Goal: Contribute content: Contribute content

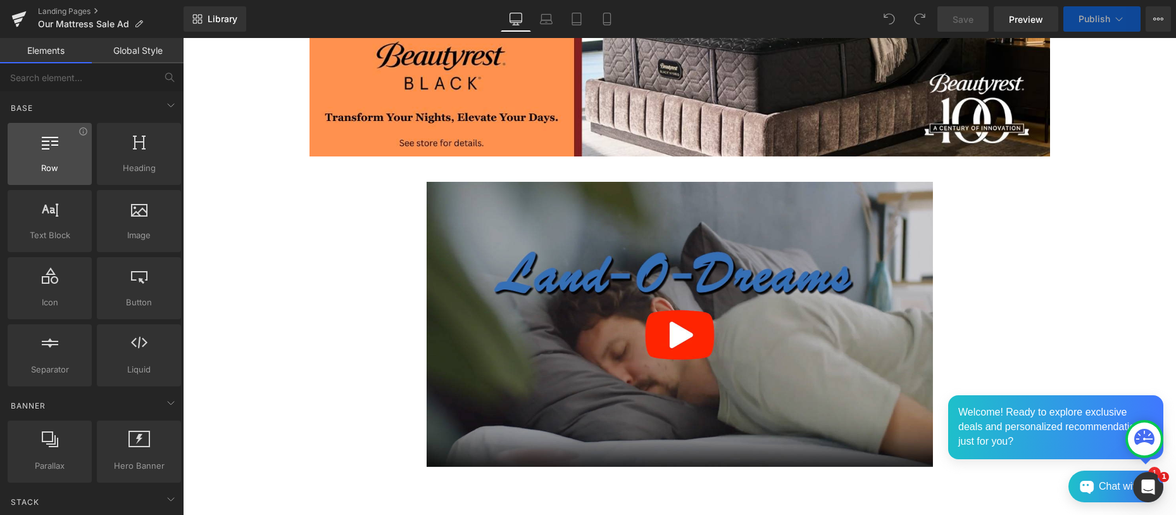
scroll to position [282, 0]
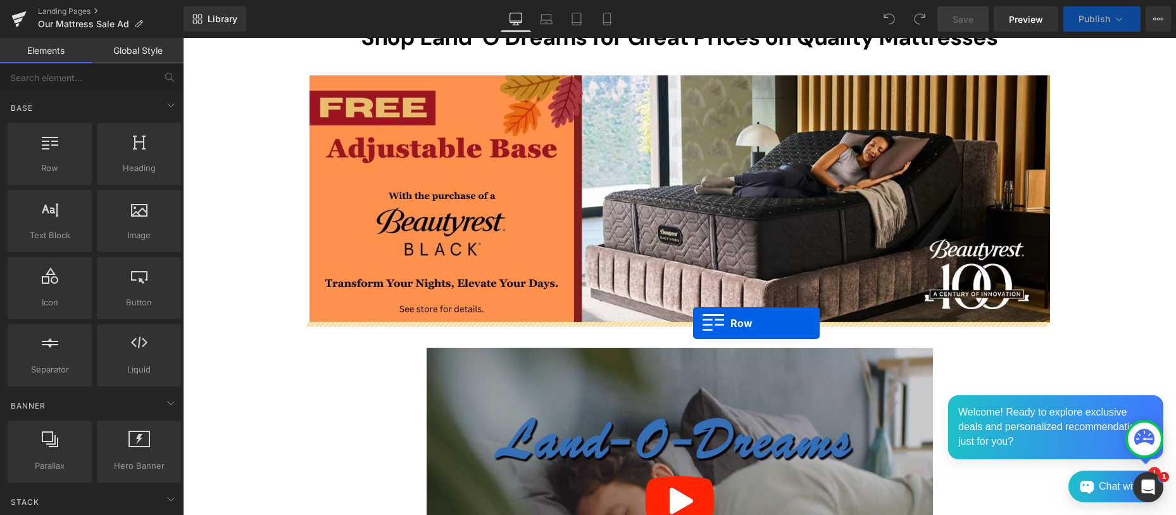
drag, startPoint x: 239, startPoint y: 198, endPoint x: 693, endPoint y: 323, distance: 471.6
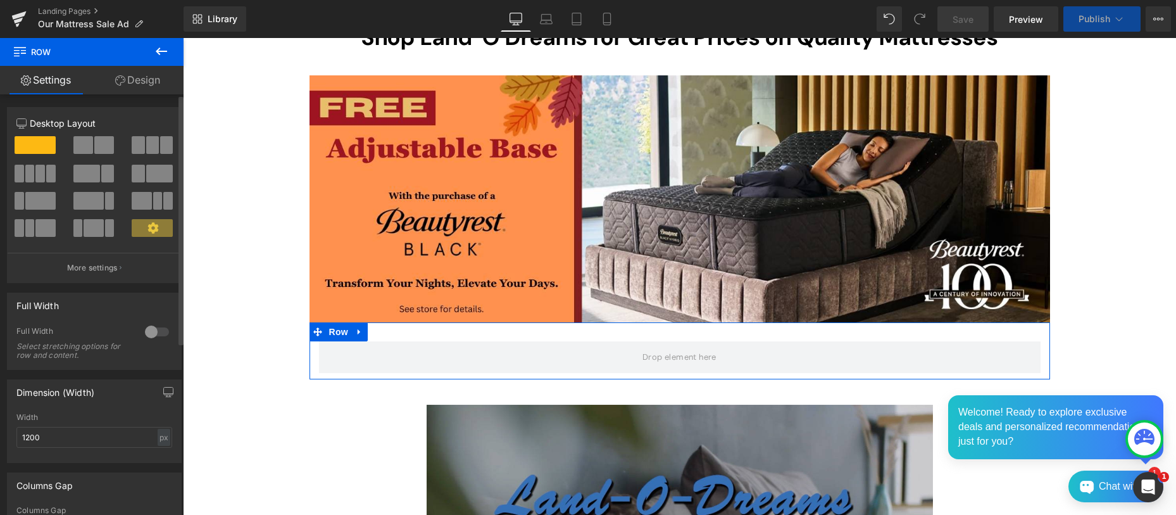
click at [82, 148] on span at bounding box center [83, 145] width 20 height 18
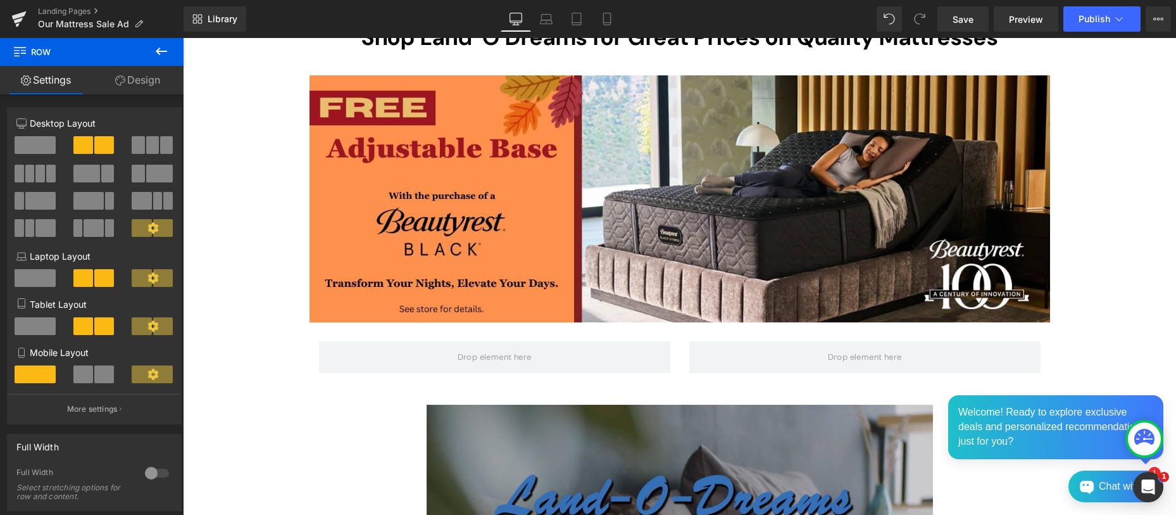
click at [161, 51] on icon at bounding box center [161, 51] width 11 height 8
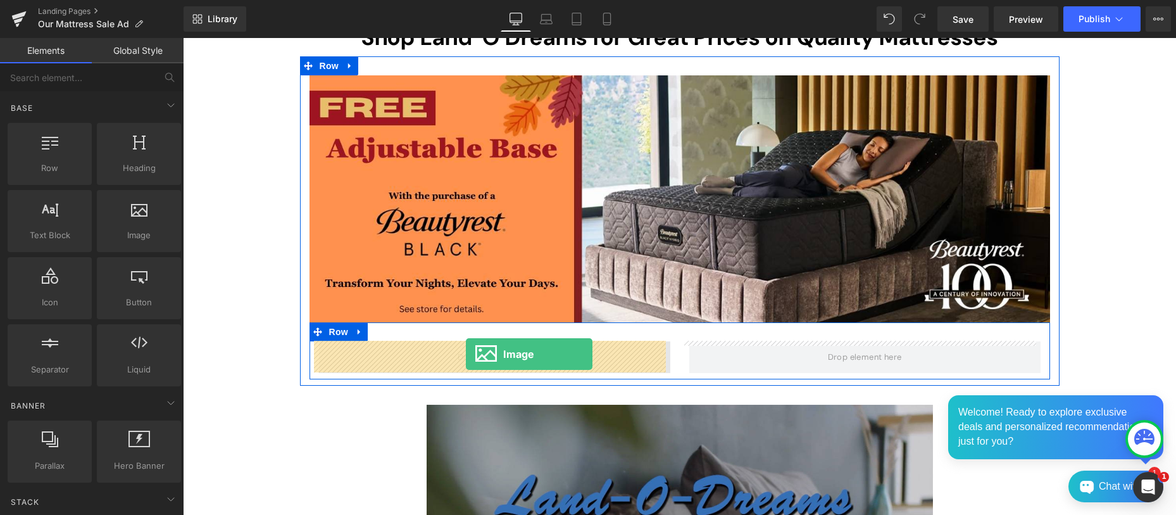
drag, startPoint x: 322, startPoint y: 263, endPoint x: 466, endPoint y: 354, distance: 170.2
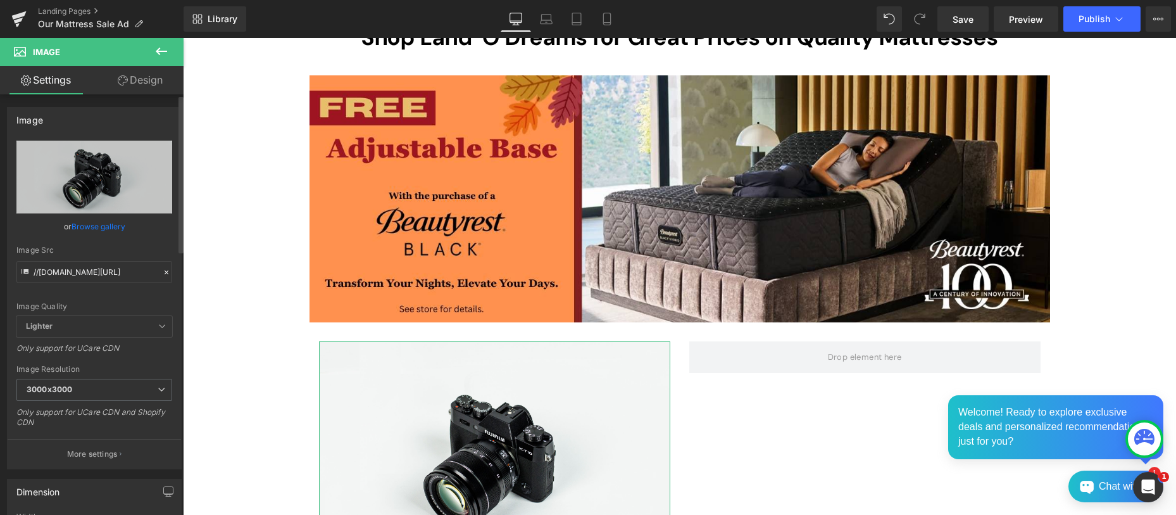
click at [99, 225] on link "Browse gallery" at bounding box center [99, 226] width 54 height 22
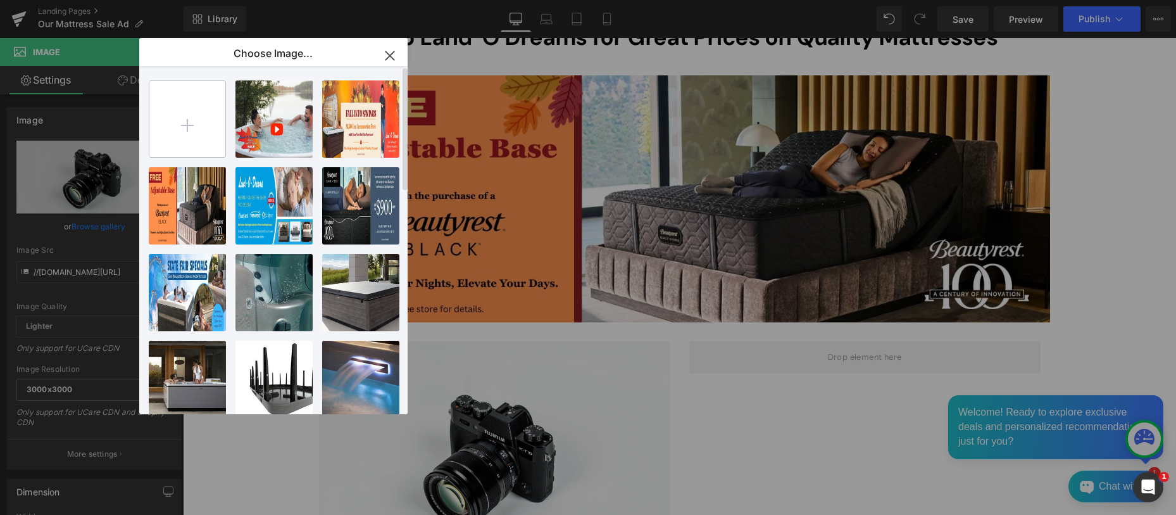
click at [187, 126] on input "file" at bounding box center [187, 119] width 76 height 76
type input "C:\fakepath\Beautyrest World Class Fall Sale 1080x1080.jpg"
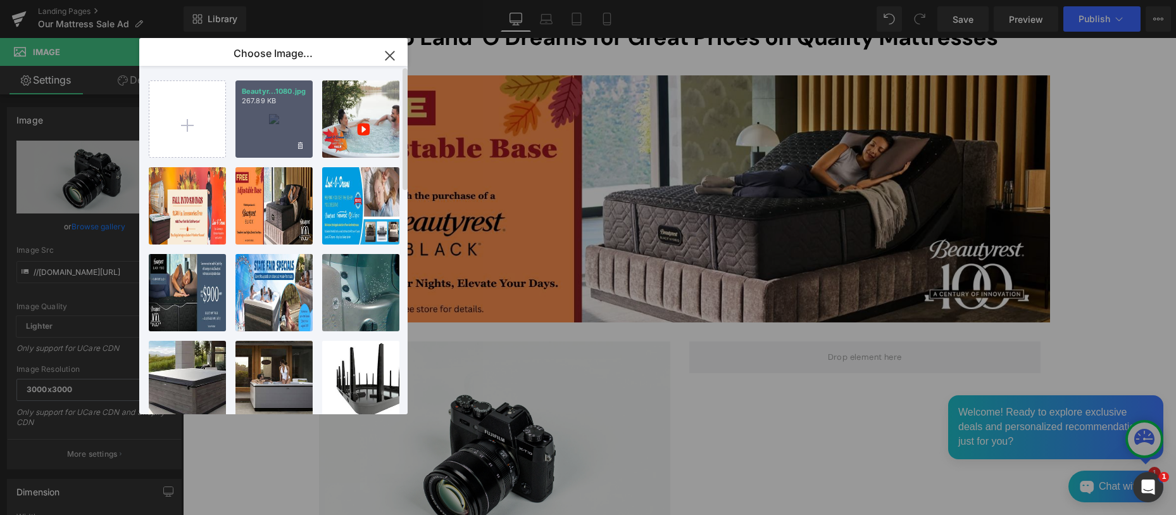
click at [272, 135] on div "Beautyr...1080.jpg 267.89 KB" at bounding box center [274, 118] width 77 height 77
type input "[URL][DOMAIN_NAME]"
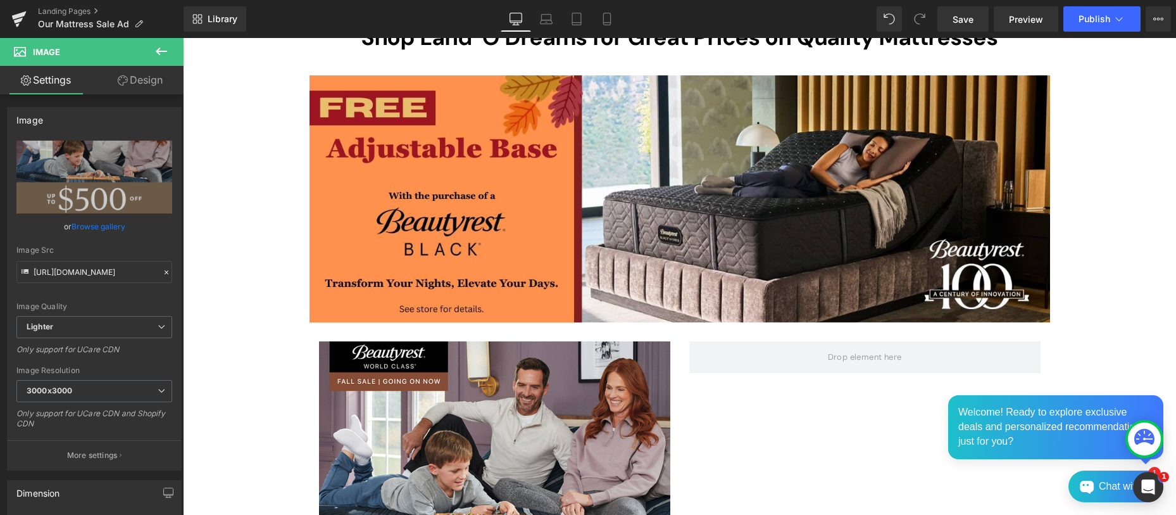
click at [159, 48] on icon at bounding box center [161, 51] width 11 height 8
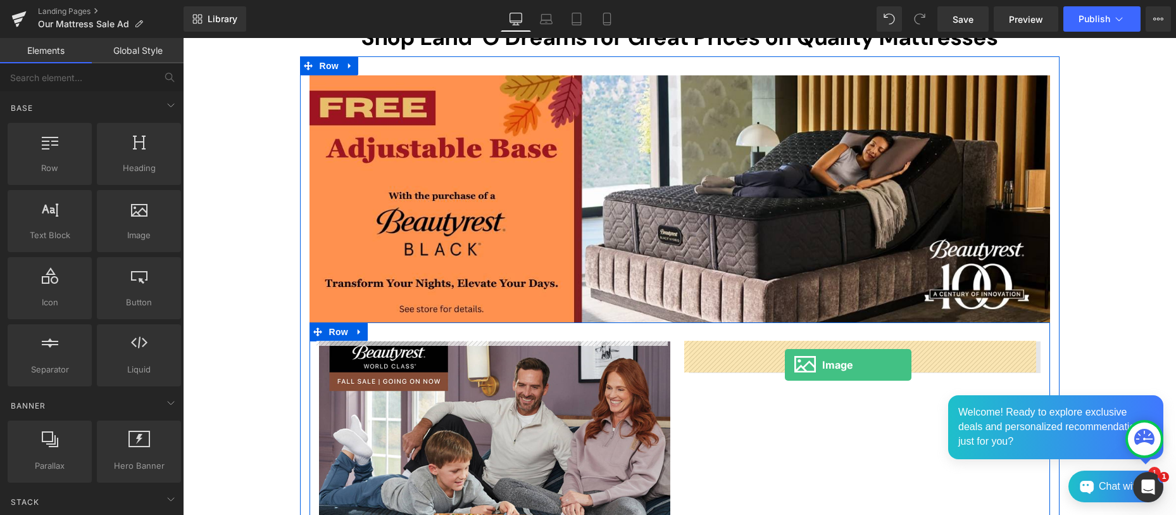
drag, startPoint x: 189, startPoint y: 235, endPoint x: 785, endPoint y: 365, distance: 609.8
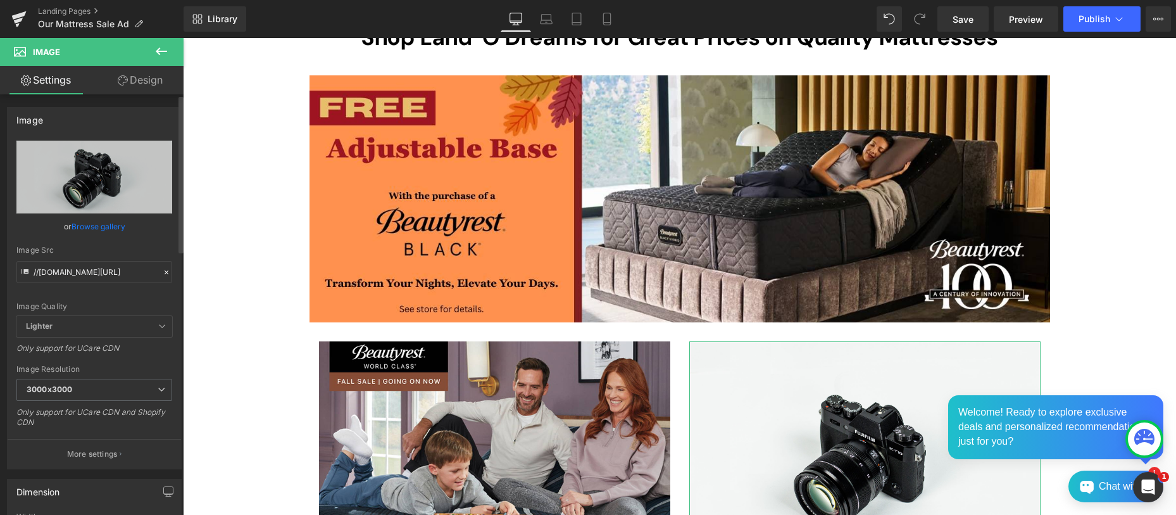
click at [98, 227] on link "Browse gallery" at bounding box center [99, 226] width 54 height 22
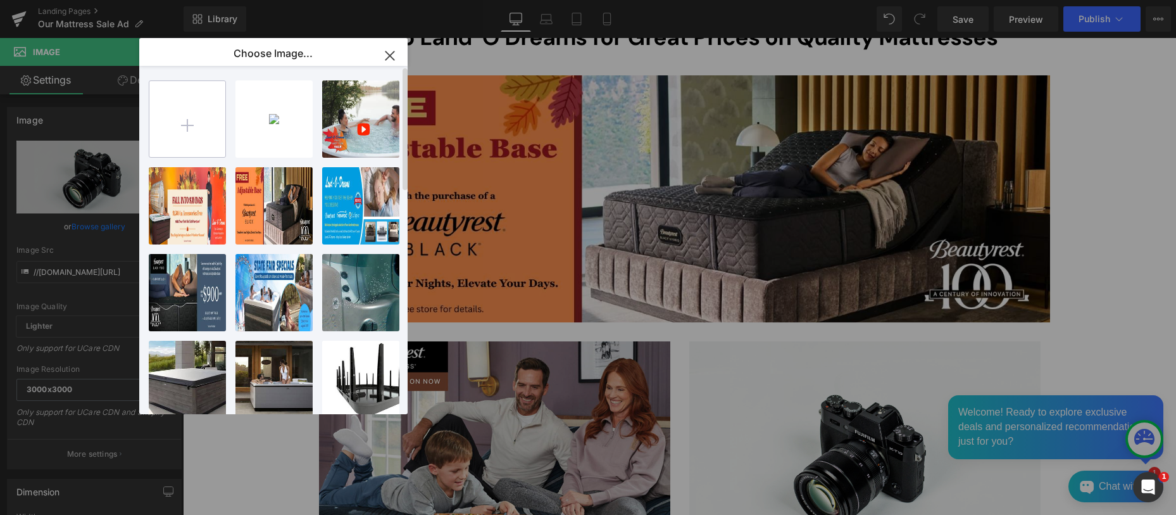
click at [190, 129] on input "file" at bounding box center [187, 119] width 76 height 76
type input "C:\fakepath\Beautyrest Black Fall Sale 1080x1080.jpg"
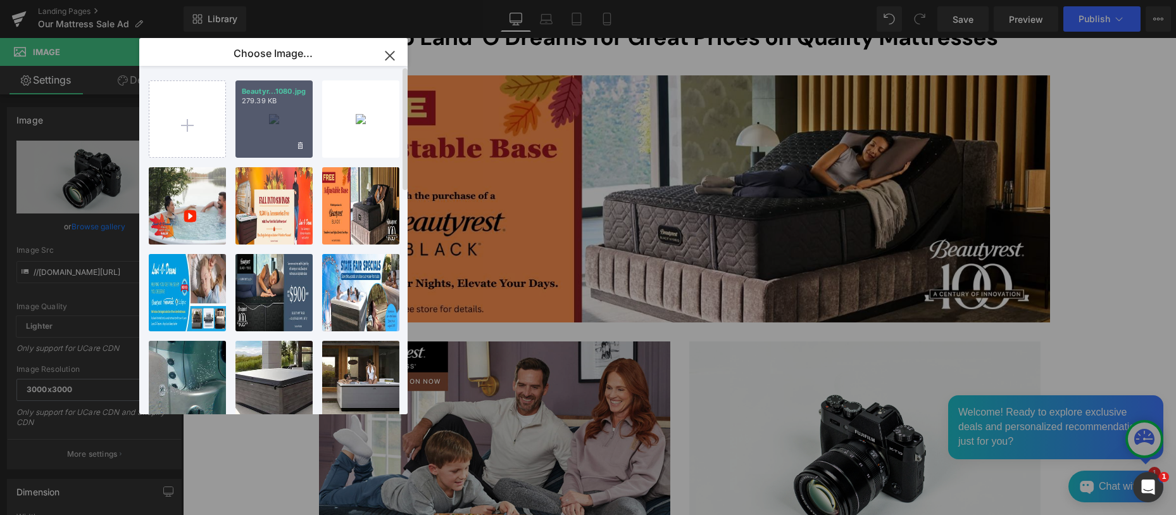
click at [267, 136] on div "Beautyr...1080.jpg 279.39 KB" at bounding box center [274, 118] width 77 height 77
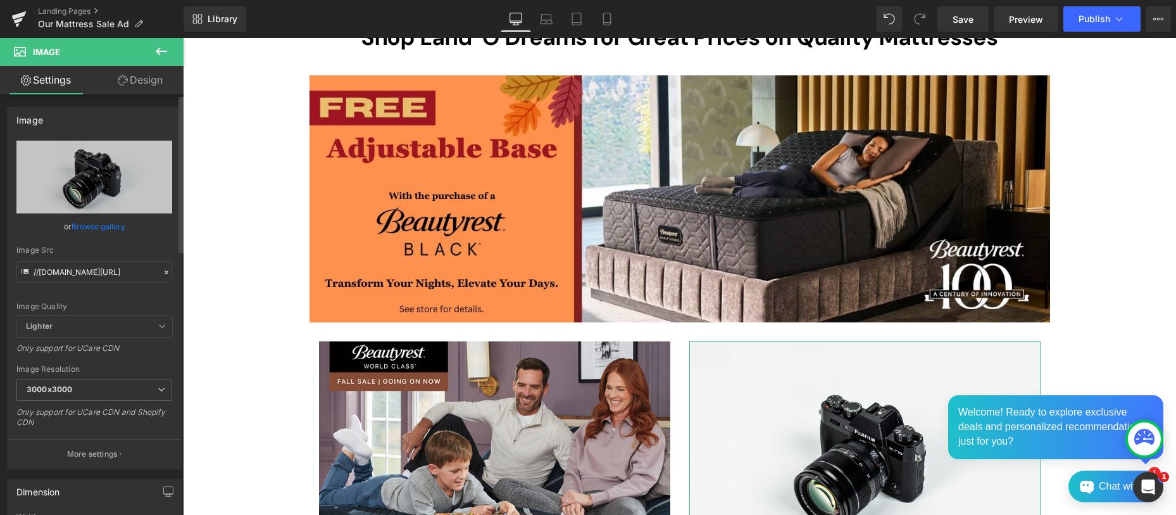
click at [94, 229] on link "Browse gallery" at bounding box center [99, 226] width 54 height 22
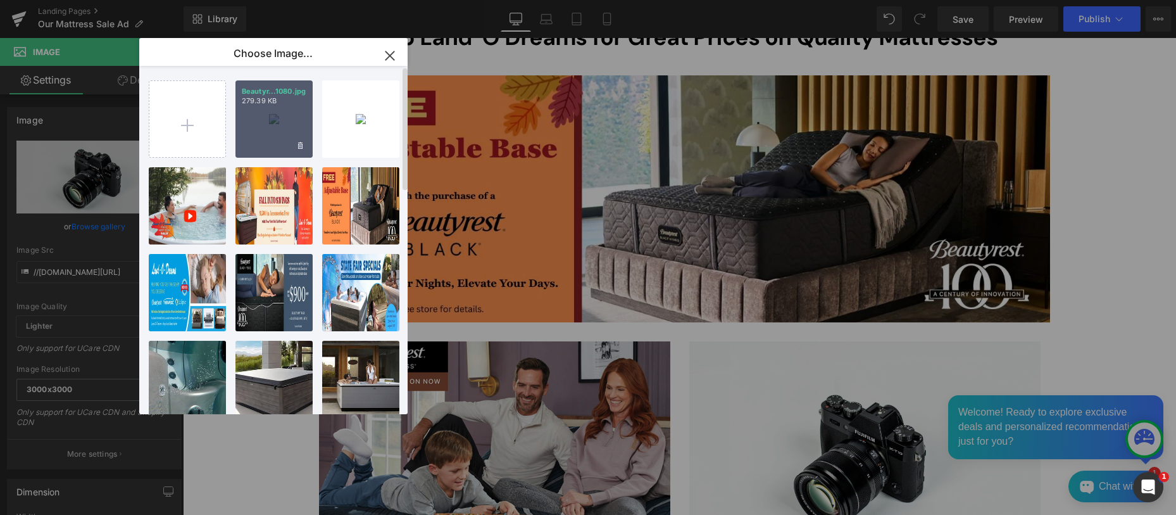
click at [280, 139] on div "Beautyr...1080.jpg 279.39 KB" at bounding box center [274, 118] width 77 height 77
type input "[URL][DOMAIN_NAME]"
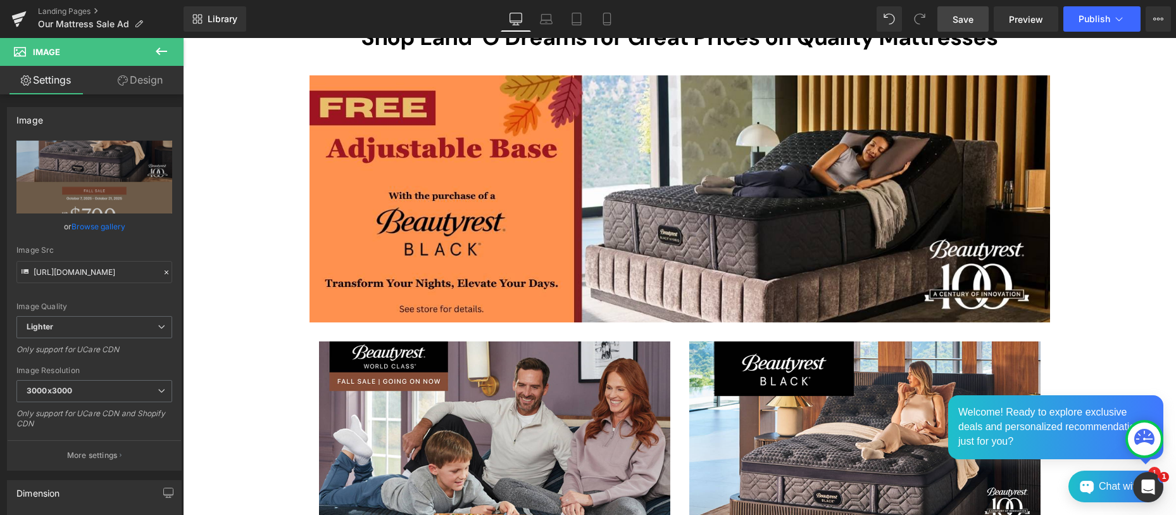
click at [964, 17] on span "Save" at bounding box center [963, 19] width 21 height 13
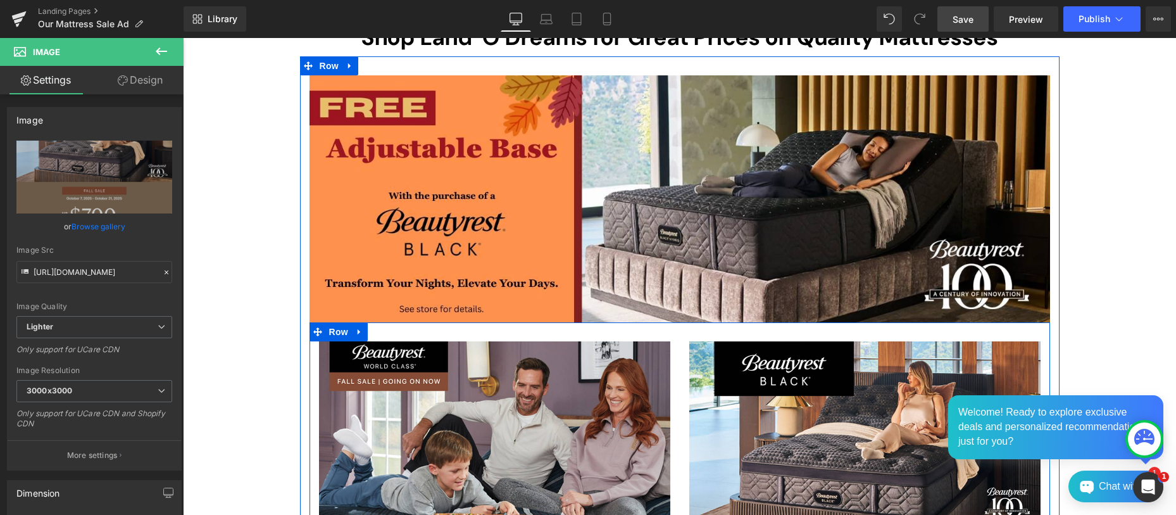
click at [672, 363] on div "Image" at bounding box center [495, 516] width 370 height 351
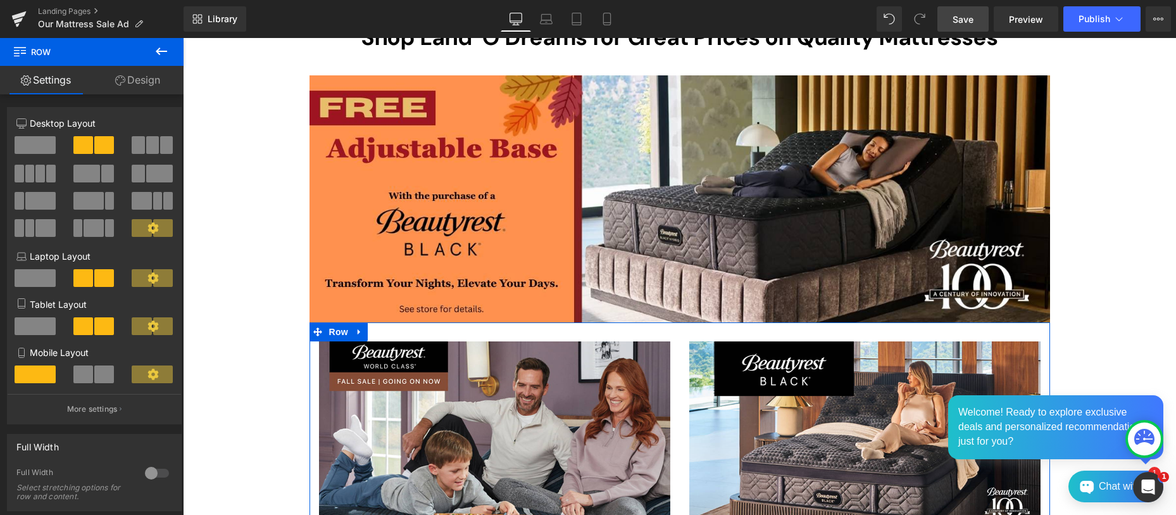
click at [144, 74] on link "Design" at bounding box center [138, 80] width 92 height 28
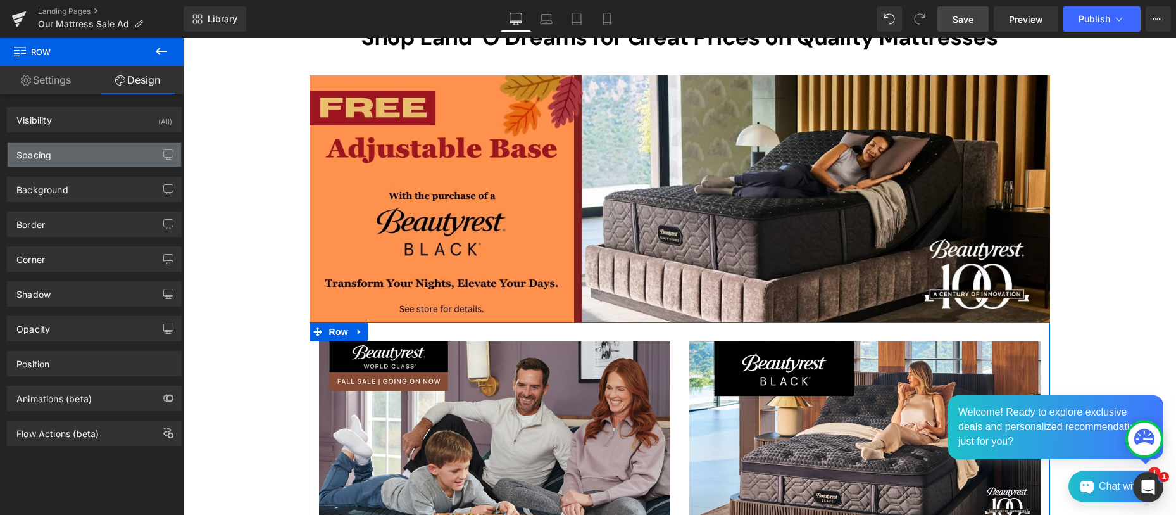
type input "0"
type input "30"
type input "0"
type input "10"
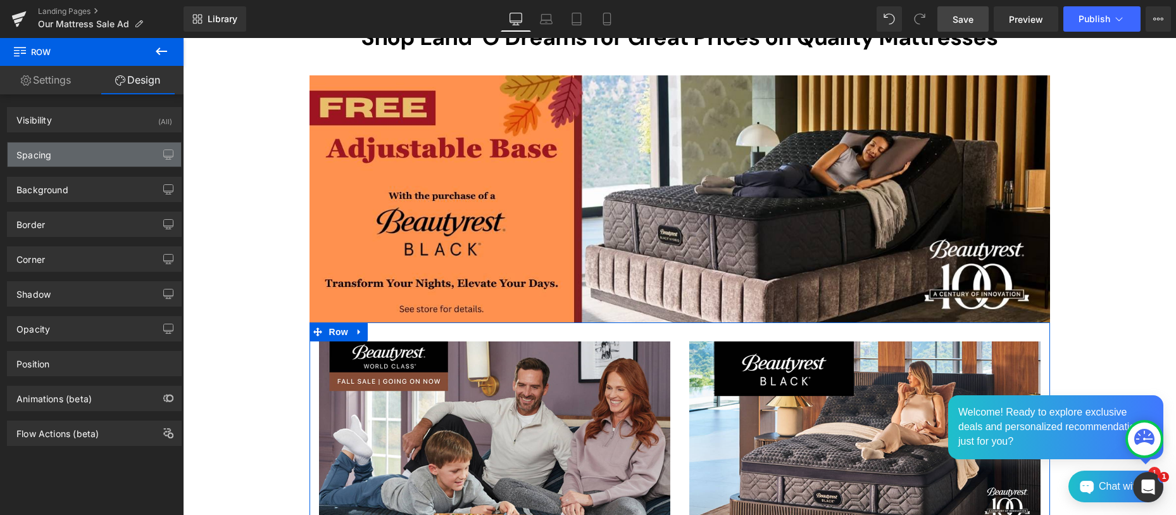
type input "0"
click at [108, 148] on div "Spacing" at bounding box center [94, 154] width 173 height 24
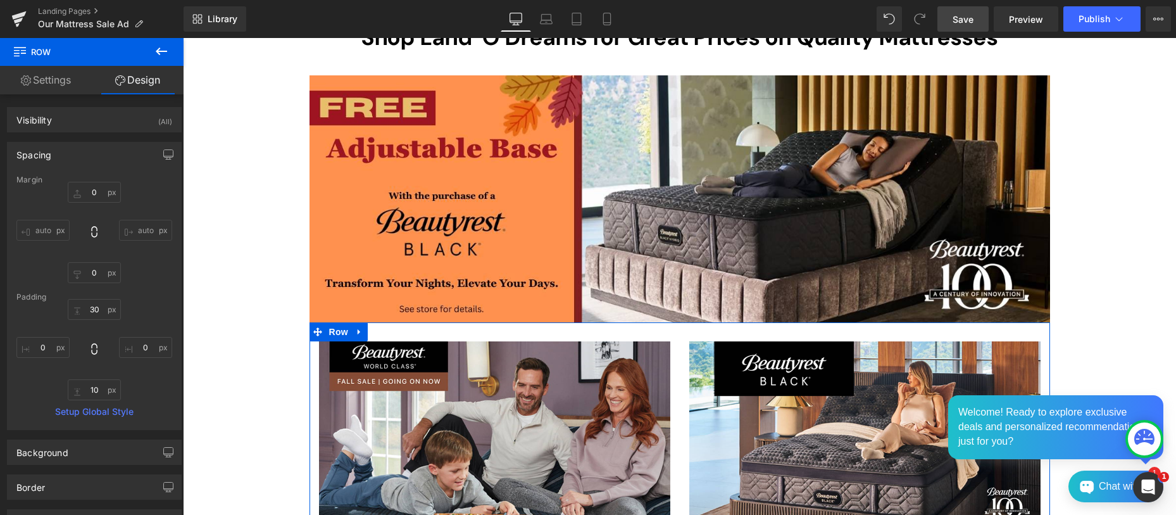
click at [40, 226] on input "auto" at bounding box center [42, 230] width 53 height 21
click at [24, 227] on input "auto" at bounding box center [42, 230] width 53 height 21
click at [57, 225] on input "auto" at bounding box center [42, 230] width 53 height 21
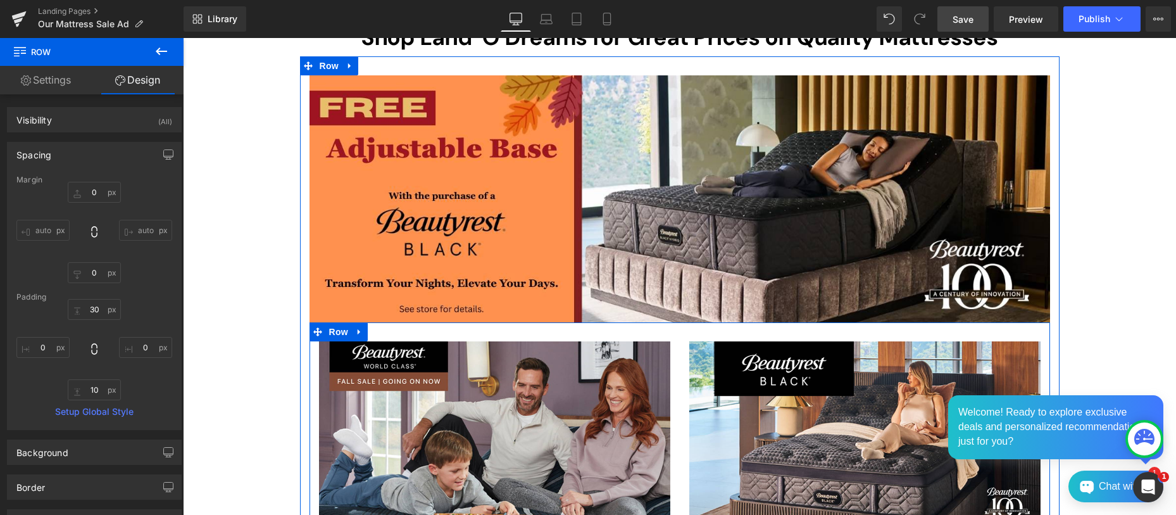
click at [310, 366] on div "Image" at bounding box center [495, 516] width 370 height 351
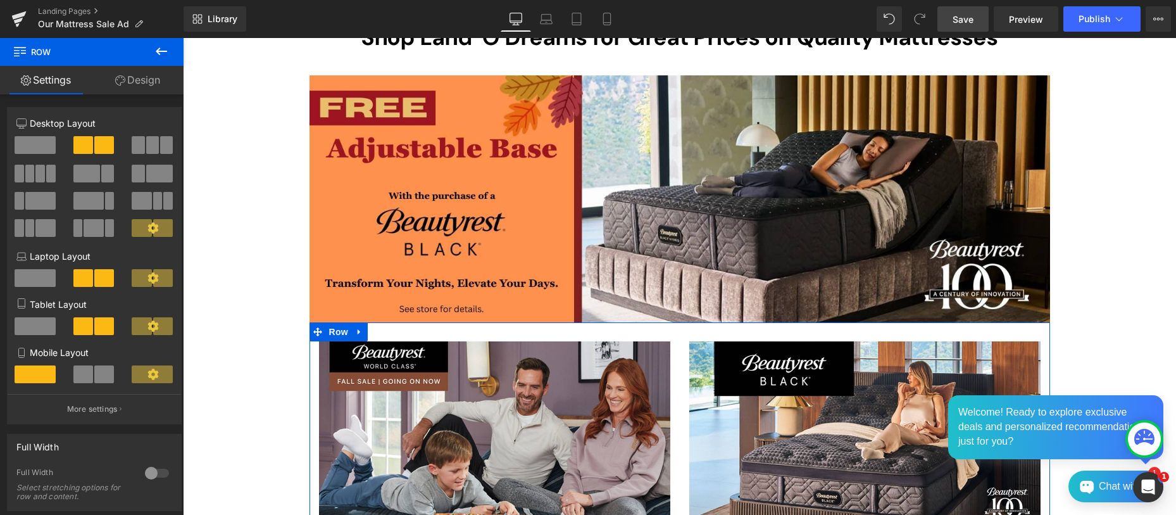
click at [136, 78] on link "Design" at bounding box center [138, 80] width 92 height 28
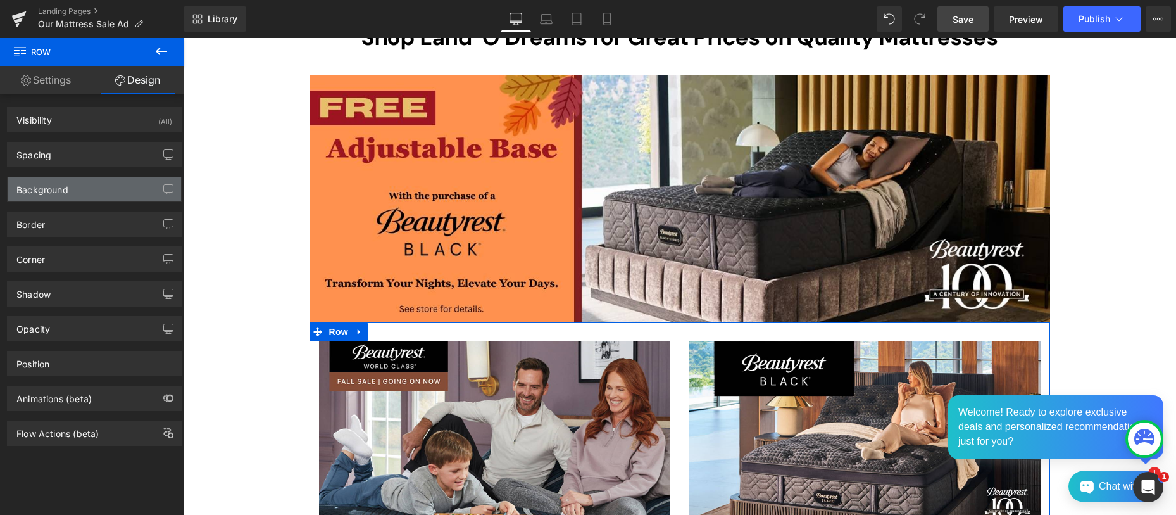
type input "0"
type input "30"
type input "0"
type input "10"
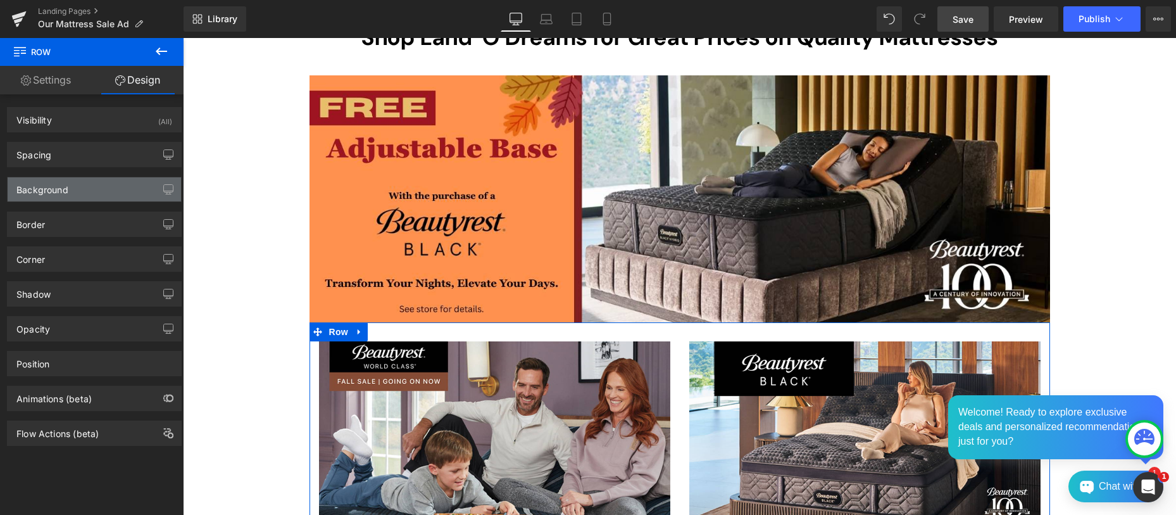
type input "0"
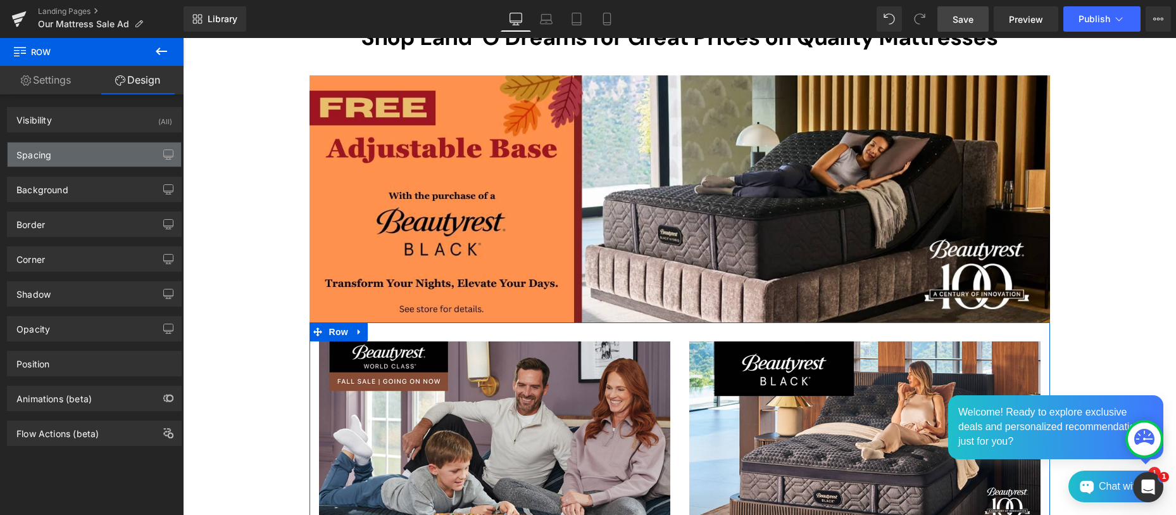
click at [81, 154] on div "Spacing" at bounding box center [94, 154] width 173 height 24
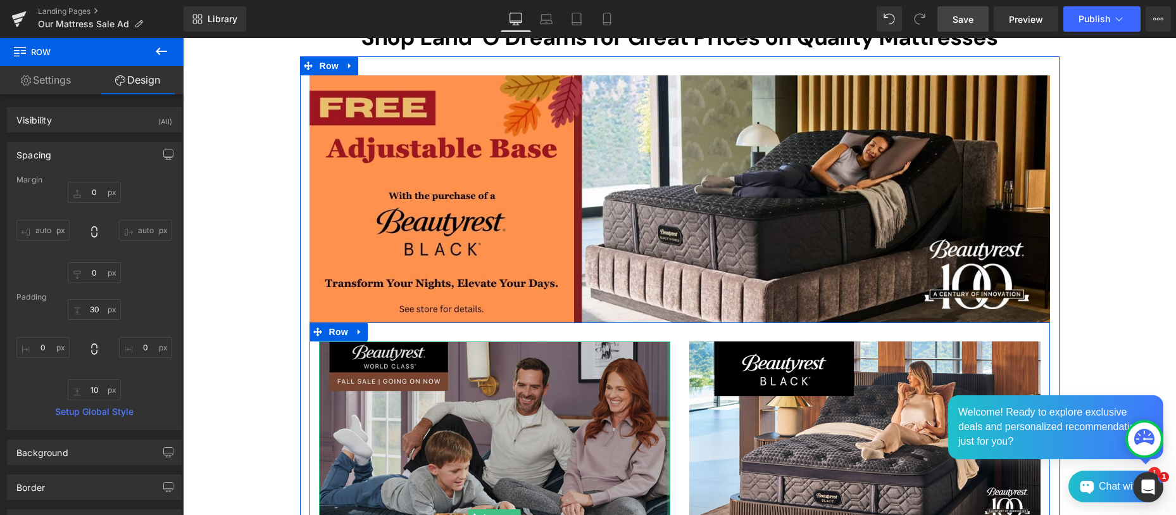
click at [610, 382] on img at bounding box center [494, 516] width 351 height 351
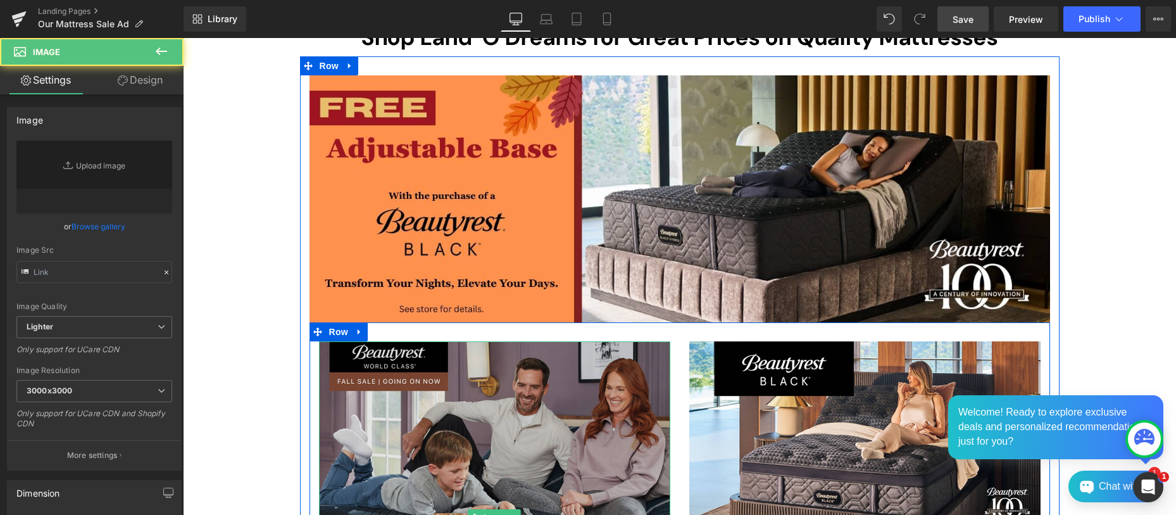
type input "[URL][DOMAIN_NAME]"
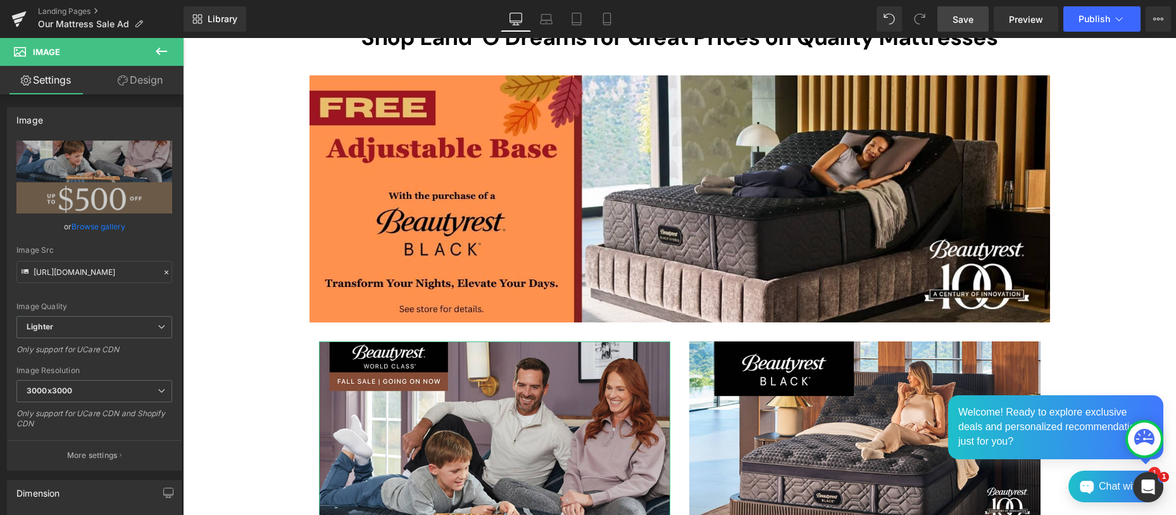
click at [144, 82] on link "Design" at bounding box center [140, 80] width 92 height 28
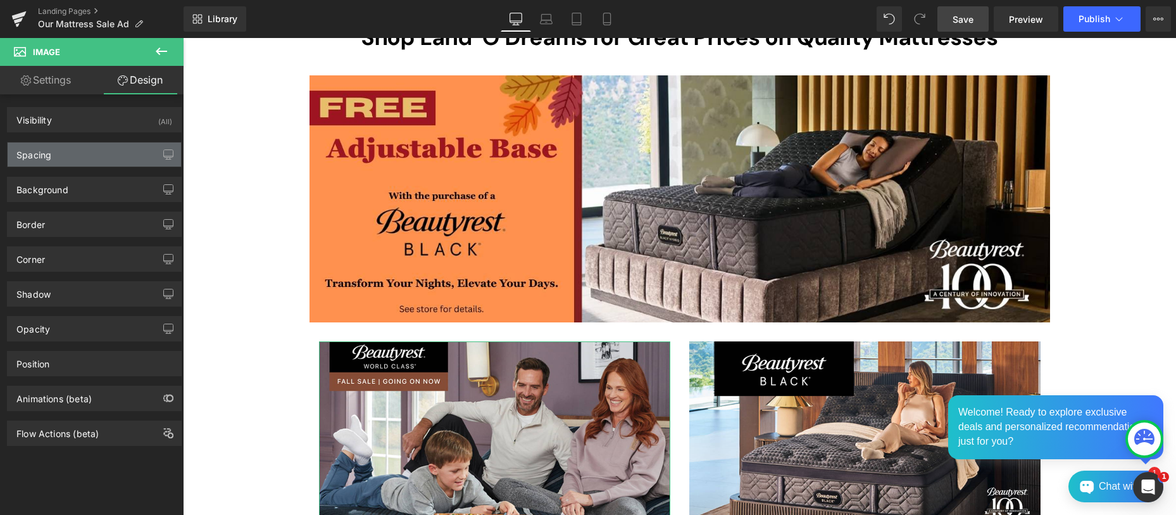
click at [82, 150] on div "Spacing" at bounding box center [94, 154] width 173 height 24
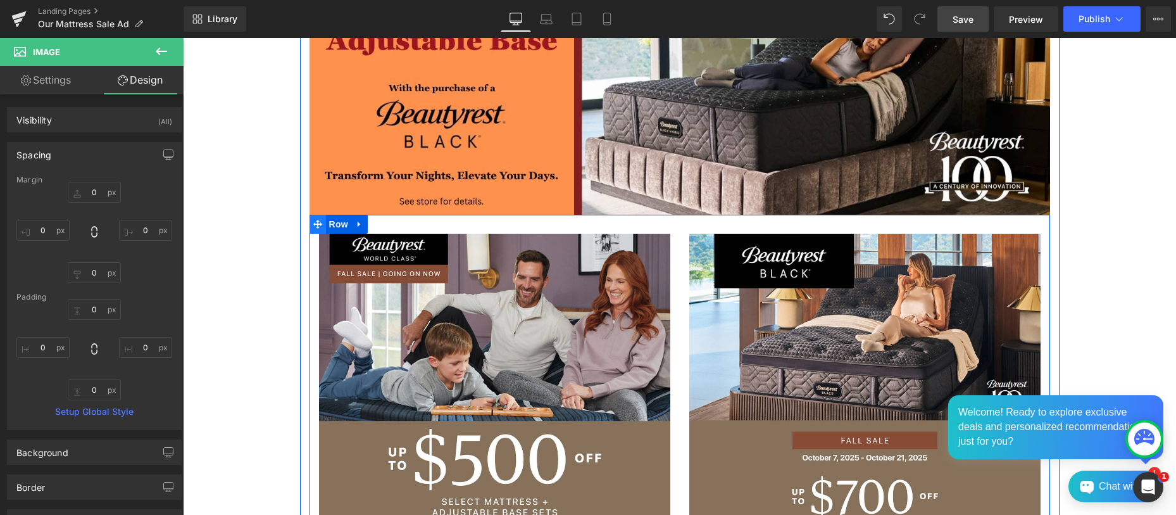
scroll to position [405, 0]
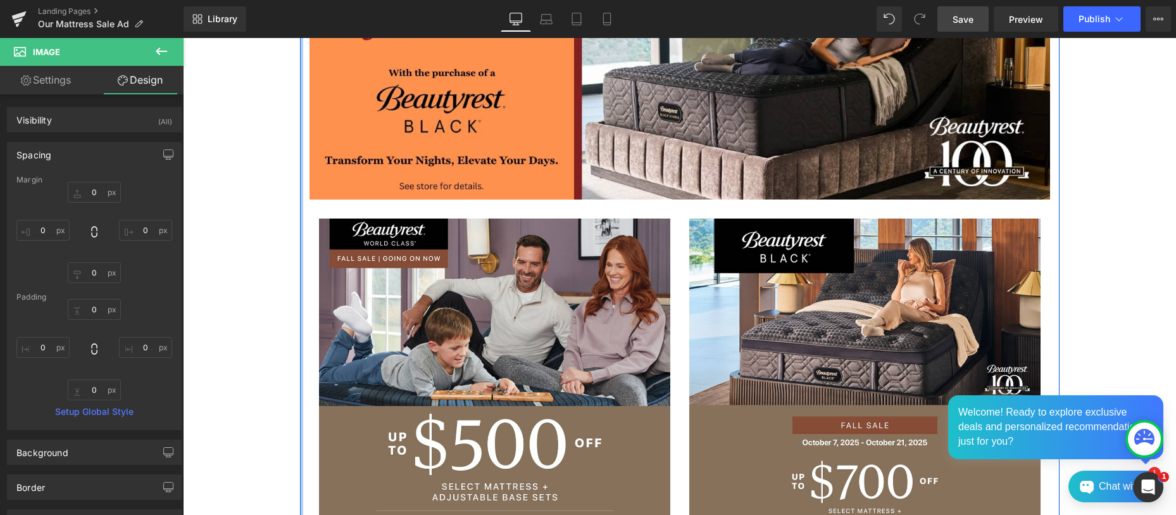
click at [300, 292] on div at bounding box center [301, 258] width 3 height 649
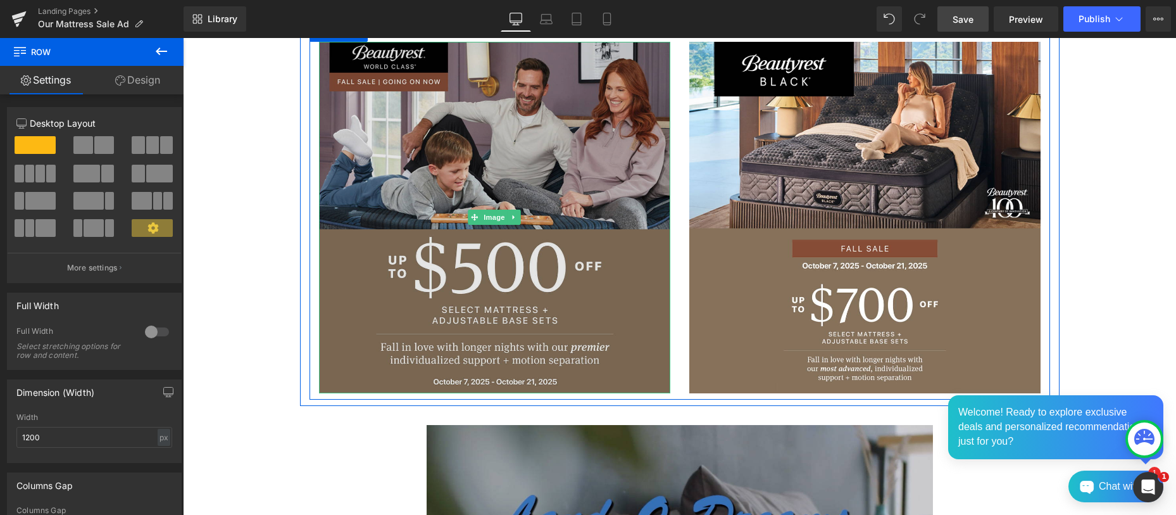
scroll to position [450, 0]
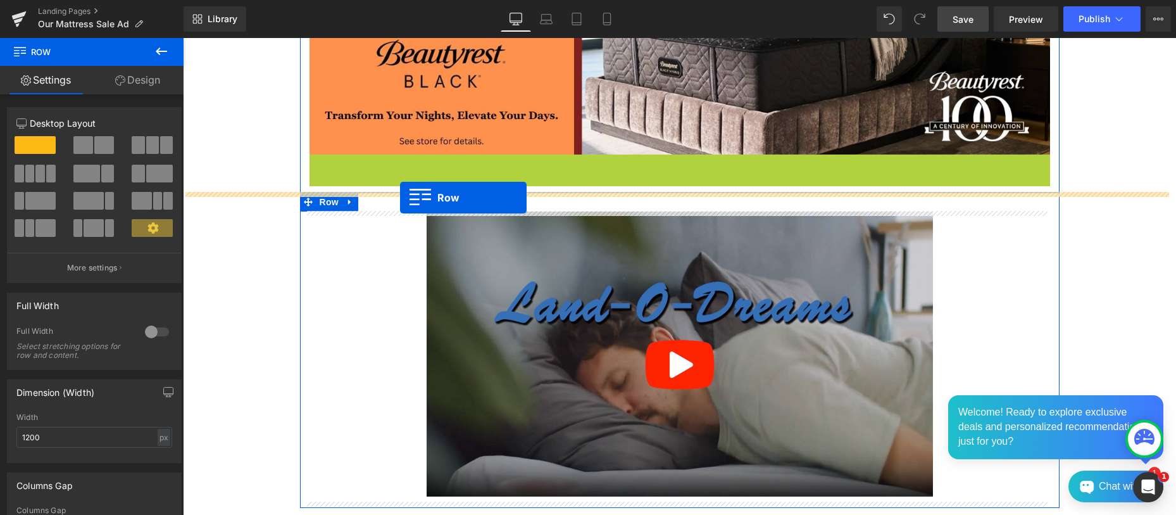
drag, startPoint x: 311, startPoint y: 164, endPoint x: 400, endPoint y: 198, distance: 95.4
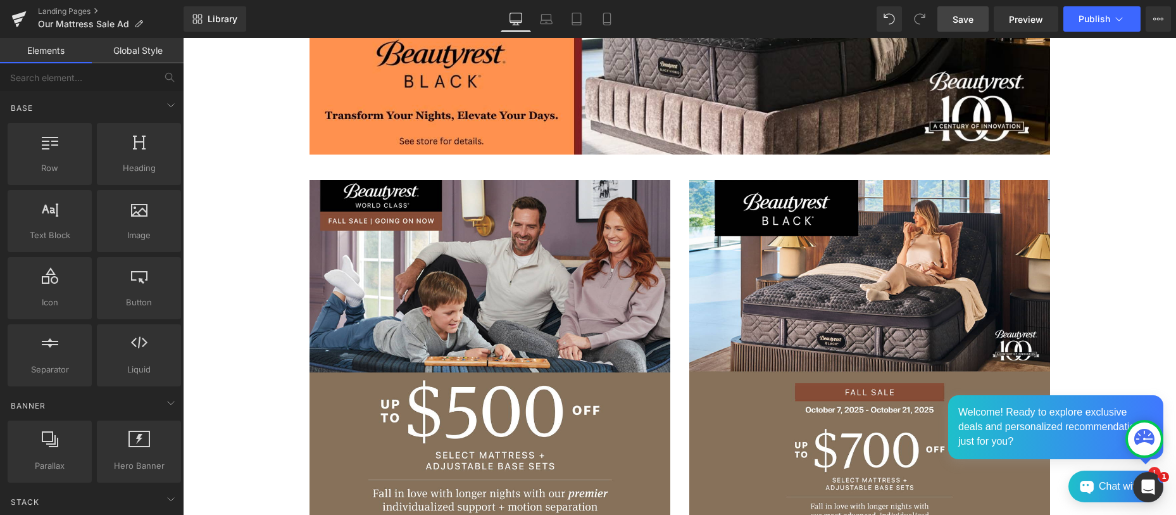
click at [966, 16] on span "Save" at bounding box center [963, 19] width 21 height 13
click at [1099, 18] on span "Publish" at bounding box center [1095, 19] width 32 height 10
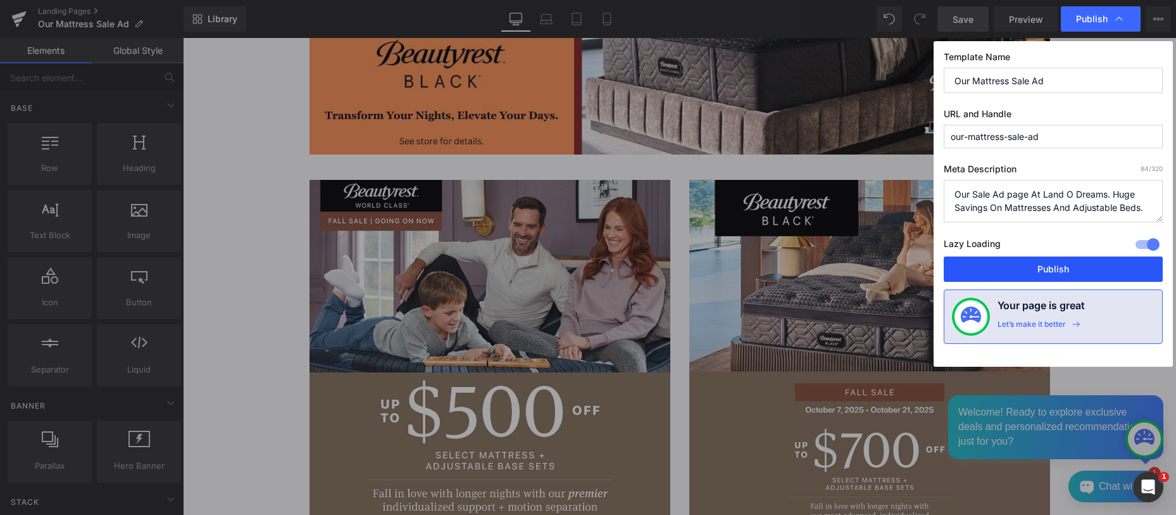
drag, startPoint x: 1037, startPoint y: 270, endPoint x: 854, endPoint y: 232, distance: 186.9
click at [1037, 270] on button "Publish" at bounding box center [1053, 268] width 219 height 25
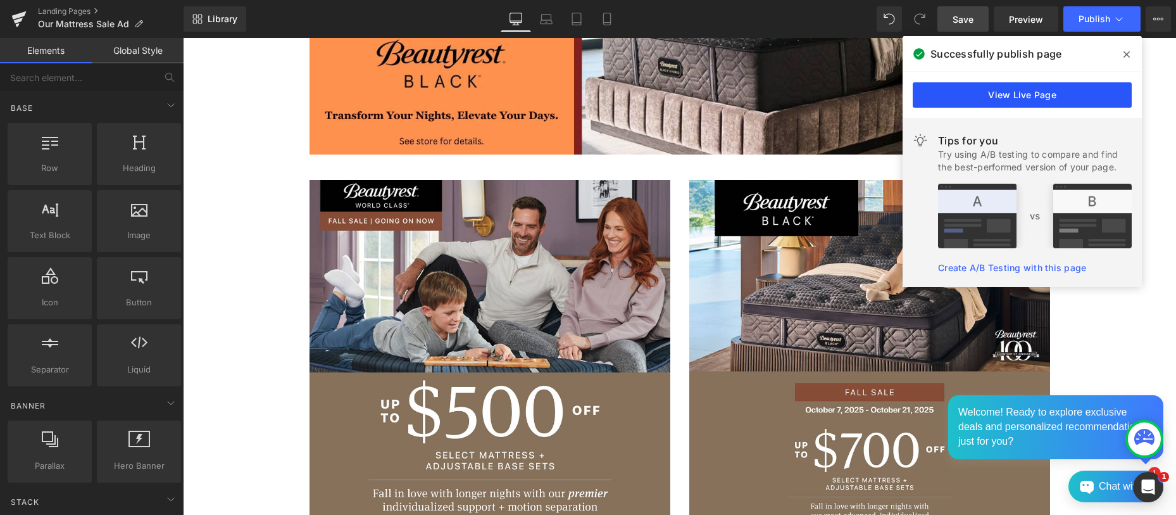
click at [1028, 96] on link "View Live Page" at bounding box center [1022, 94] width 219 height 25
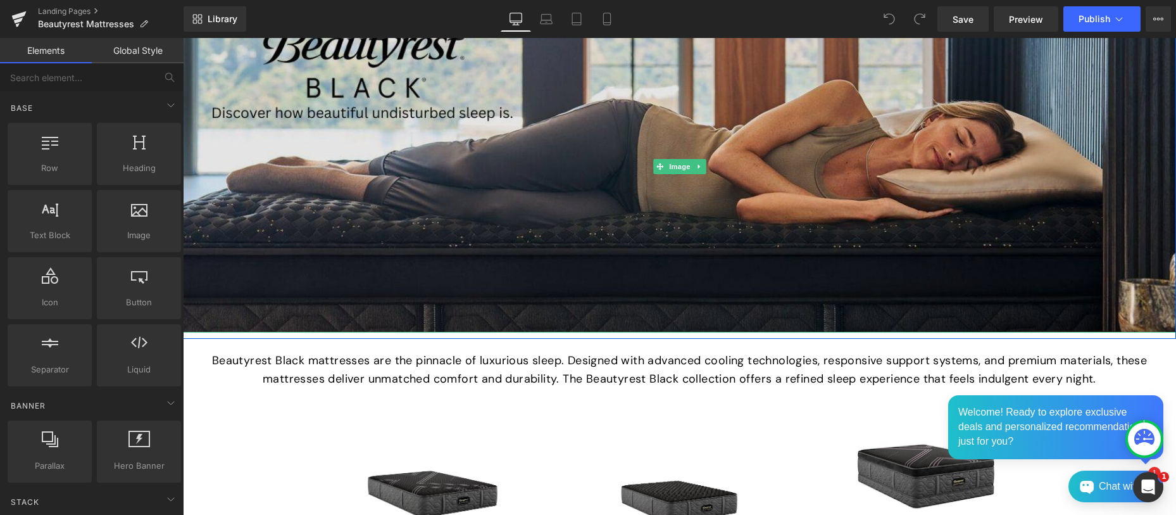
scroll to position [305, 0]
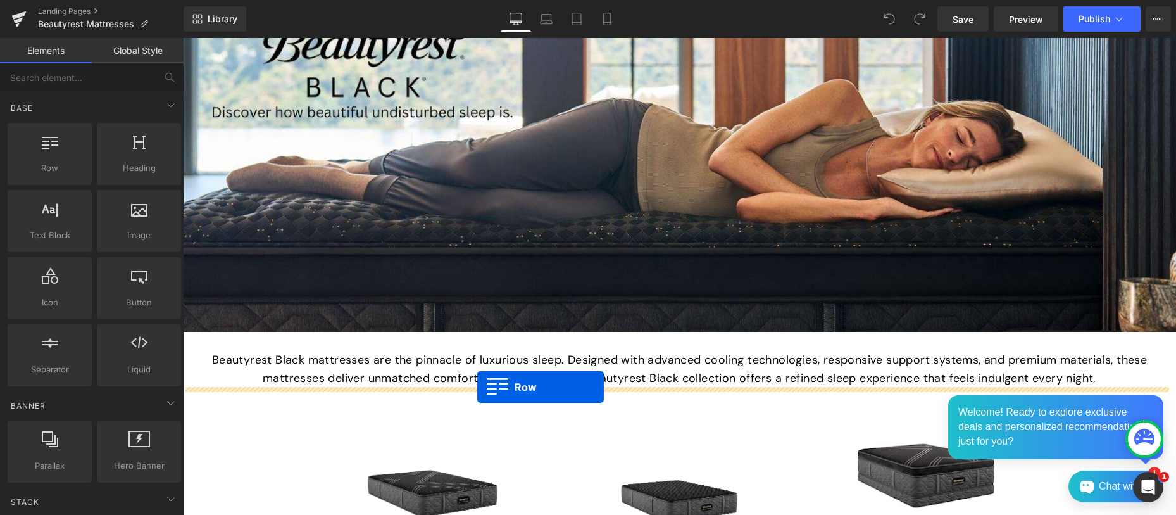
drag, startPoint x: 230, startPoint y: 206, endPoint x: 477, endPoint y: 387, distance: 306.2
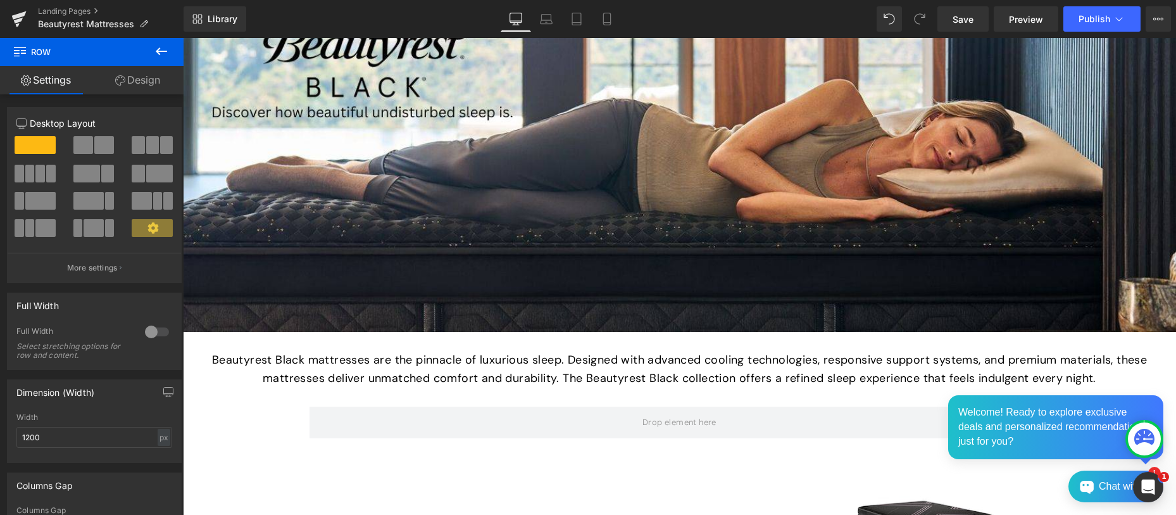
click at [158, 49] on icon at bounding box center [161, 51] width 11 height 8
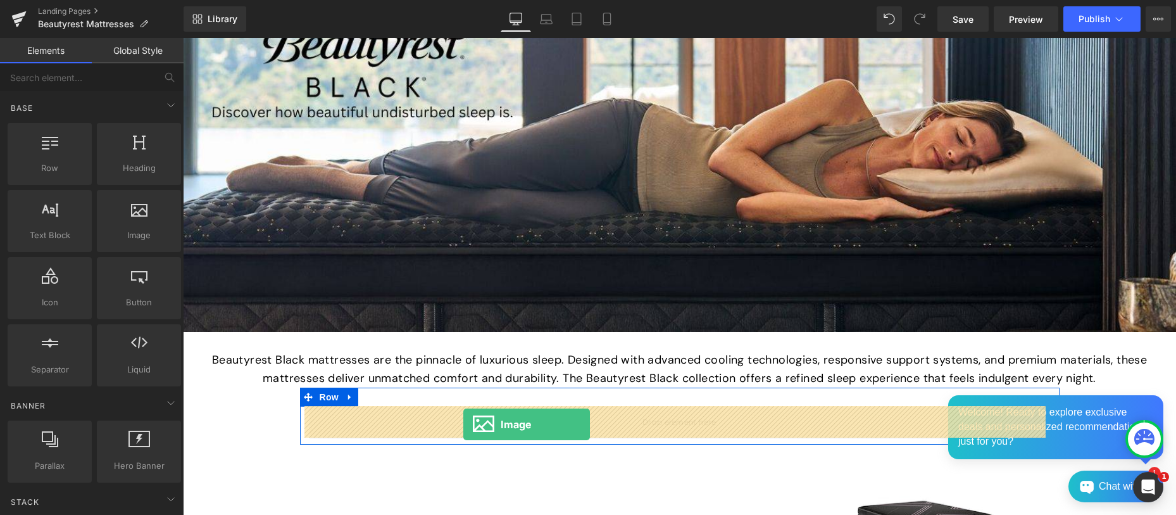
drag, startPoint x: 316, startPoint y: 259, endPoint x: 463, endPoint y: 424, distance: 221.5
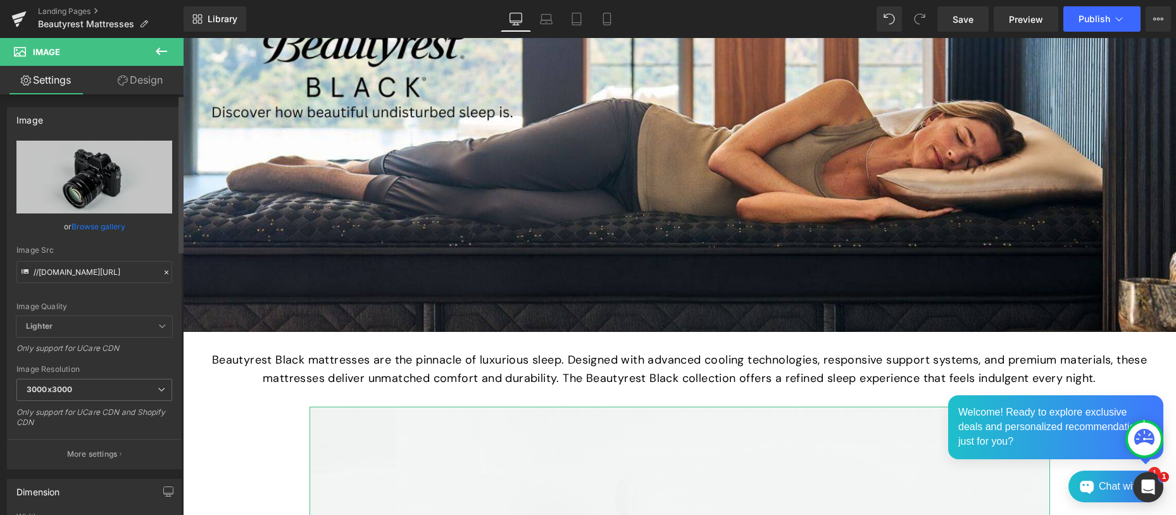
click at [99, 227] on link "Browse gallery" at bounding box center [99, 226] width 54 height 22
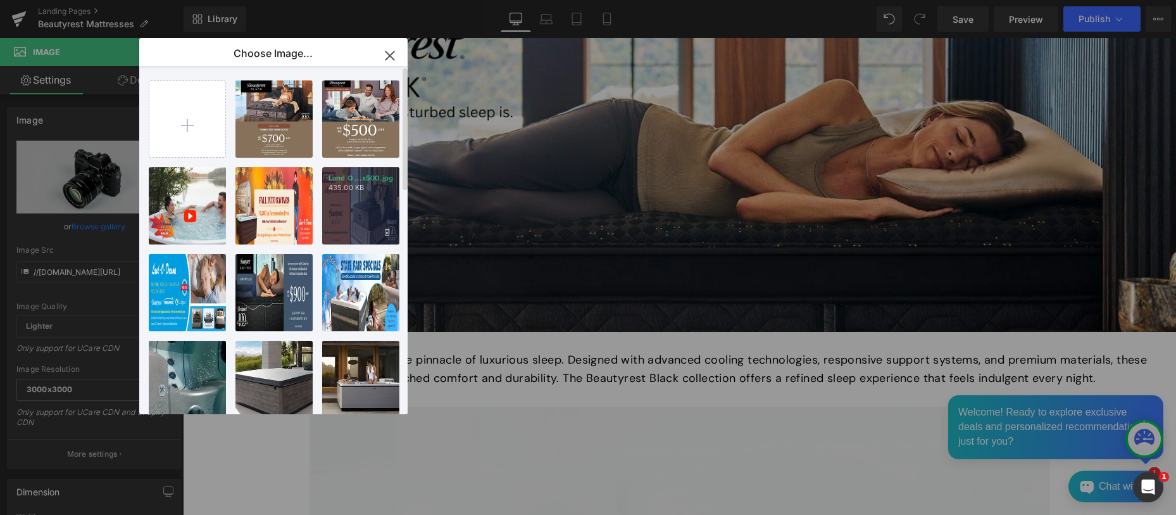
click at [365, 194] on div "Land O ...x500.jpg 435.00 KB" at bounding box center [360, 205] width 77 height 77
type input "https://ucarecdn.com/e4318af5-0b92-412f-a461-6625187f73ae/-/format/auto/-/previ…"
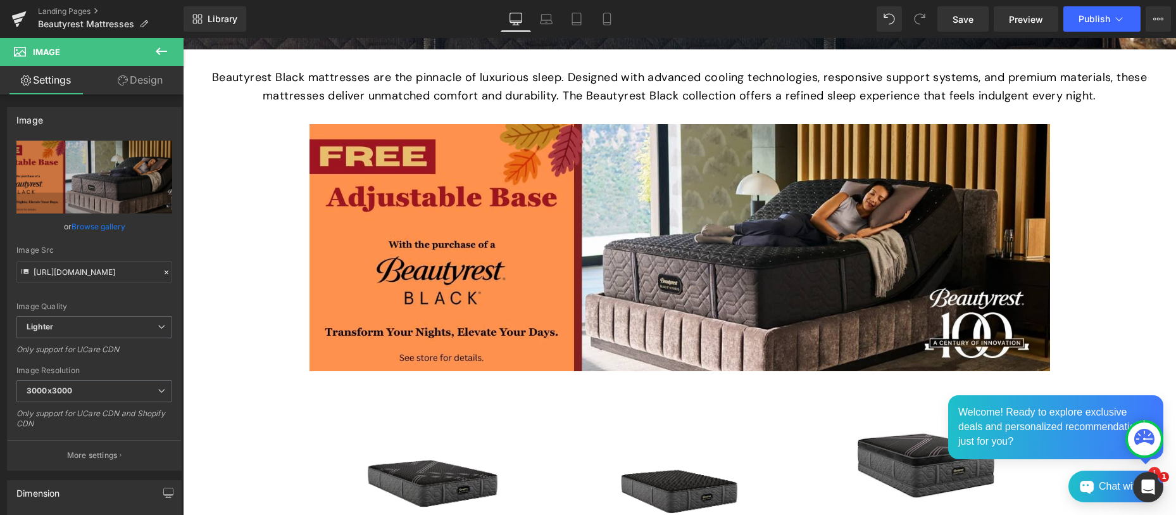
scroll to position [590, 0]
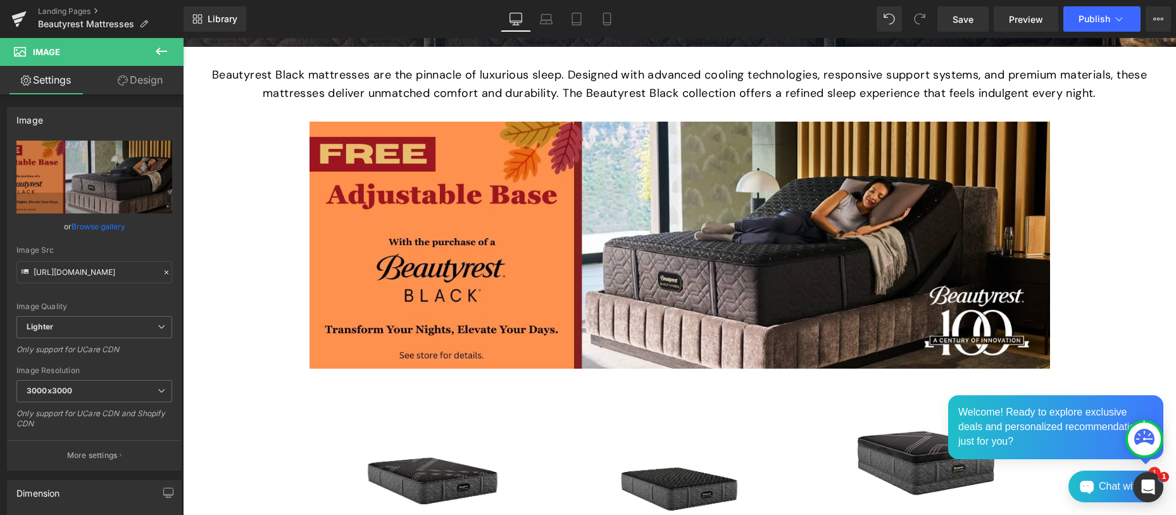
click at [160, 48] on icon at bounding box center [161, 51] width 15 height 15
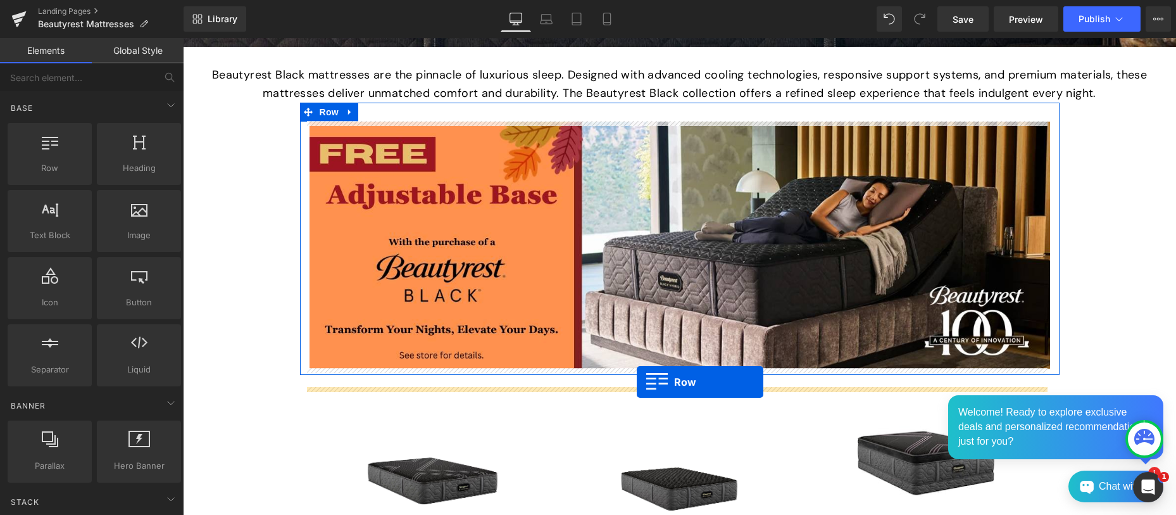
drag, startPoint x: 239, startPoint y: 184, endPoint x: 637, endPoint y: 382, distance: 444.6
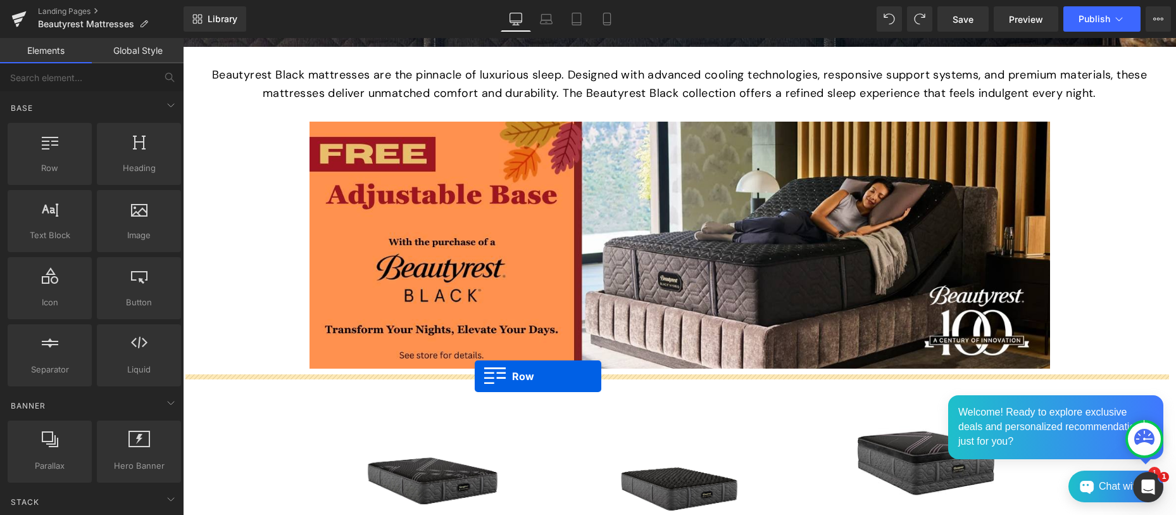
drag, startPoint x: 246, startPoint y: 208, endPoint x: 475, endPoint y: 376, distance: 284.4
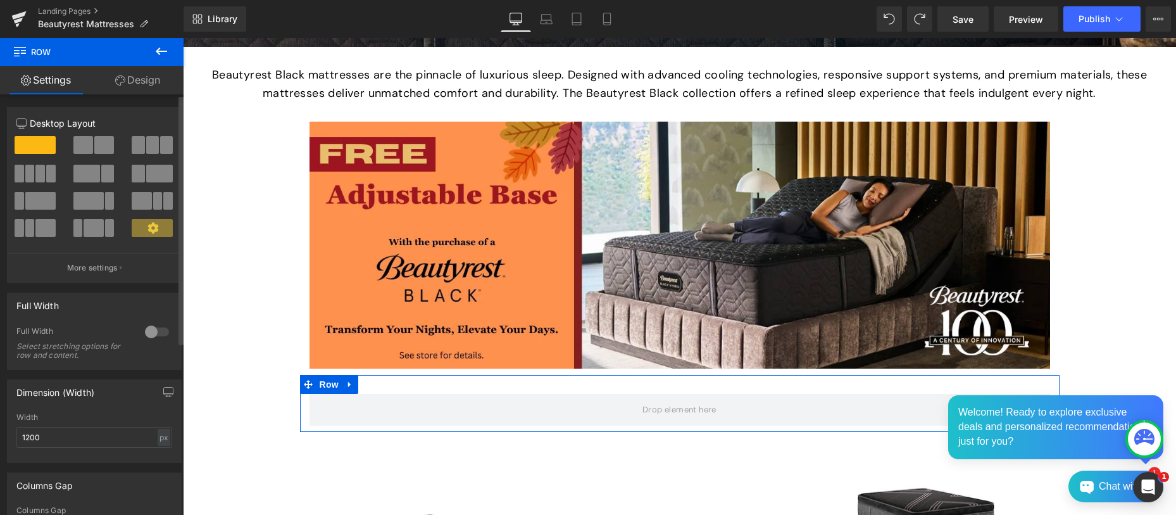
click at [91, 141] on button at bounding box center [94, 145] width 42 height 18
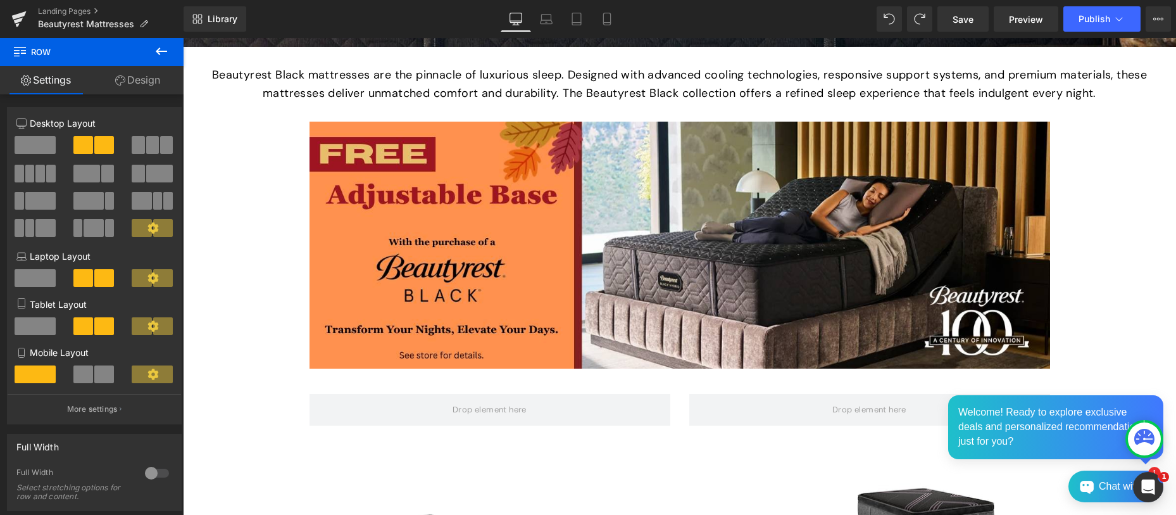
click at [161, 46] on icon at bounding box center [161, 51] width 15 height 15
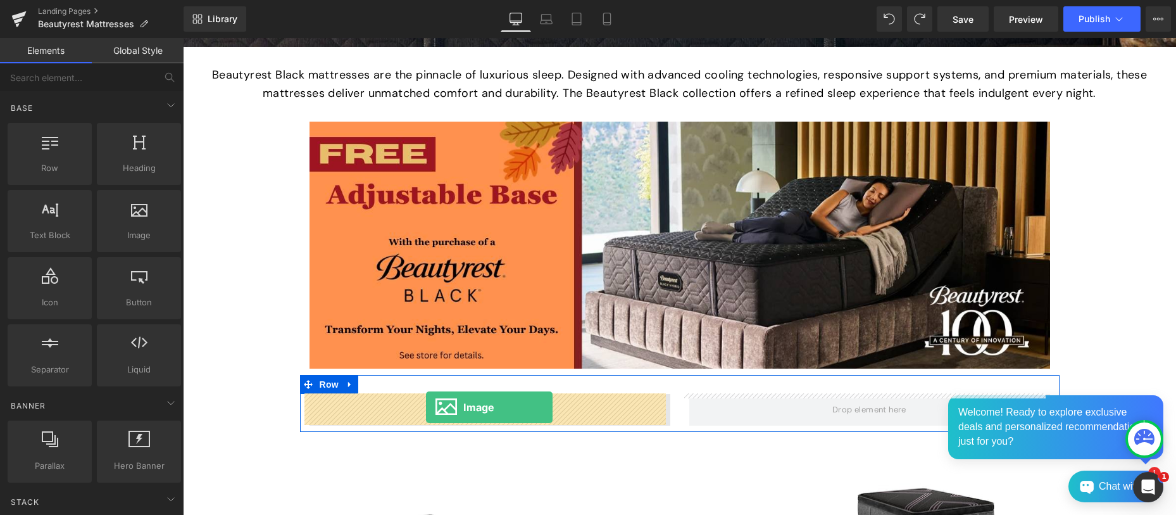
drag, startPoint x: 306, startPoint y: 256, endPoint x: 426, endPoint y: 407, distance: 192.8
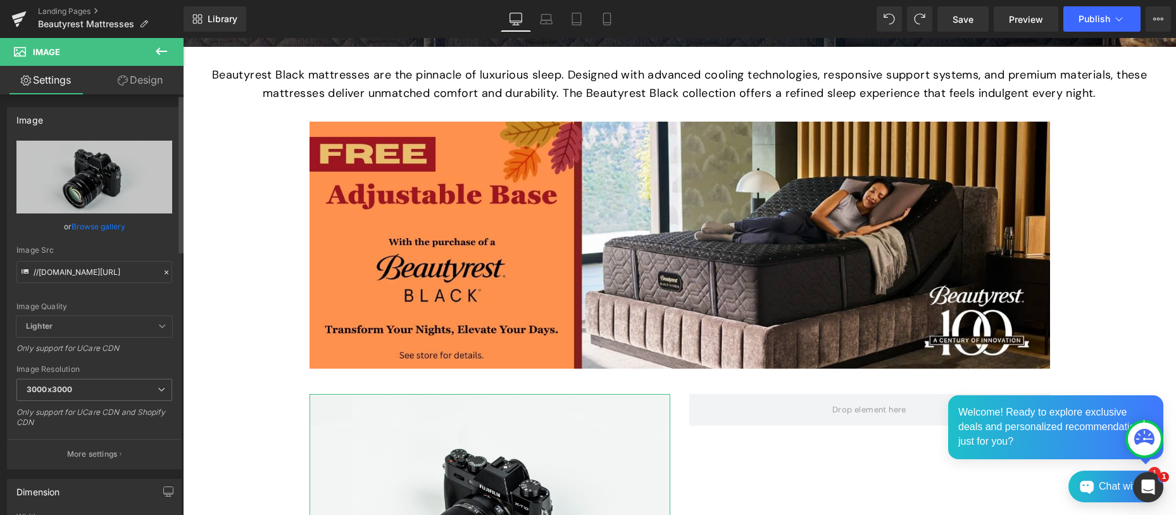
click at [106, 228] on link "Browse gallery" at bounding box center [99, 226] width 54 height 22
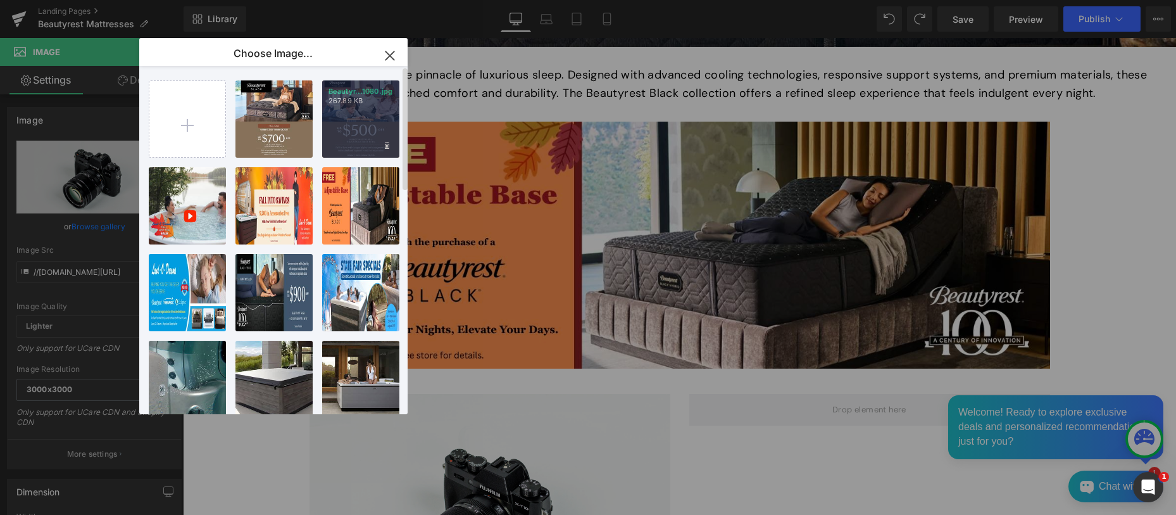
click at [362, 124] on div "Beautyr...1080.jpg 267.89 KB" at bounding box center [360, 118] width 77 height 77
type input "[URL][DOMAIN_NAME]"
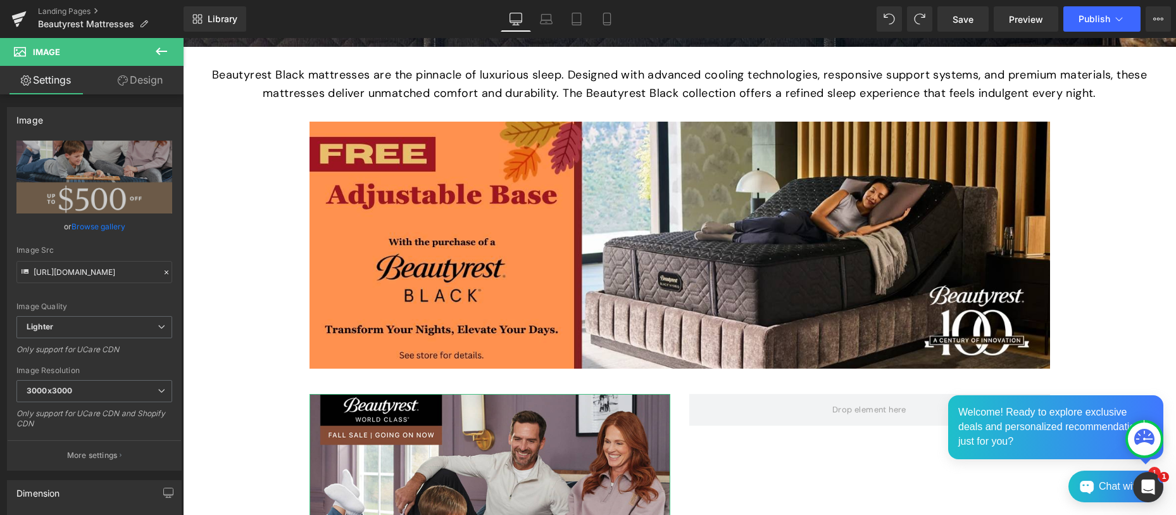
click at [151, 77] on link "Design" at bounding box center [140, 80] width 92 height 28
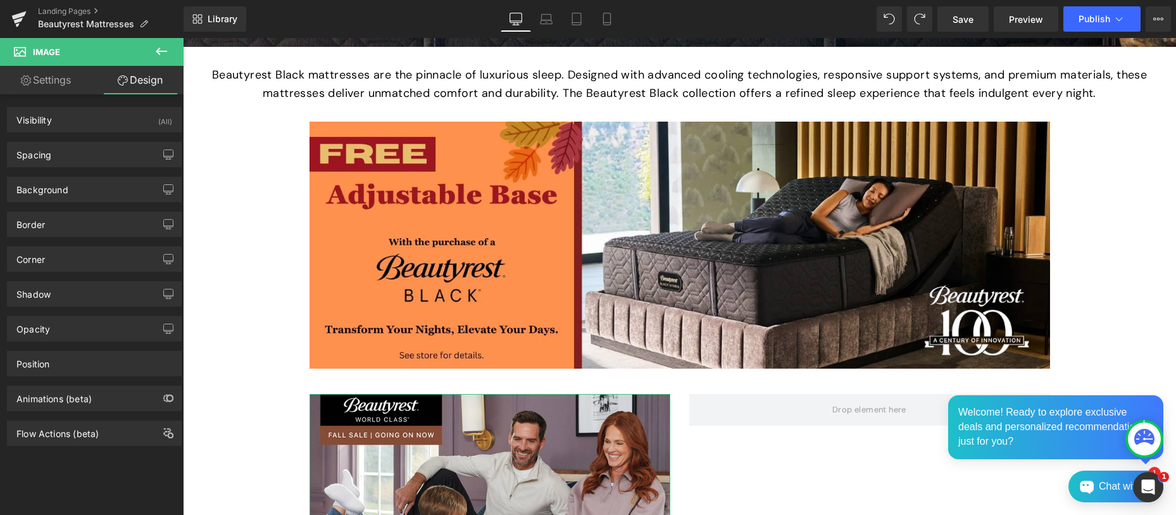
type input "0"
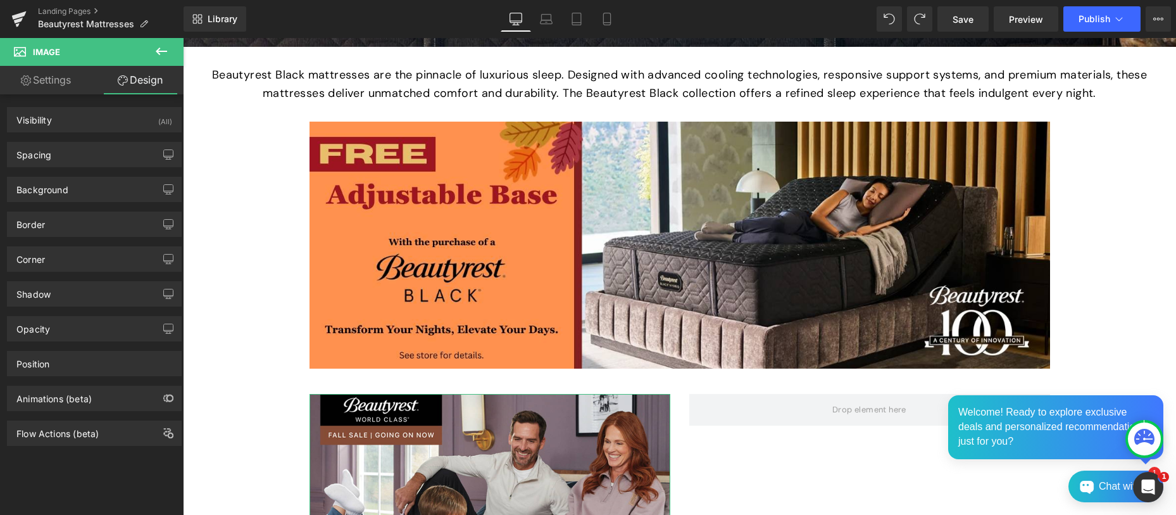
type input "0"
click at [110, 156] on div "Spacing" at bounding box center [94, 154] width 173 height 24
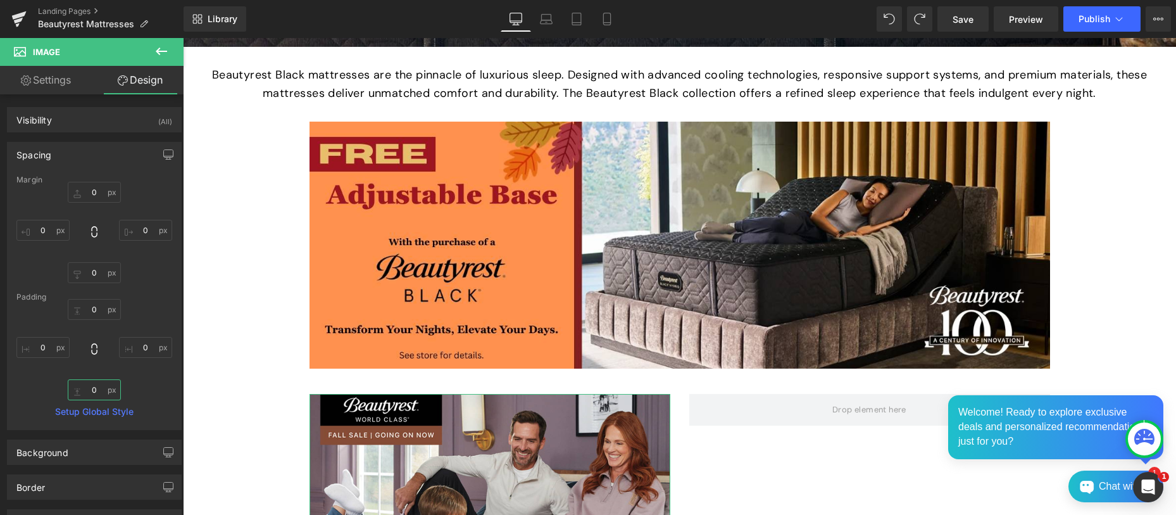
click at [89, 391] on input "0" at bounding box center [94, 389] width 53 height 21
type input "10"
click at [163, 51] on icon at bounding box center [161, 51] width 11 height 8
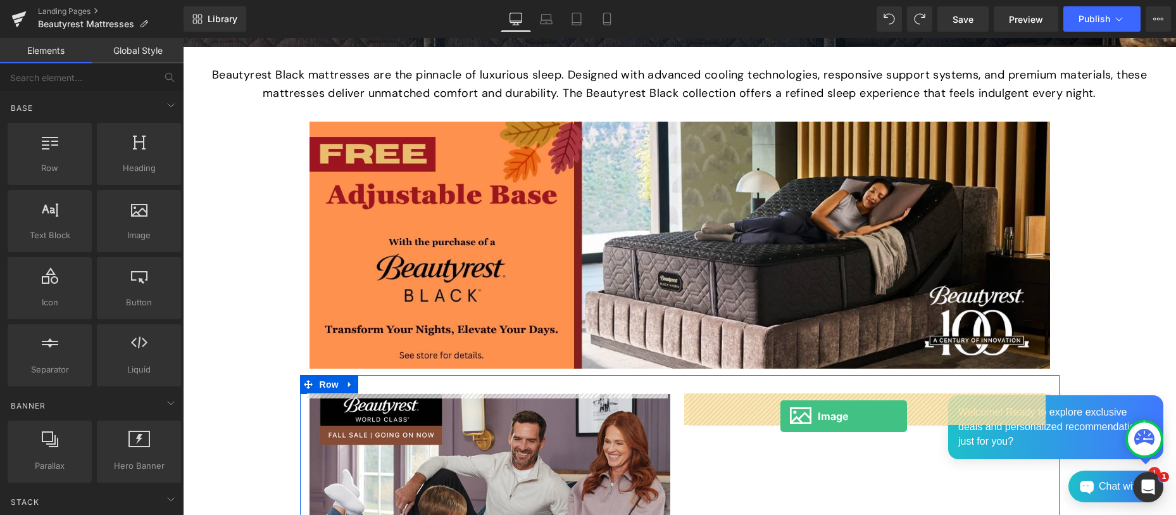
drag, startPoint x: 313, startPoint y: 261, endPoint x: 781, endPoint y: 416, distance: 493.0
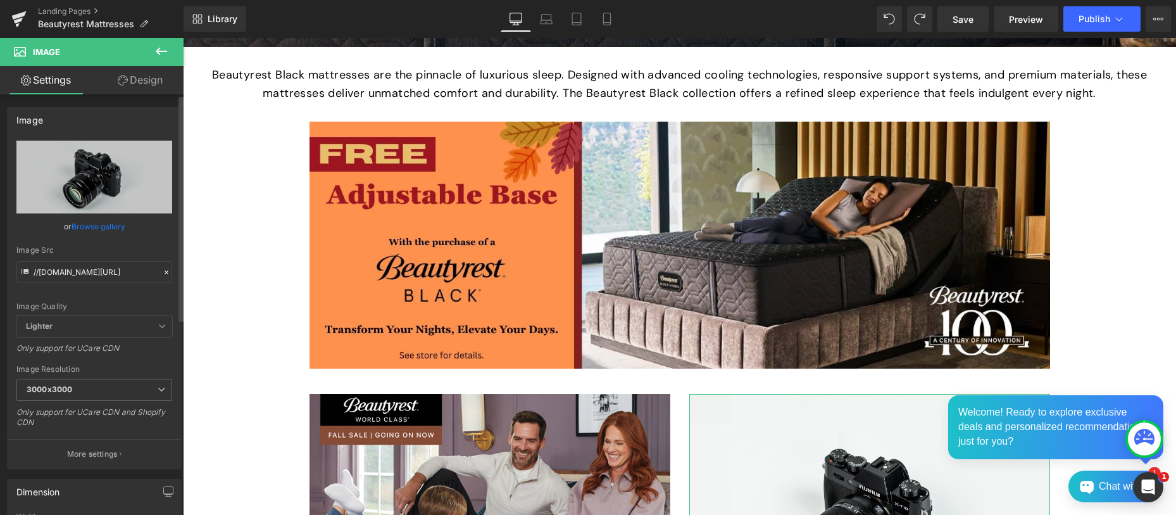
click at [92, 224] on link "Browse gallery" at bounding box center [99, 226] width 54 height 22
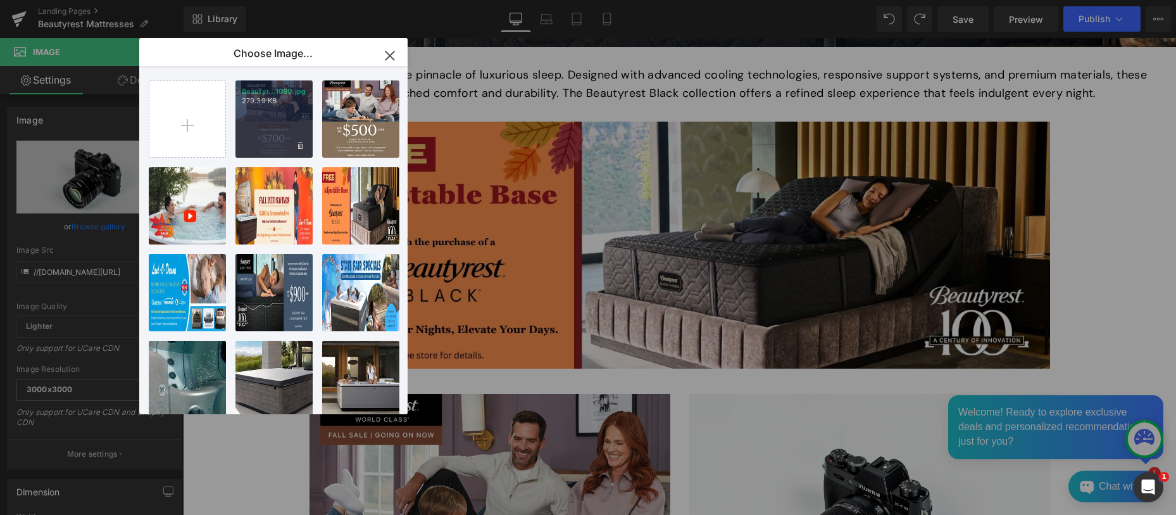
click at [275, 122] on div "Beautyr...1080.jpg 279.39 KB" at bounding box center [274, 118] width 77 height 77
type input "[URL][DOMAIN_NAME]"
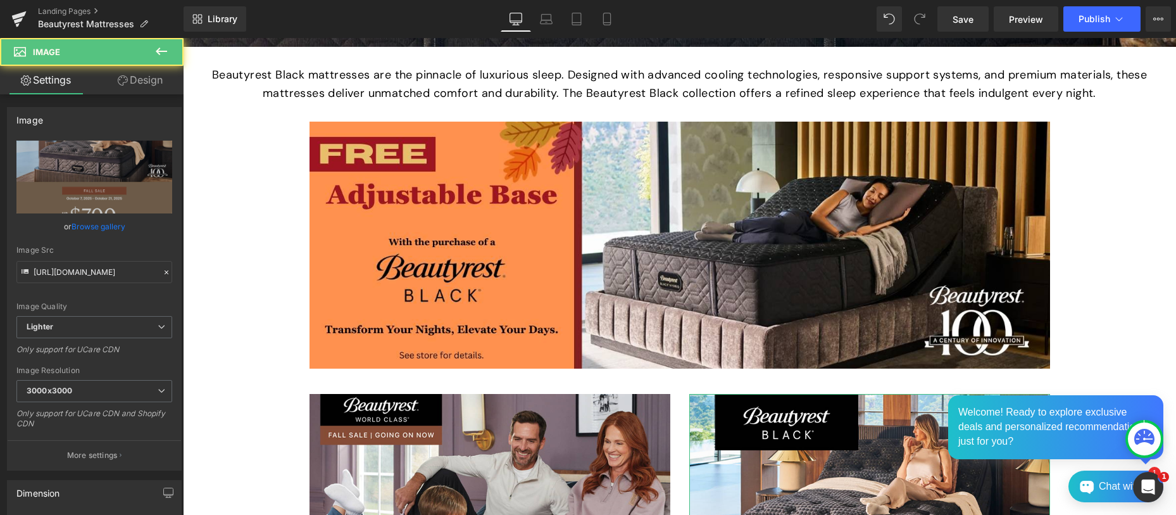
click at [153, 82] on link "Design" at bounding box center [140, 80] width 92 height 28
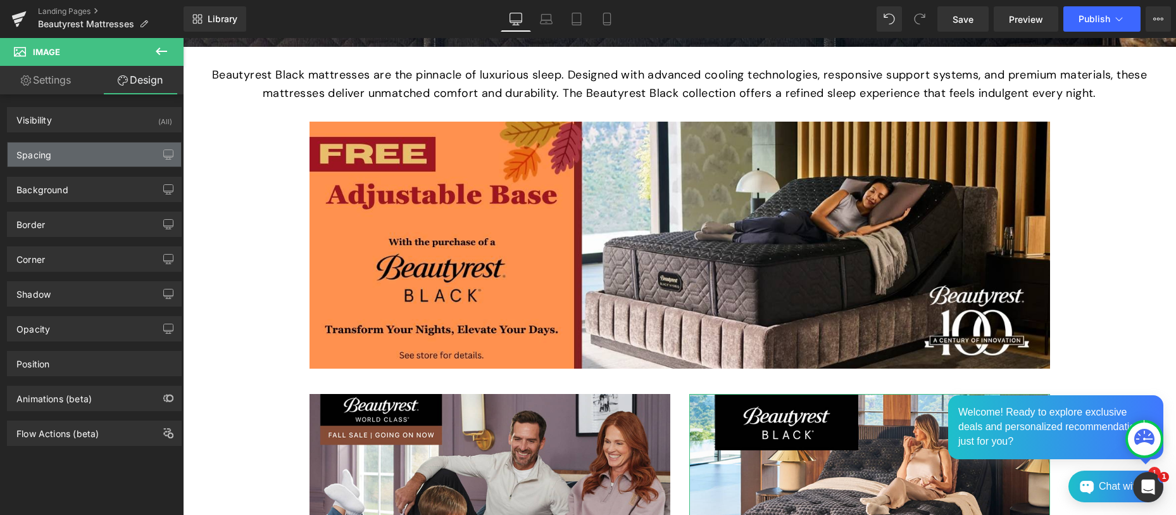
click at [115, 148] on div "Spacing" at bounding box center [94, 154] width 173 height 24
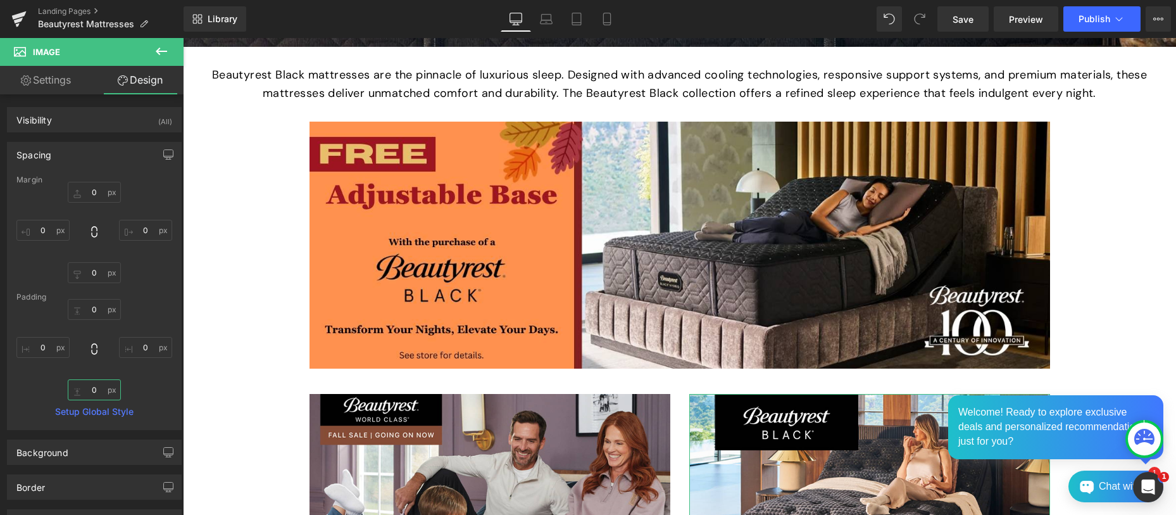
click at [91, 394] on input "0" at bounding box center [94, 389] width 53 height 21
type input "10"
click at [966, 15] on span "Save" at bounding box center [963, 19] width 21 height 13
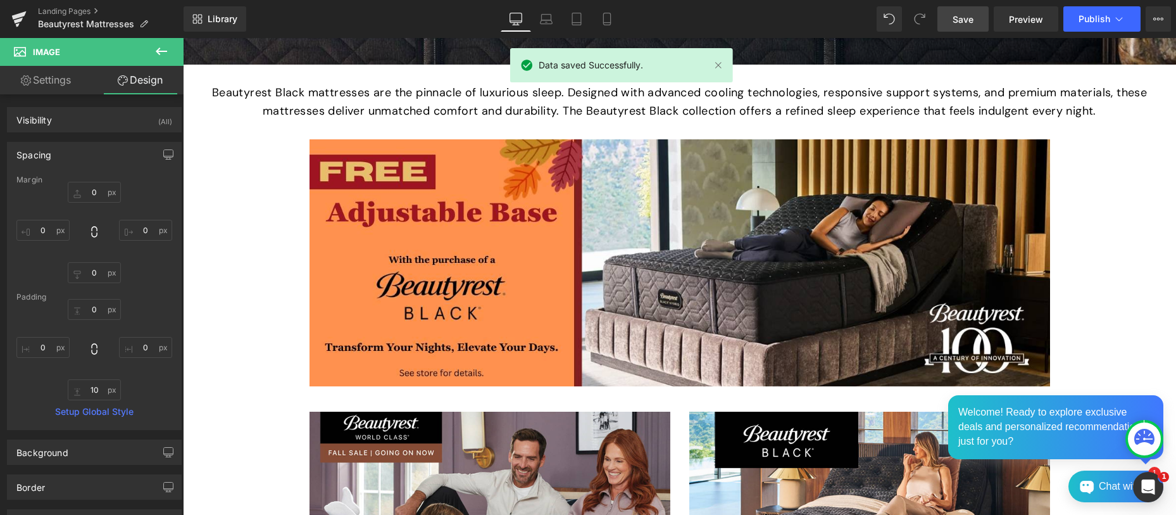
scroll to position [534, 0]
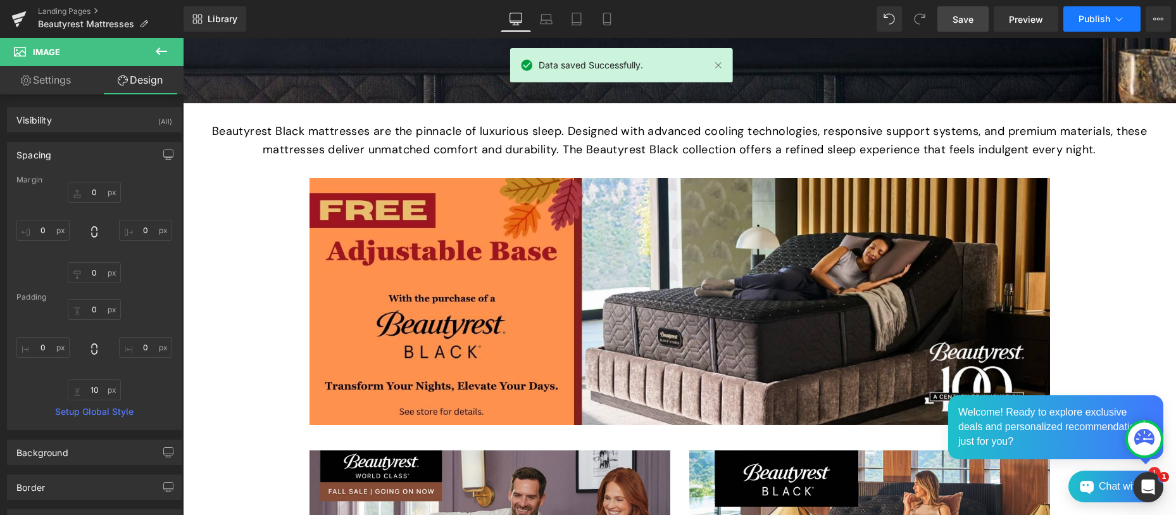
click at [1099, 15] on span "Publish" at bounding box center [1095, 19] width 32 height 10
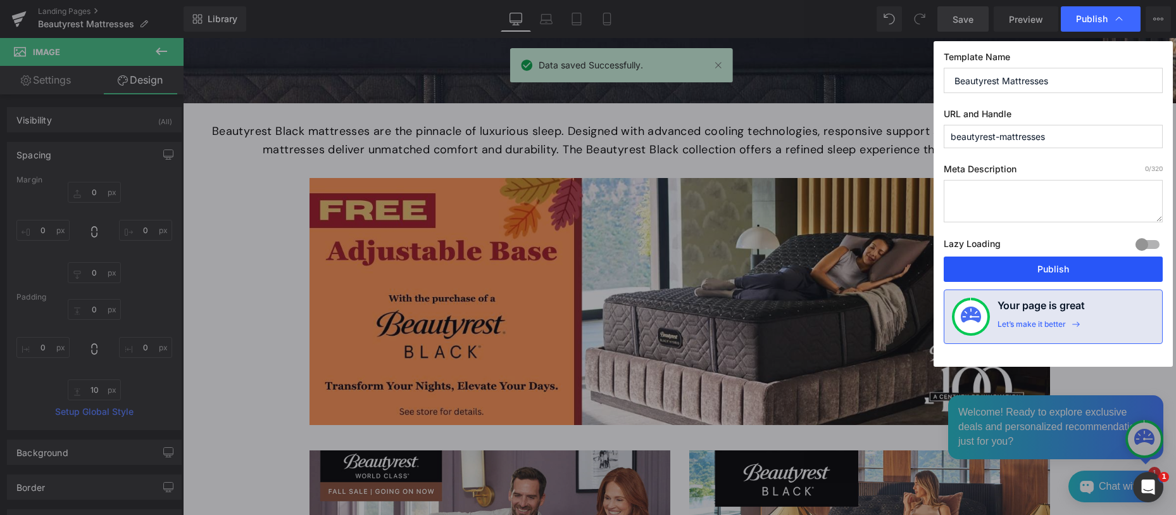
click at [1061, 260] on button "Publish" at bounding box center [1053, 268] width 219 height 25
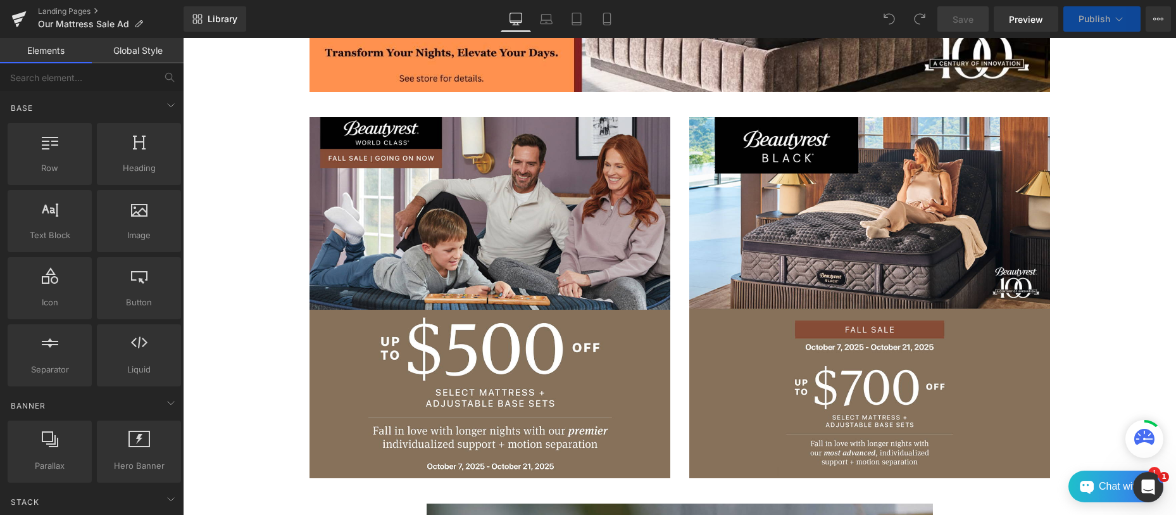
scroll to position [514, 0]
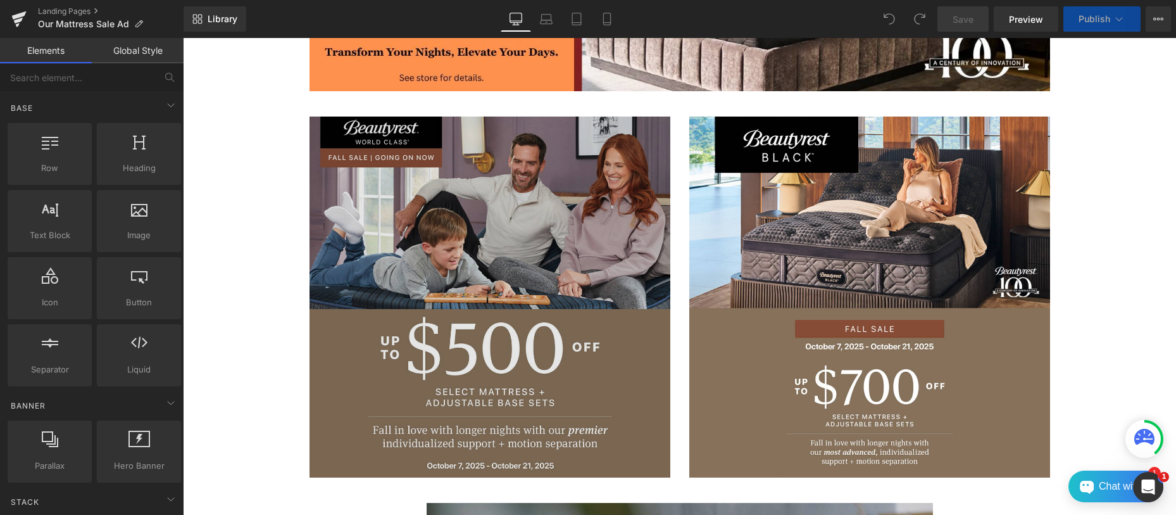
click at [510, 308] on img at bounding box center [490, 297] width 361 height 361
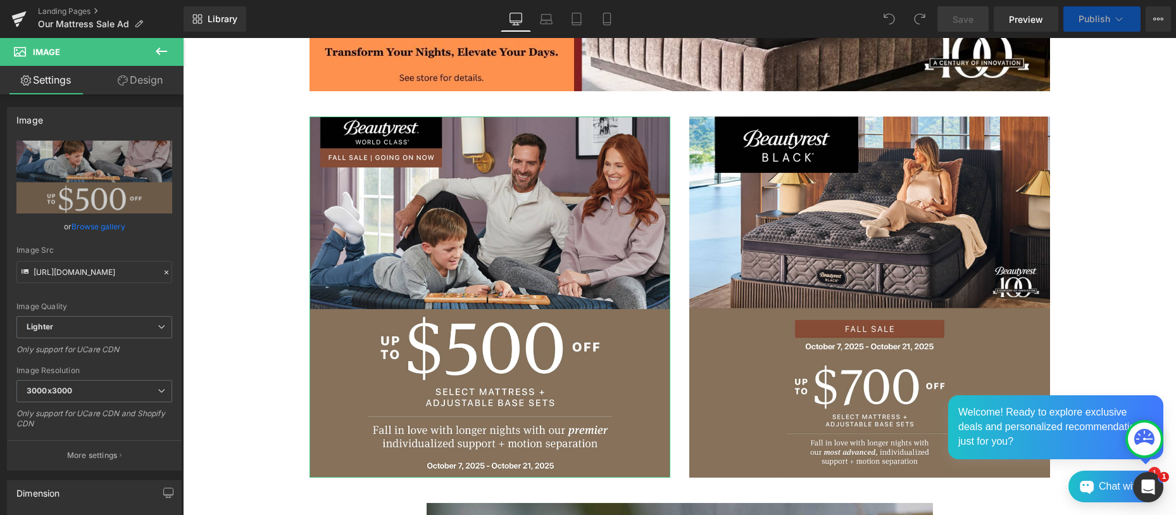
click at [148, 83] on link "Design" at bounding box center [140, 80] width 92 height 28
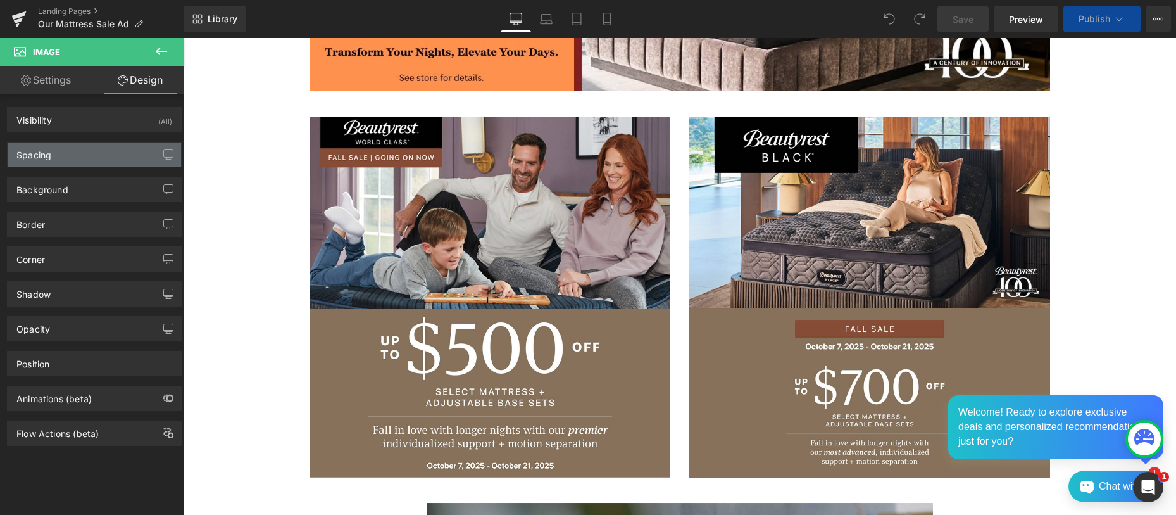
click at [94, 151] on div "Spacing" at bounding box center [94, 154] width 173 height 24
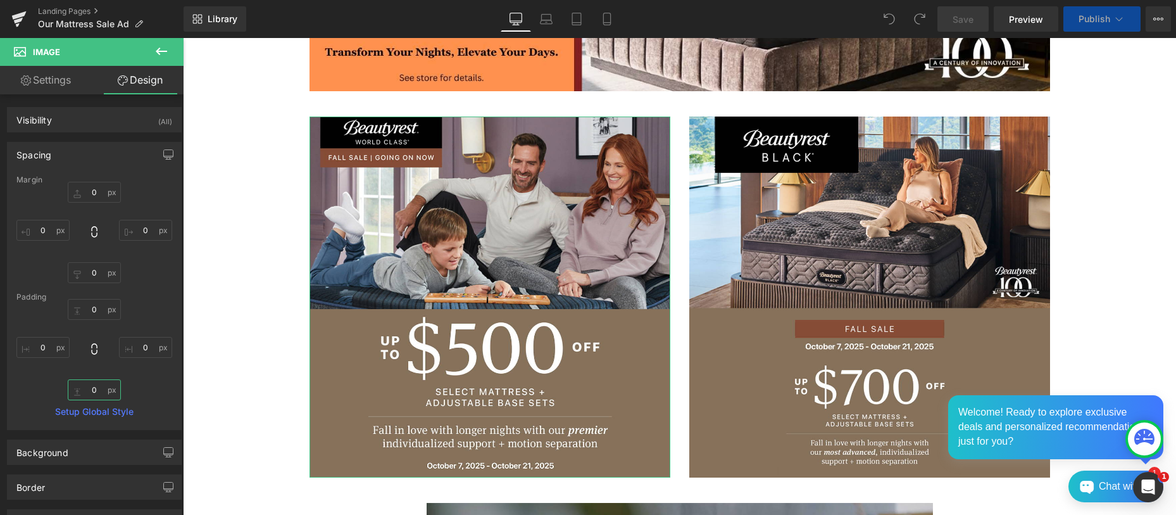
click at [97, 384] on input "0" at bounding box center [94, 389] width 53 height 21
type input "10"
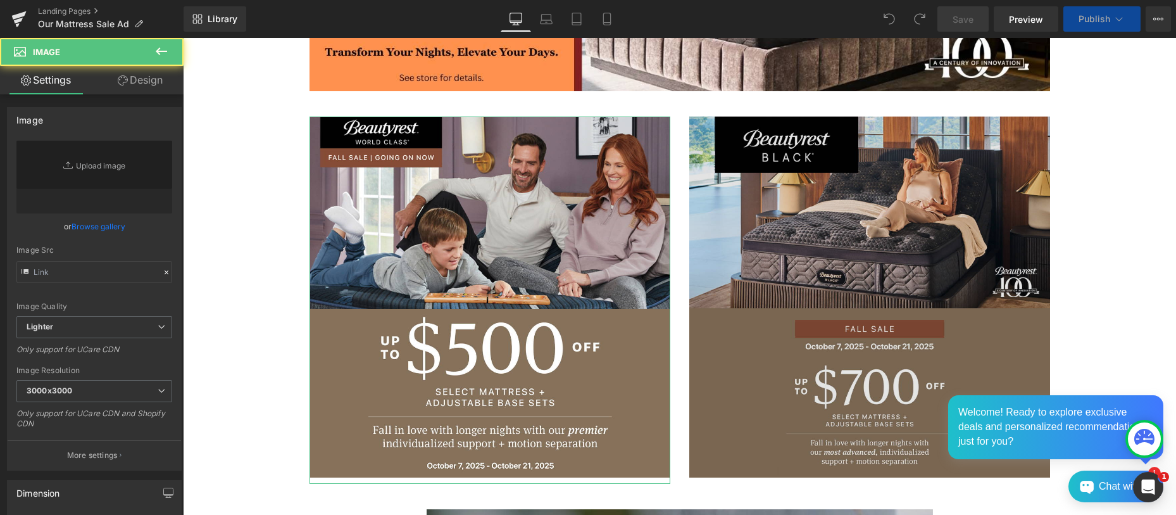
click at [769, 322] on img at bounding box center [870, 297] width 361 height 361
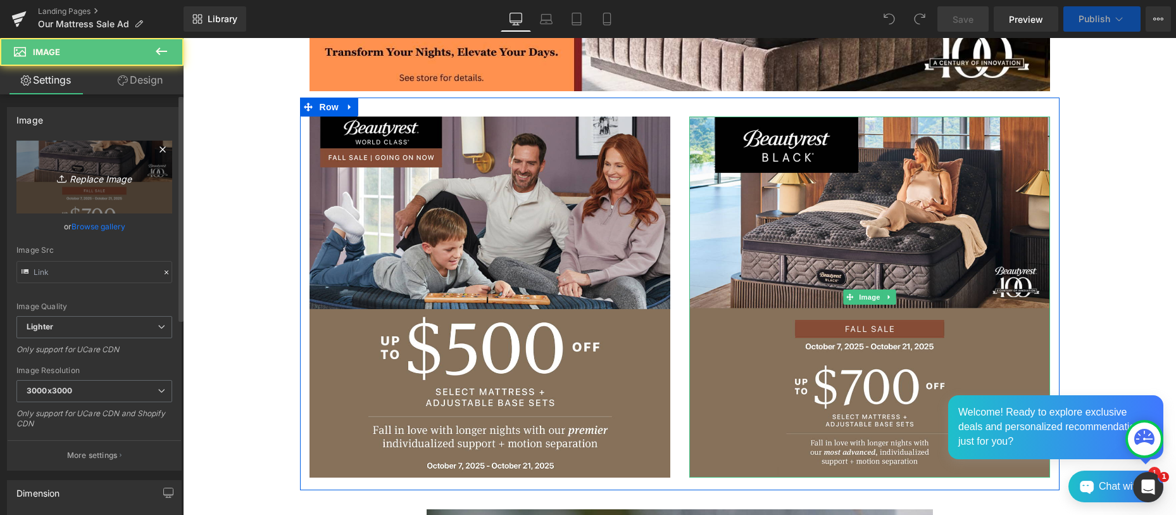
type input "[URL][DOMAIN_NAME]"
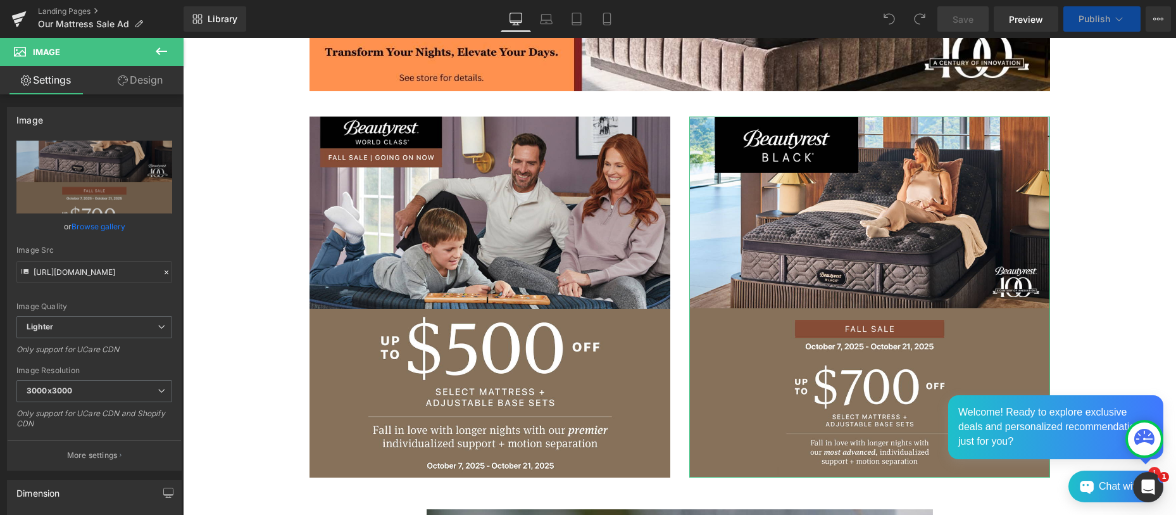
click at [151, 76] on link "Design" at bounding box center [140, 80] width 92 height 28
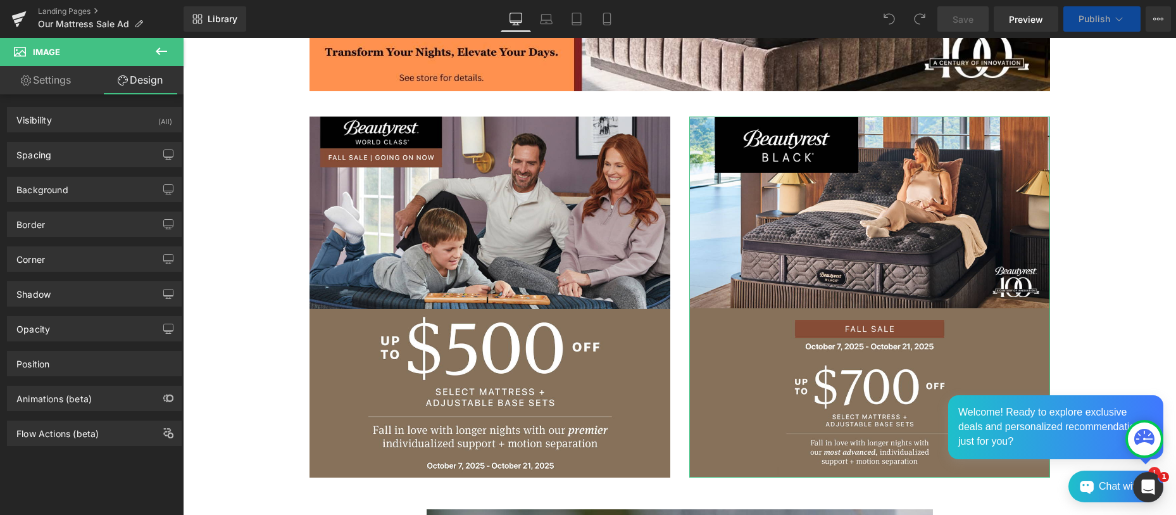
drag, startPoint x: 80, startPoint y: 156, endPoint x: 88, endPoint y: 317, distance: 160.4
click at [80, 156] on div "Spacing" at bounding box center [94, 154] width 173 height 24
type input "0"
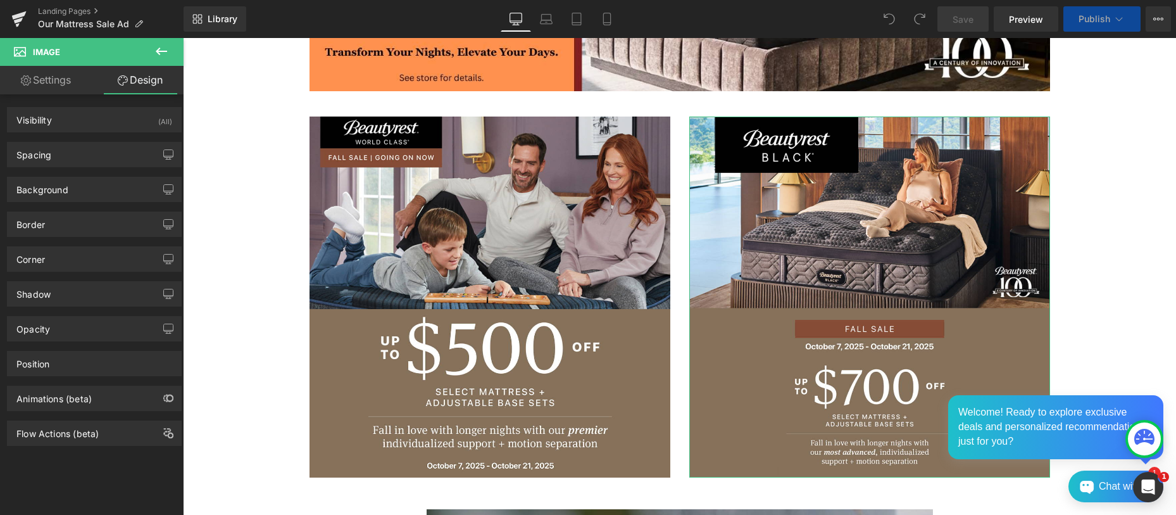
type input "0"
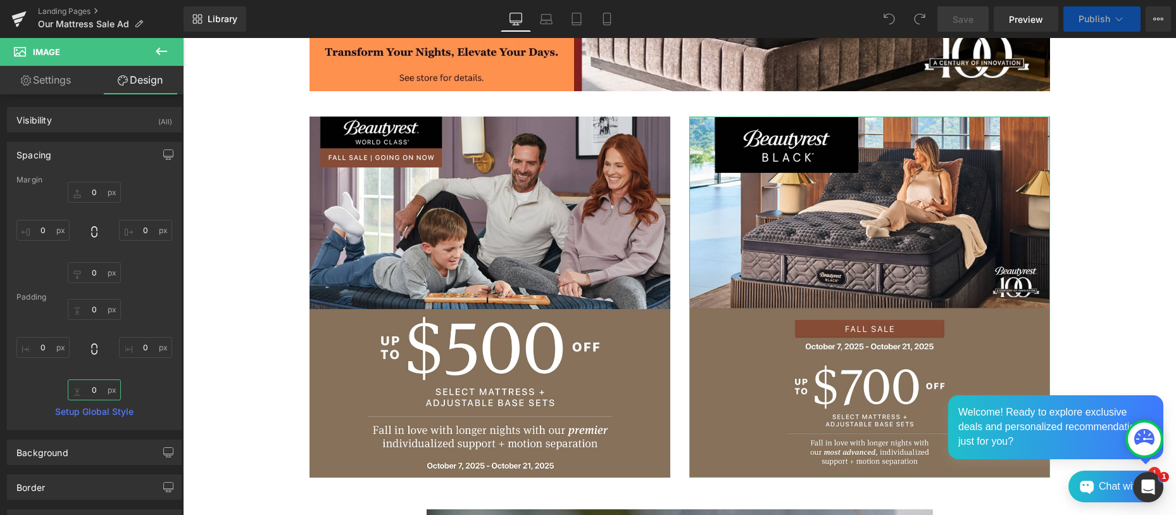
click at [89, 386] on input "0" at bounding box center [94, 389] width 53 height 21
type input "100"
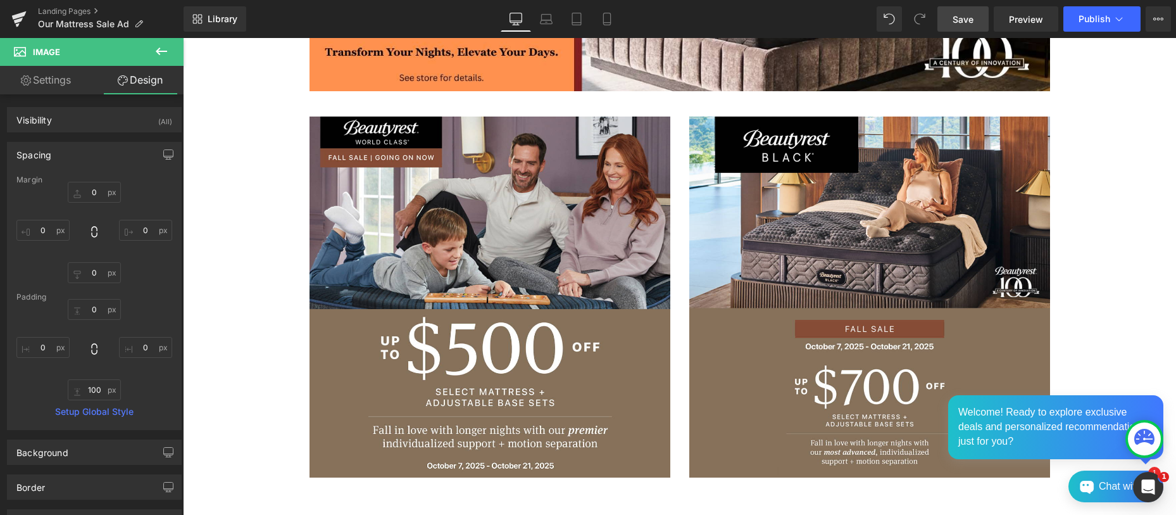
click at [964, 20] on span "Save" at bounding box center [963, 19] width 21 height 13
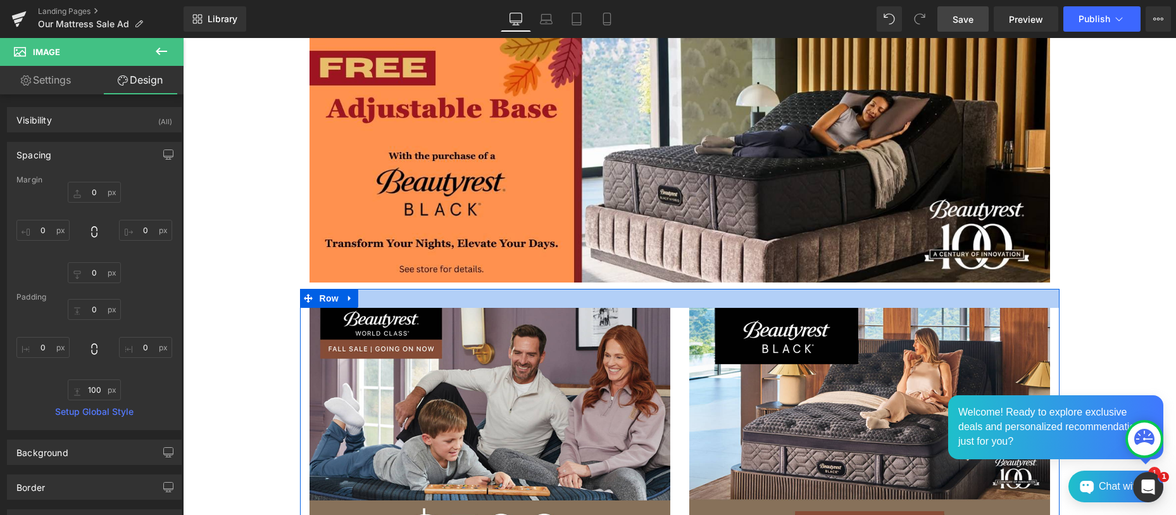
scroll to position [287, 0]
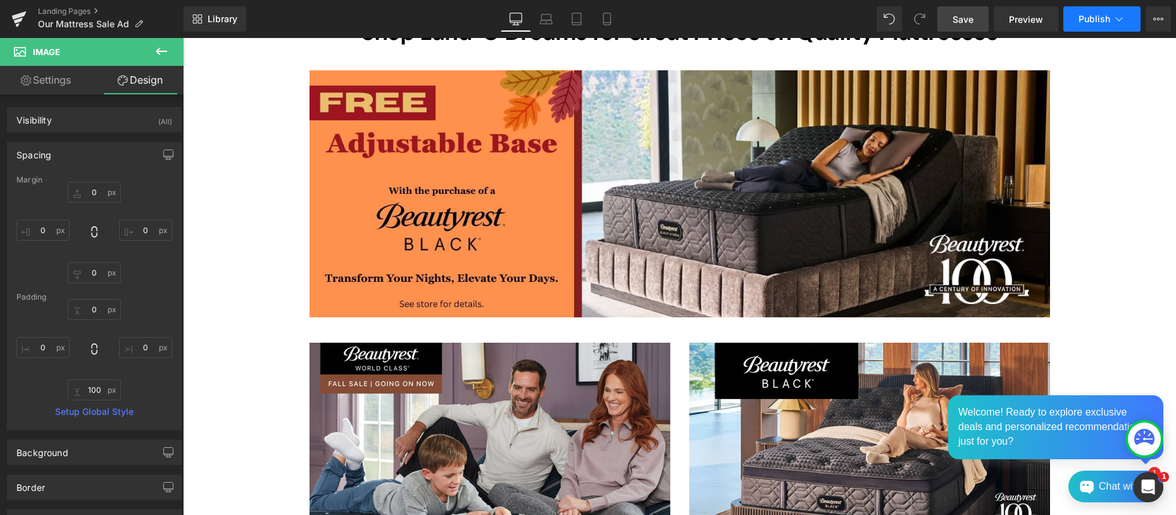
click at [1093, 20] on span "Publish" at bounding box center [1095, 19] width 32 height 10
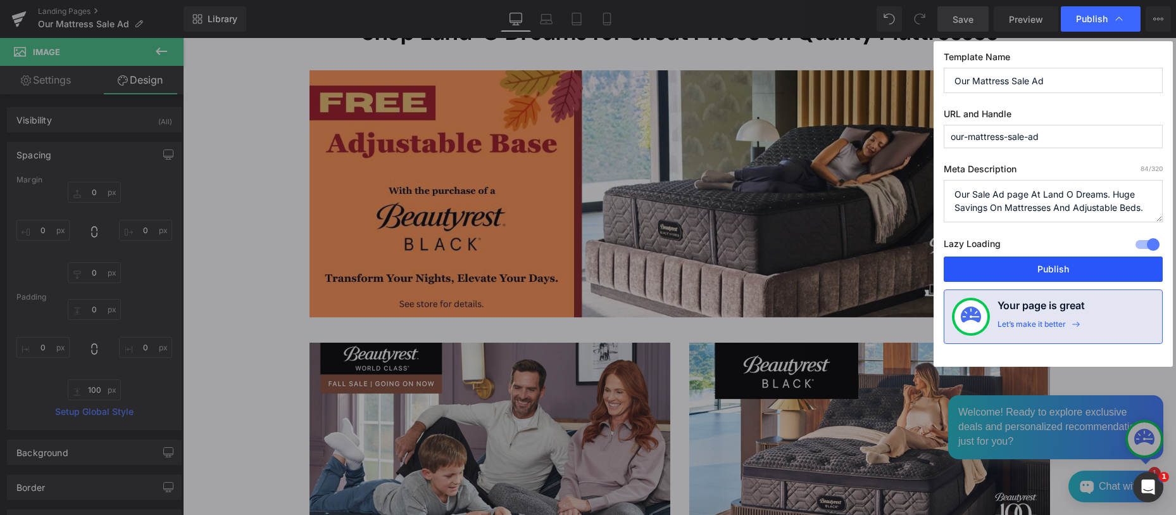
click at [1049, 271] on button "Publish" at bounding box center [1053, 268] width 219 height 25
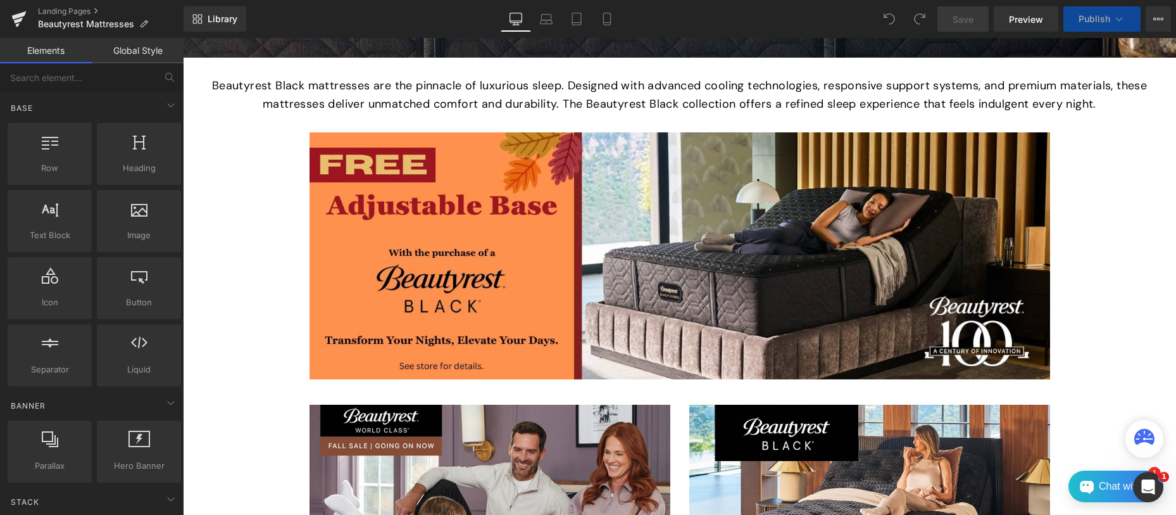
scroll to position [640, 0]
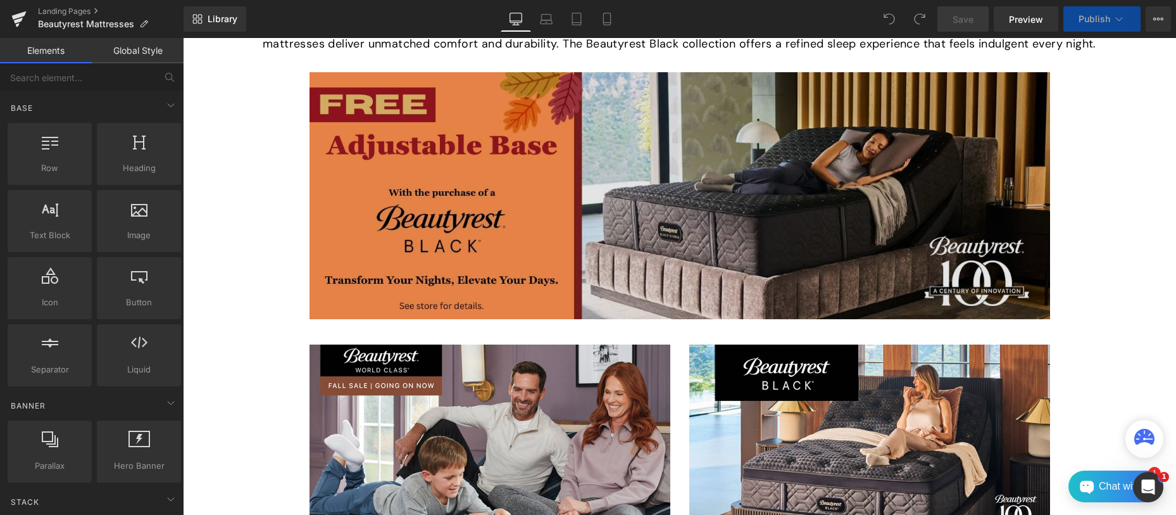
click at [500, 190] on img at bounding box center [680, 195] width 741 height 247
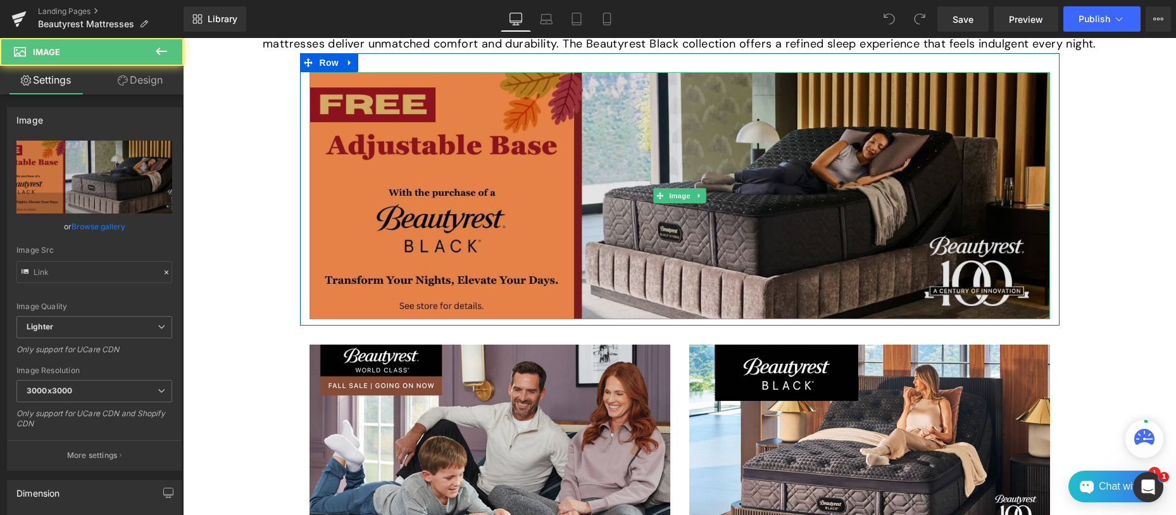
type input "https://ucarecdn.com/e4318af5-0b92-412f-a461-6625187f73ae/-/format/auto/-/previ…"
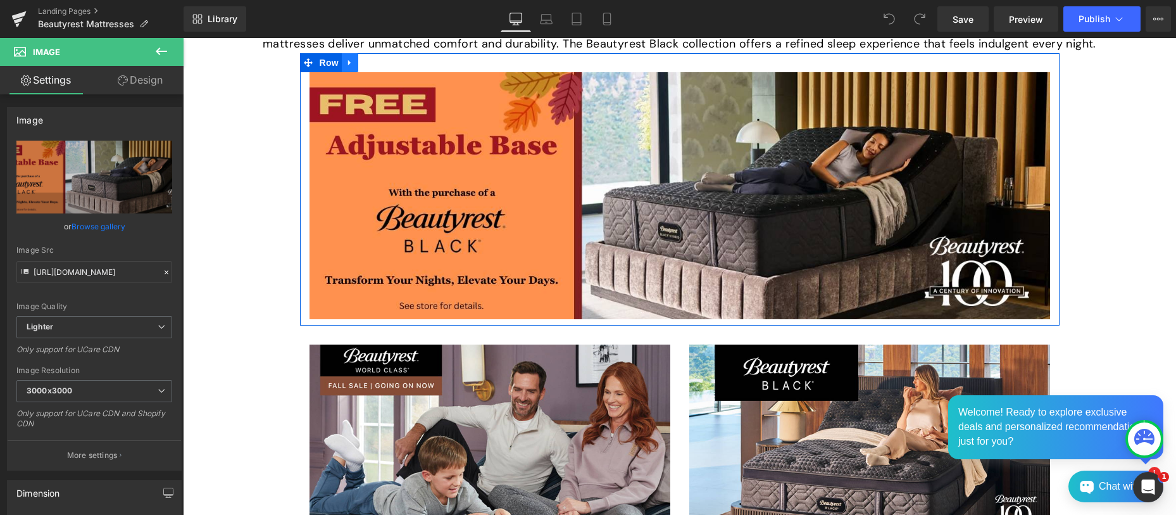
click at [348, 61] on icon at bounding box center [349, 63] width 3 height 6
drag, startPoint x: 379, startPoint y: 60, endPoint x: 634, endPoint y: 284, distance: 340.1
click at [379, 60] on icon at bounding box center [383, 62] width 9 height 9
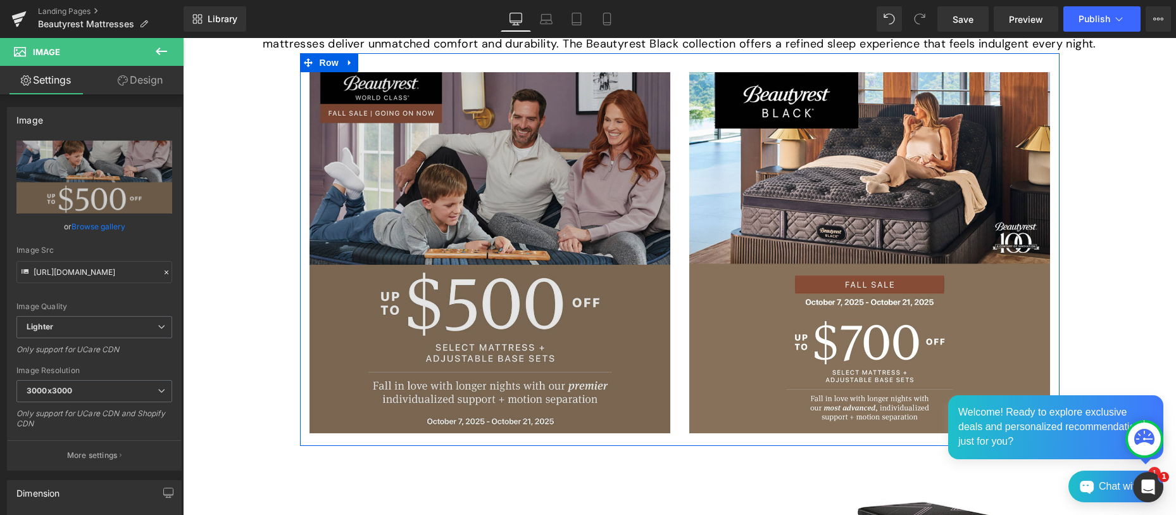
click at [382, 186] on img at bounding box center [490, 255] width 361 height 367
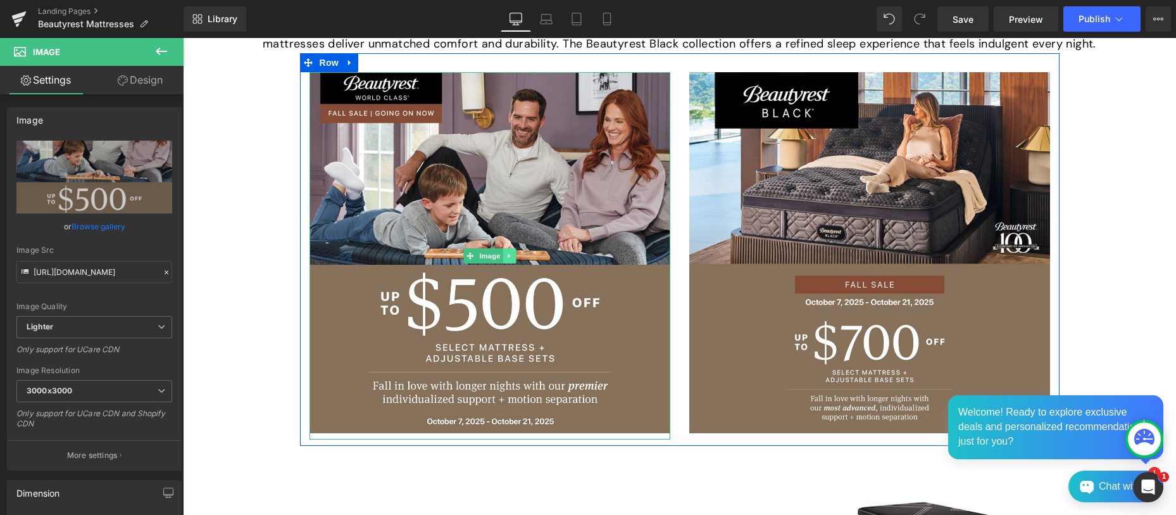
click at [506, 256] on icon at bounding box center [509, 256] width 7 height 8
click at [513, 255] on icon at bounding box center [515, 255] width 7 height 7
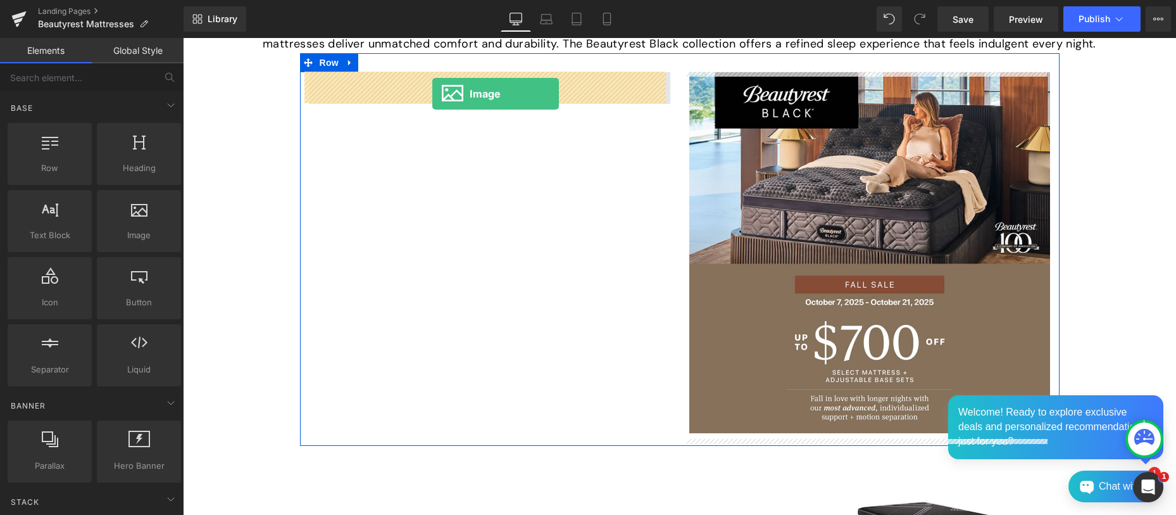
drag, startPoint x: 311, startPoint y: 264, endPoint x: 432, endPoint y: 94, distance: 209.3
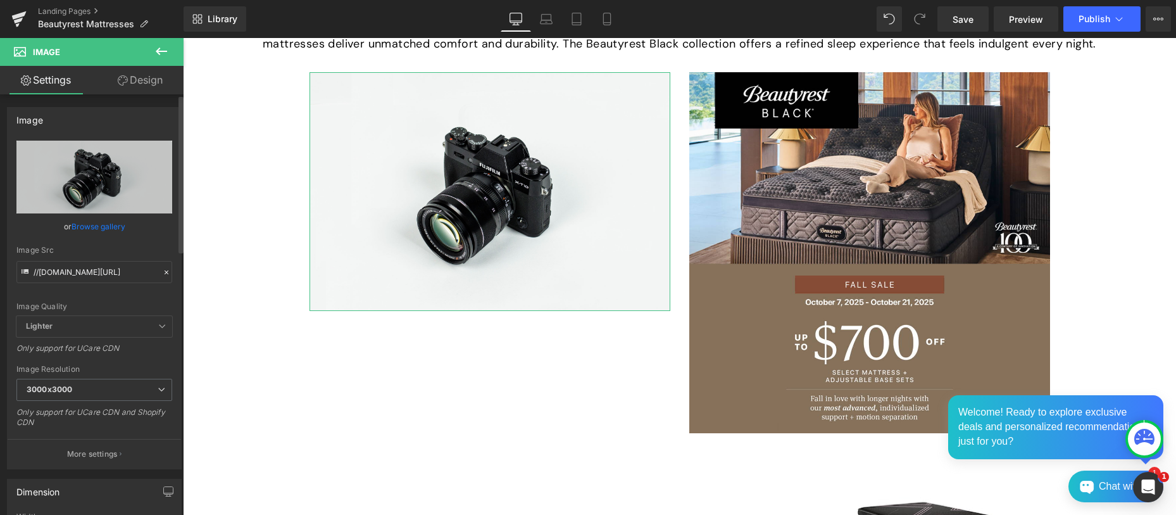
click at [80, 226] on link "Browse gallery" at bounding box center [99, 226] width 54 height 22
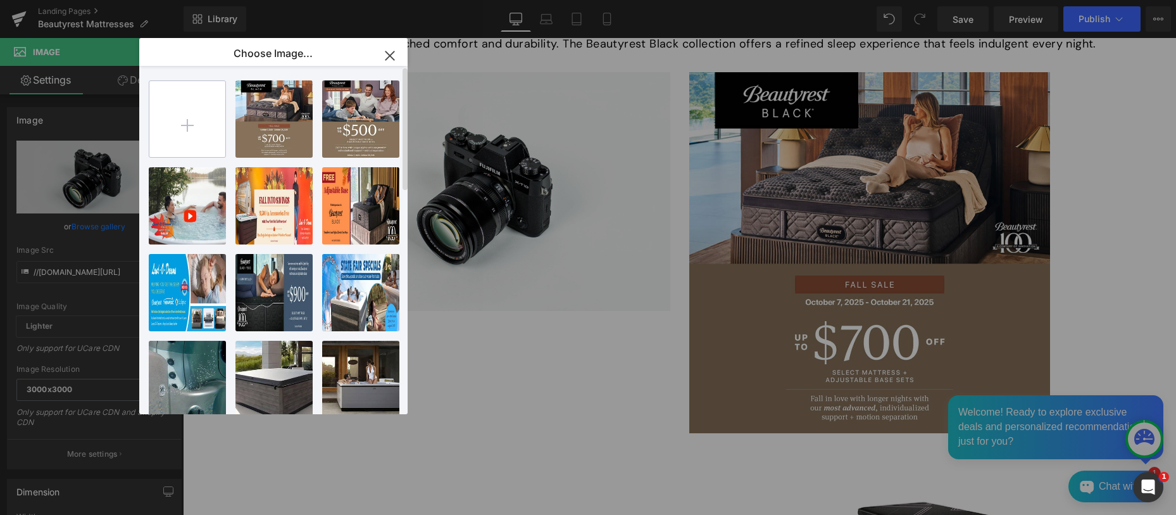
click at [187, 123] on input "file" at bounding box center [187, 119] width 76 height 76
type input "C:\fakepath\Land O Dreams Free Adjustable 1080x1080 .jpg"
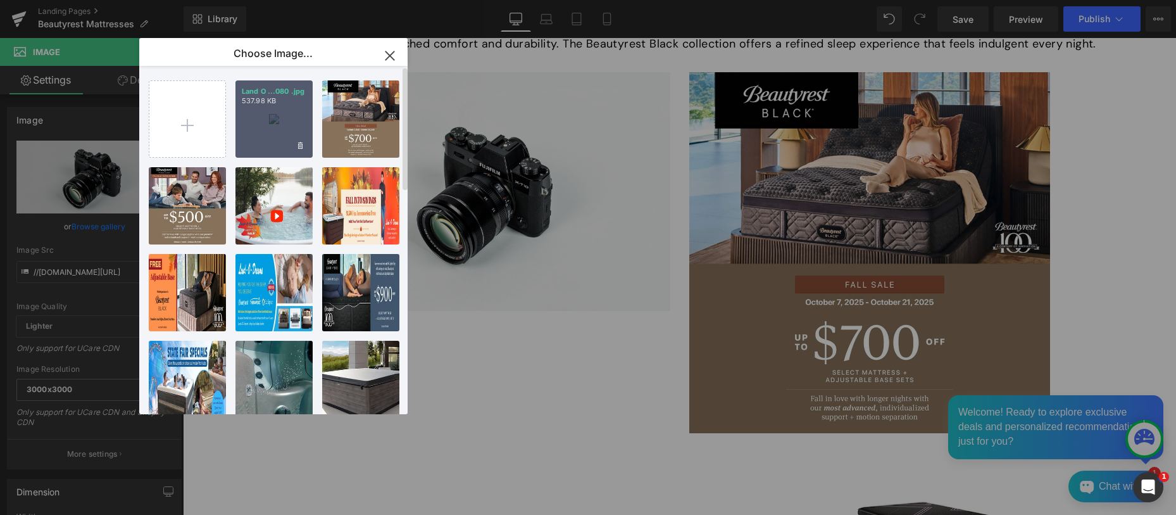
click at [257, 139] on div "Land O ...080 .jpg 537.98 KB" at bounding box center [274, 118] width 77 height 77
type input "https://ucarecdn.com/1ba9cc29-5f78-4292-9756-a88033600093/-/format/auto/-/previ…"
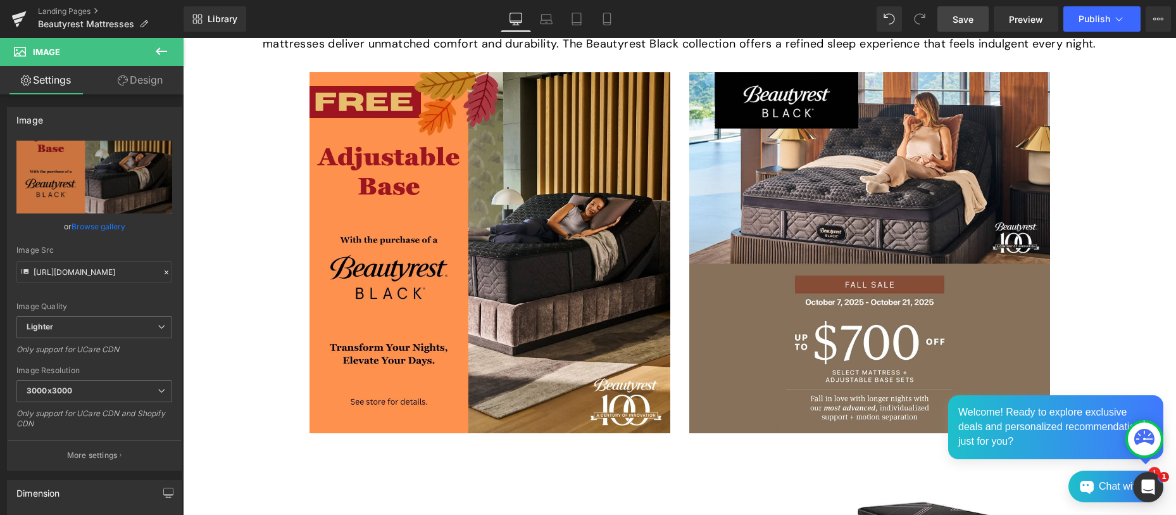
click at [956, 15] on span "Save" at bounding box center [963, 19] width 21 height 13
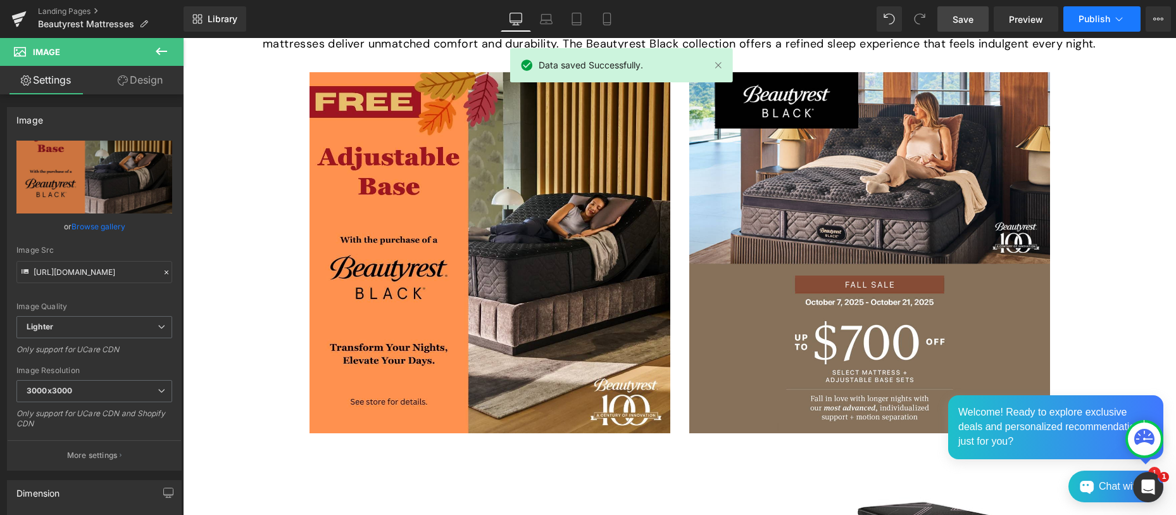
click at [1100, 14] on span "Publish" at bounding box center [1095, 19] width 32 height 10
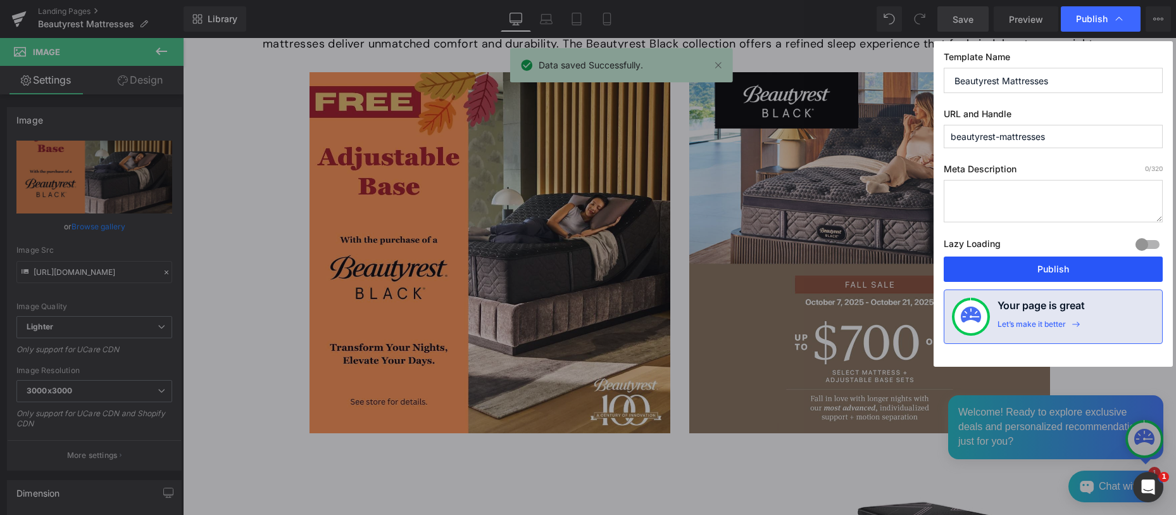
click at [1060, 268] on button "Publish" at bounding box center [1053, 268] width 219 height 25
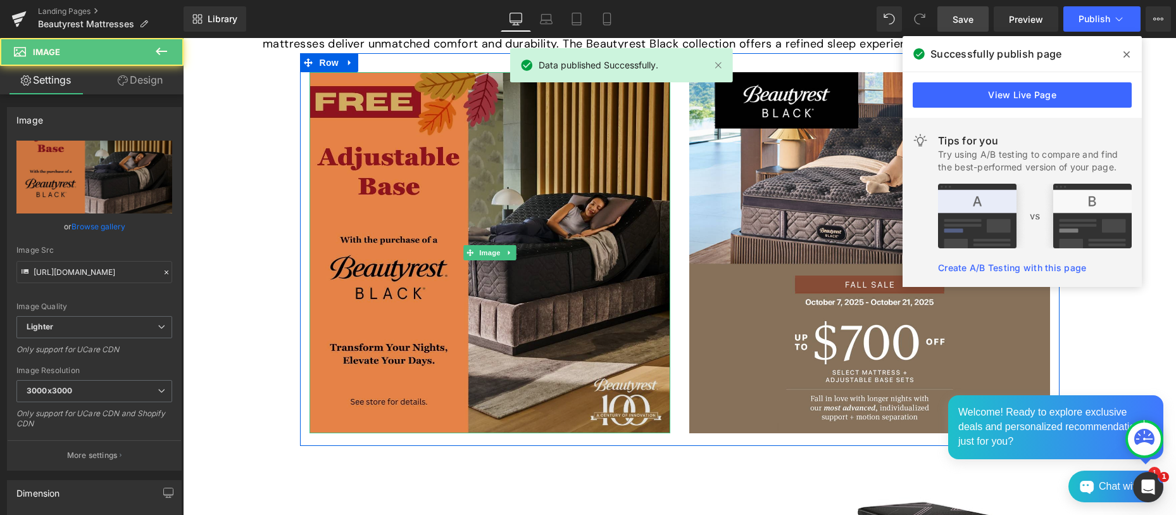
click at [453, 244] on img at bounding box center [490, 252] width 361 height 361
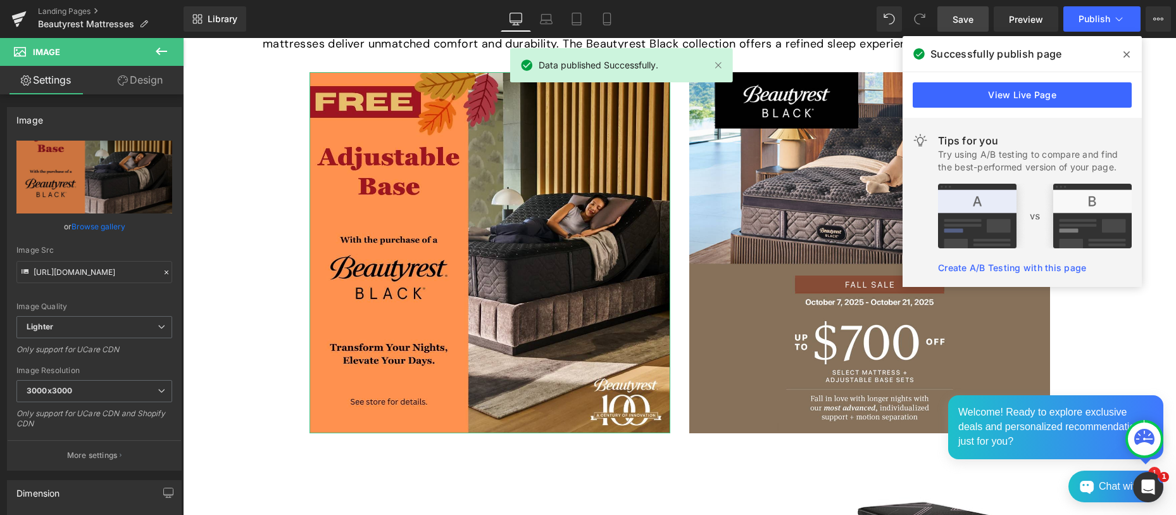
click at [153, 77] on link "Design" at bounding box center [140, 80] width 92 height 28
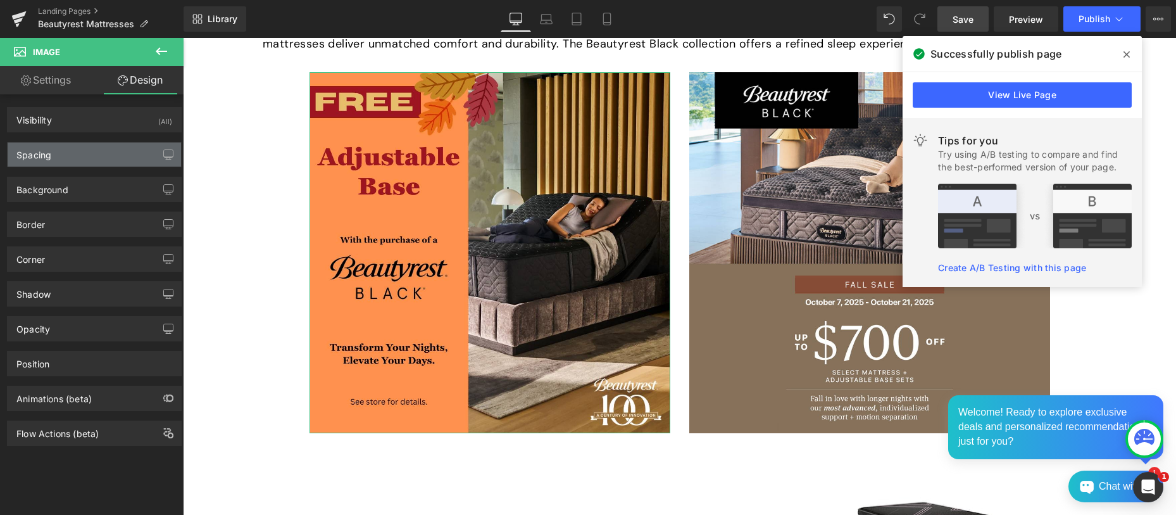
click at [79, 151] on div "Spacing" at bounding box center [94, 154] width 173 height 24
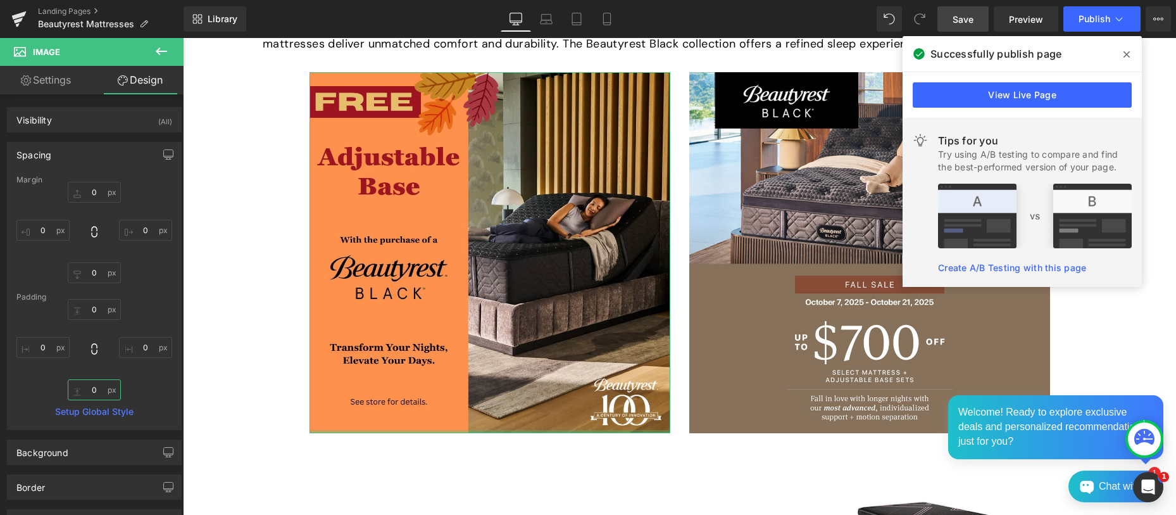
click at [82, 384] on input "0" at bounding box center [94, 389] width 53 height 21
type input "10"
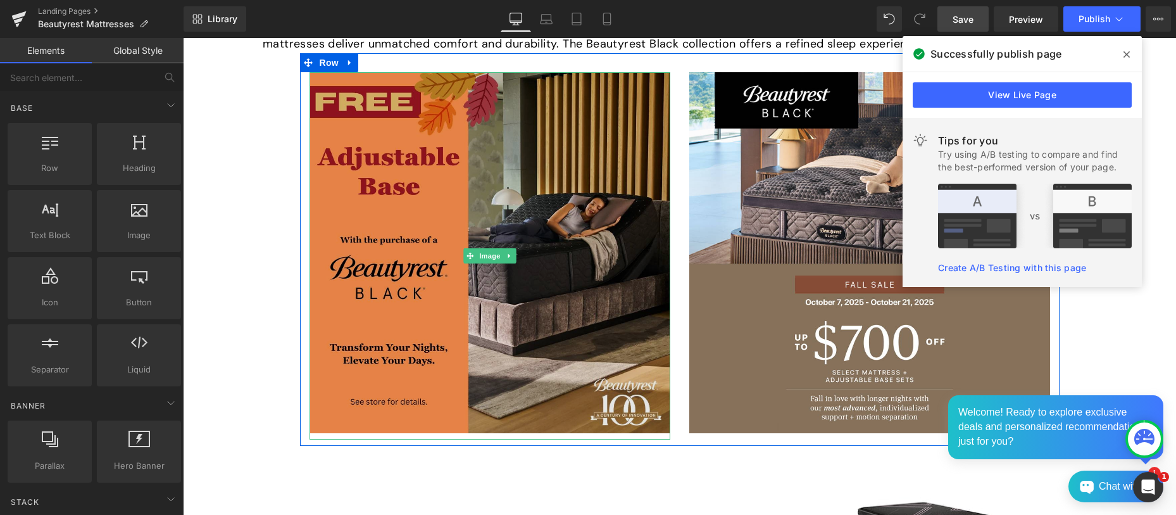
click at [477, 221] on img at bounding box center [490, 255] width 361 height 367
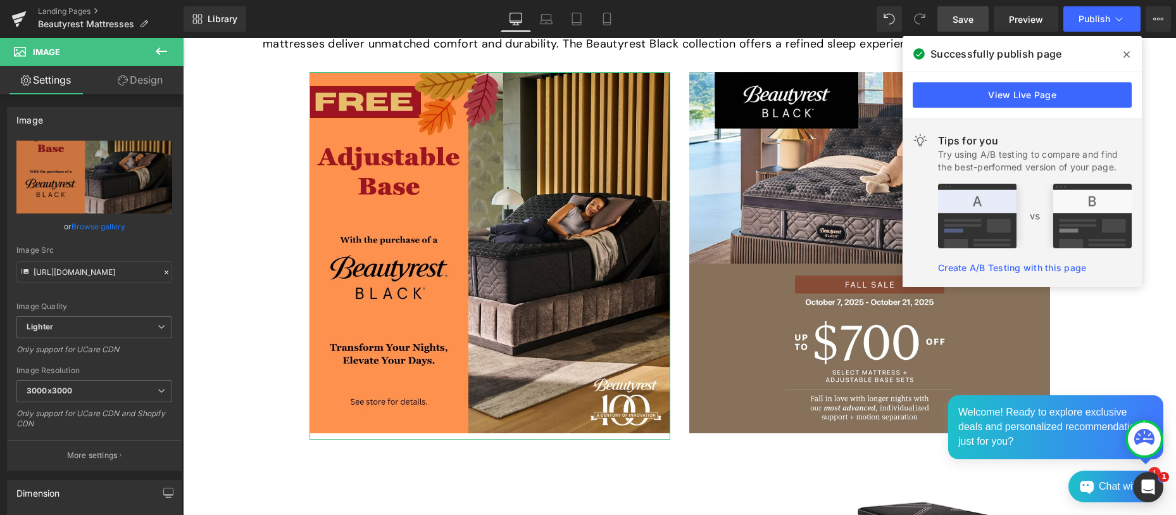
click at [139, 79] on link "Design" at bounding box center [140, 80] width 92 height 28
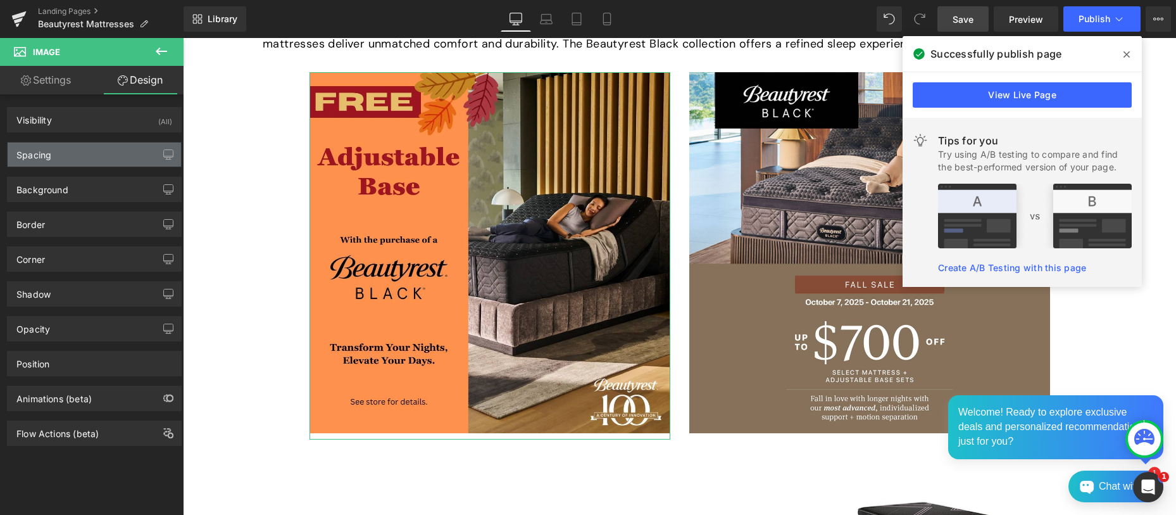
click at [77, 153] on div "Spacing" at bounding box center [94, 154] width 173 height 24
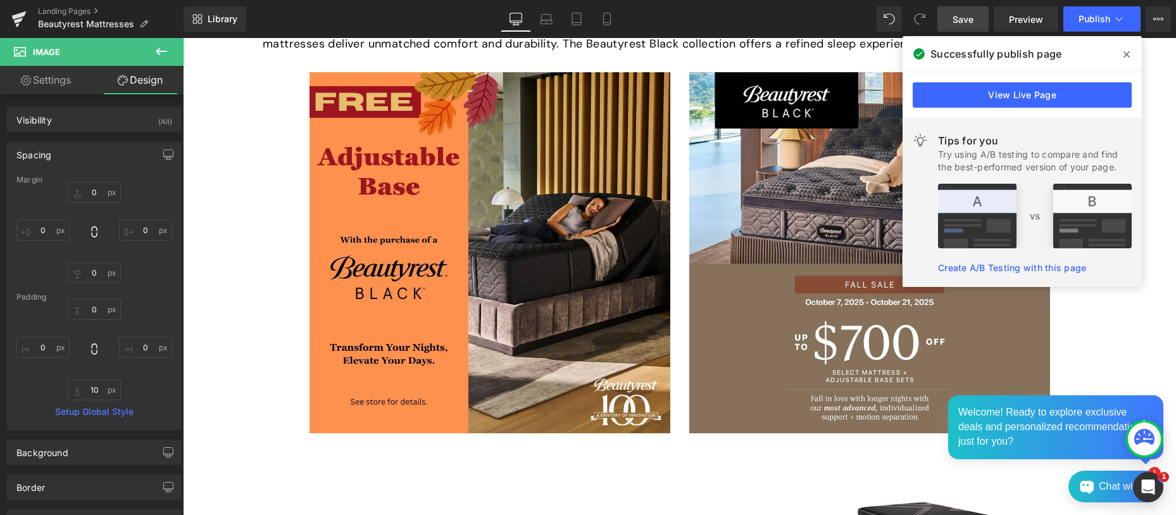
click at [969, 13] on span "Save" at bounding box center [963, 19] width 21 height 13
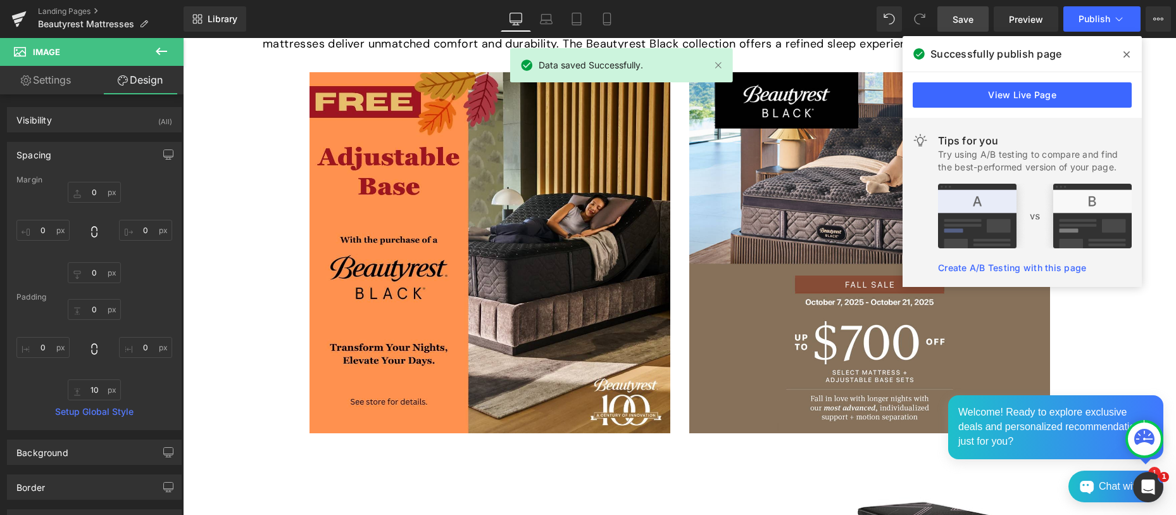
click at [1127, 51] on icon at bounding box center [1127, 54] width 6 height 10
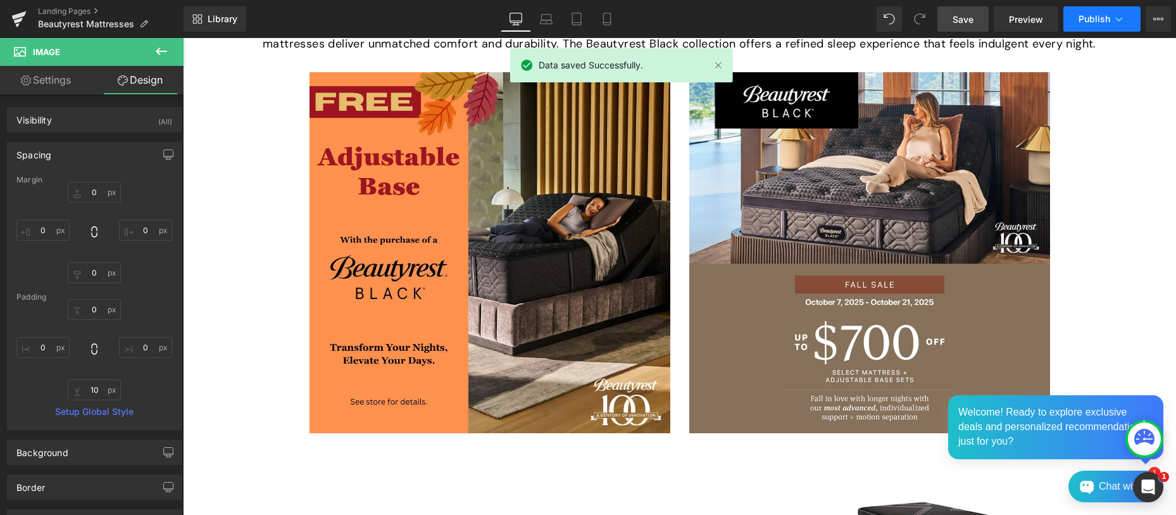
click at [1118, 18] on icon at bounding box center [1119, 19] width 13 height 13
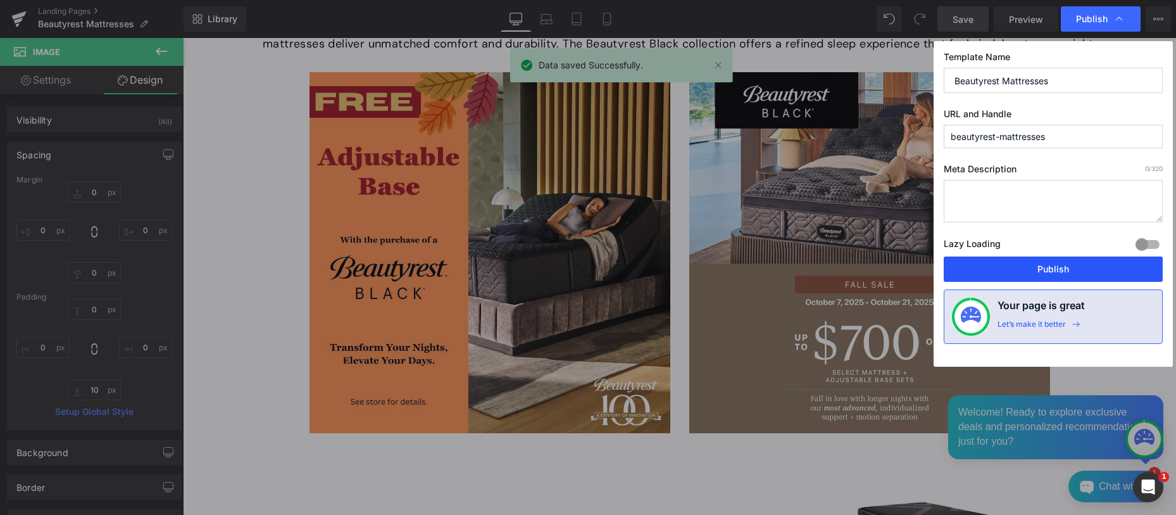
click at [1056, 267] on button "Publish" at bounding box center [1053, 268] width 219 height 25
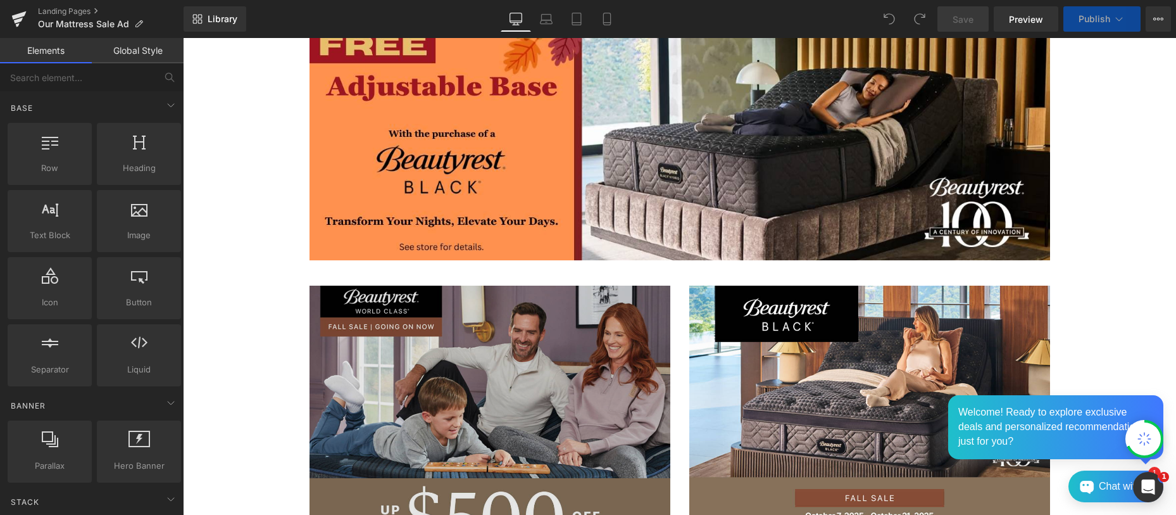
click at [469, 288] on img at bounding box center [490, 469] width 361 height 367
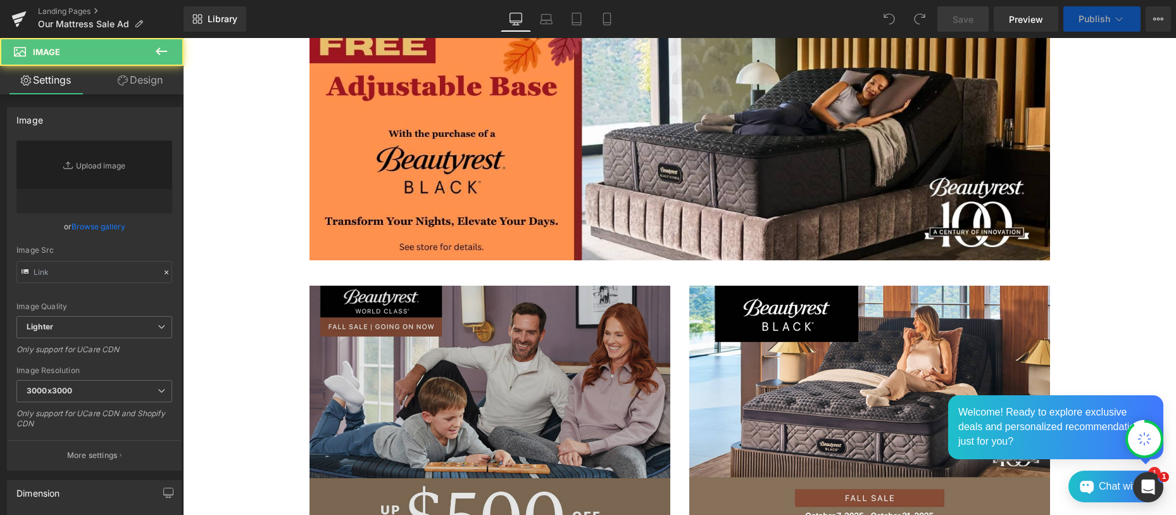
scroll to position [445, 0]
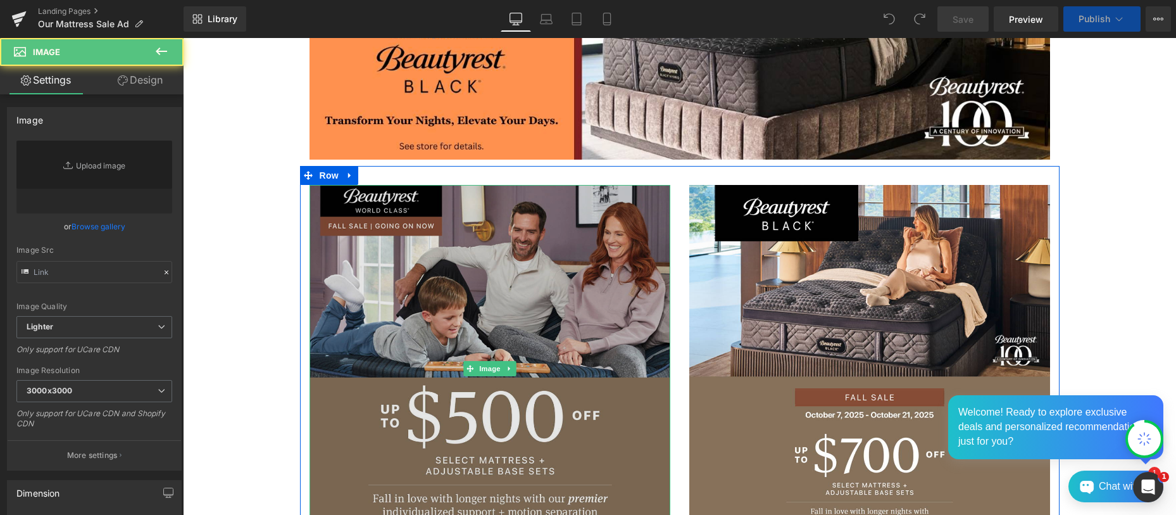
type input "[URL][DOMAIN_NAME]"
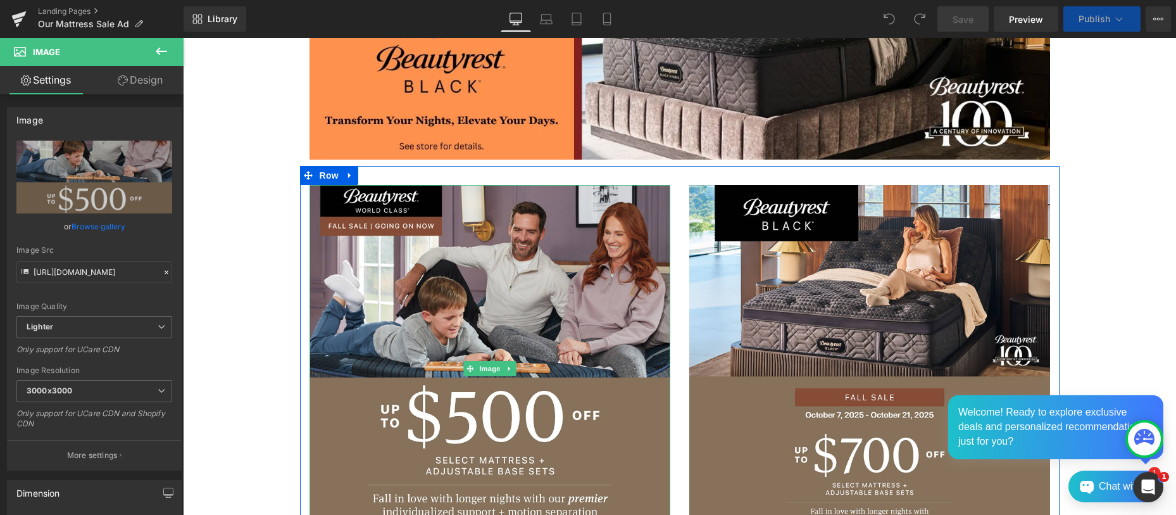
click at [508, 368] on icon at bounding box center [509, 368] width 2 height 4
click at [512, 367] on icon at bounding box center [515, 368] width 7 height 7
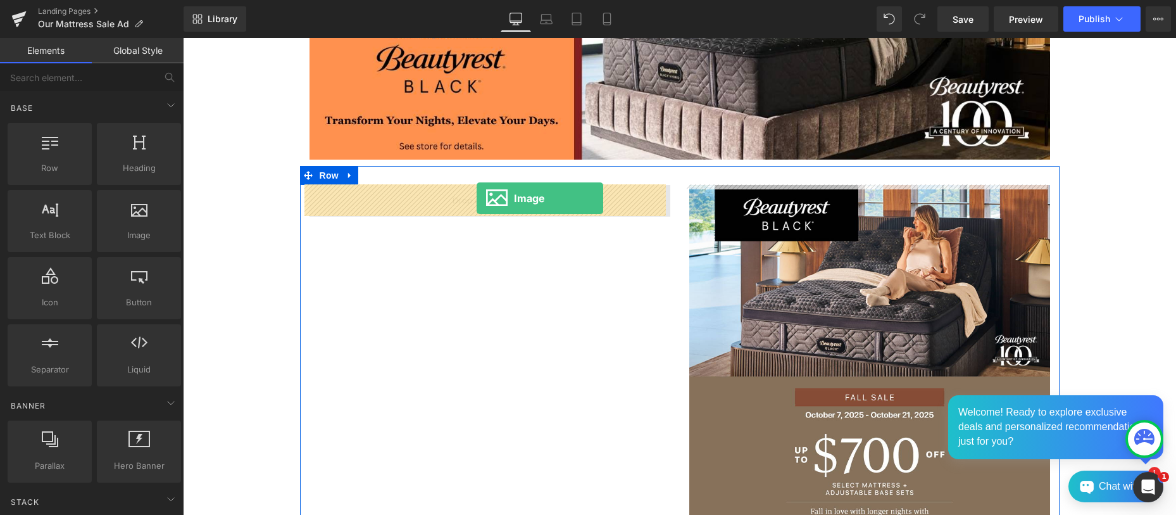
drag, startPoint x: 324, startPoint y: 260, endPoint x: 477, endPoint y: 198, distance: 164.7
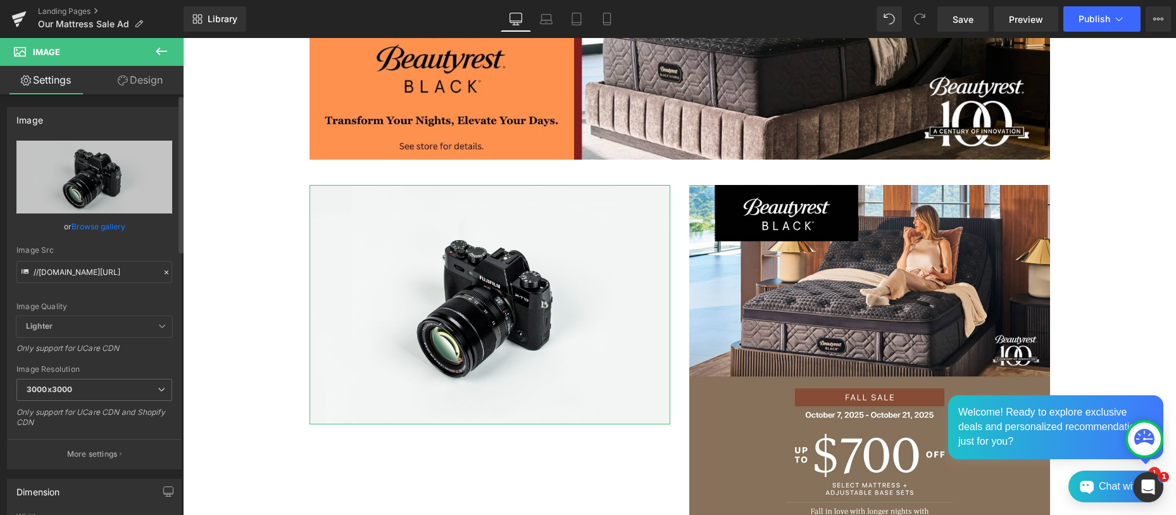
click at [84, 226] on link "Browse gallery" at bounding box center [99, 226] width 54 height 22
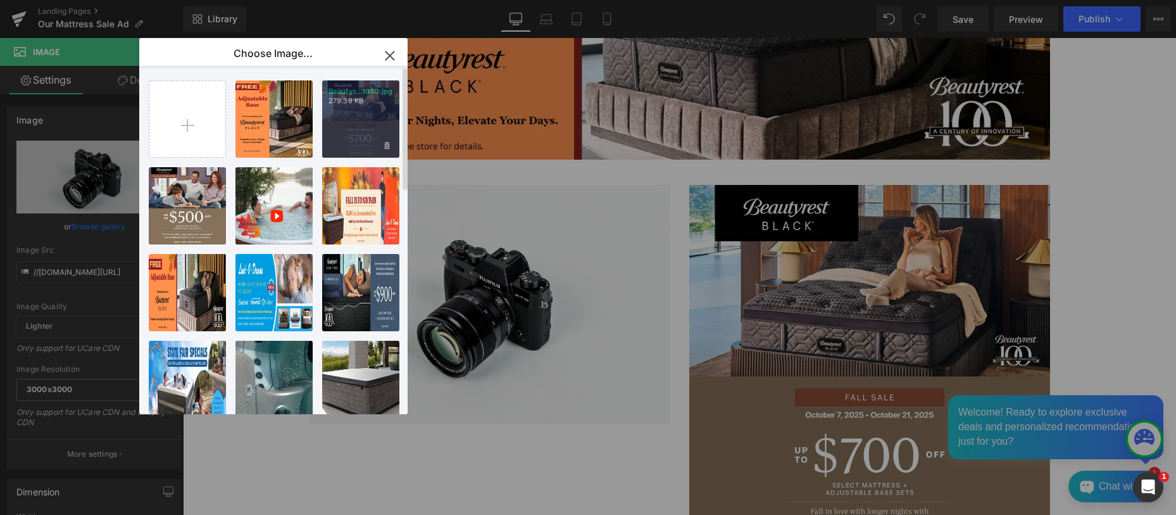
click at [356, 112] on div "Beautyr...1080.jpg 279.39 KB" at bounding box center [360, 118] width 77 height 77
type input "[URL][DOMAIN_NAME]"
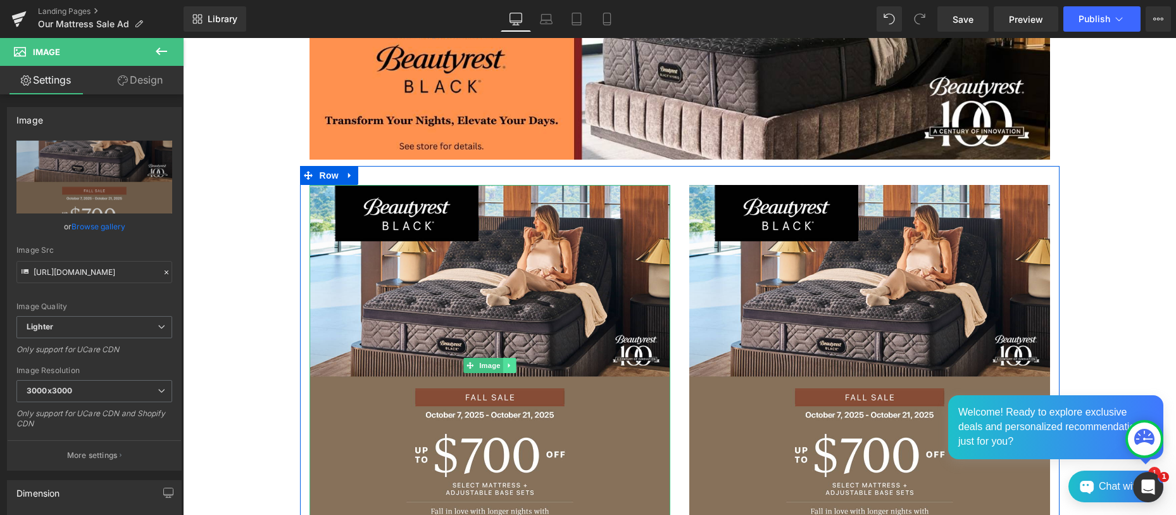
click at [508, 366] on icon at bounding box center [509, 365] width 2 height 4
click at [513, 365] on icon at bounding box center [515, 365] width 7 height 7
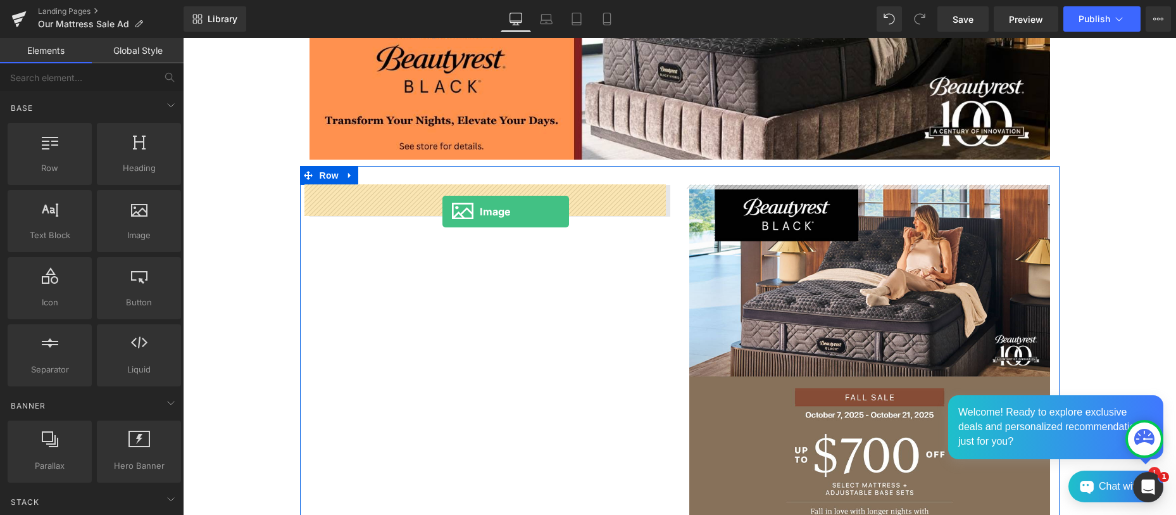
drag, startPoint x: 313, startPoint y: 271, endPoint x: 443, endPoint y: 211, distance: 142.8
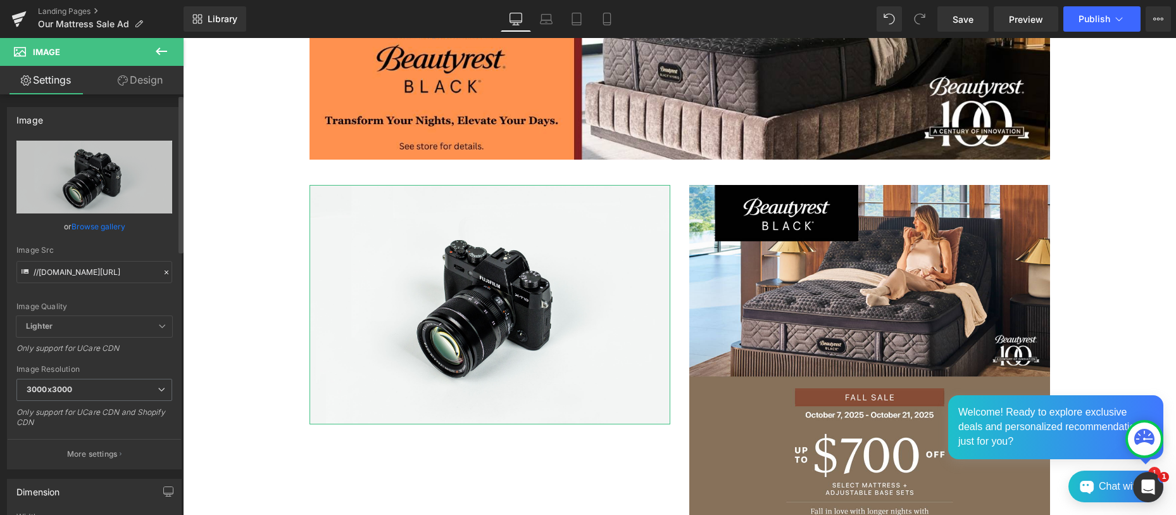
click at [107, 224] on link "Browse gallery" at bounding box center [99, 226] width 54 height 22
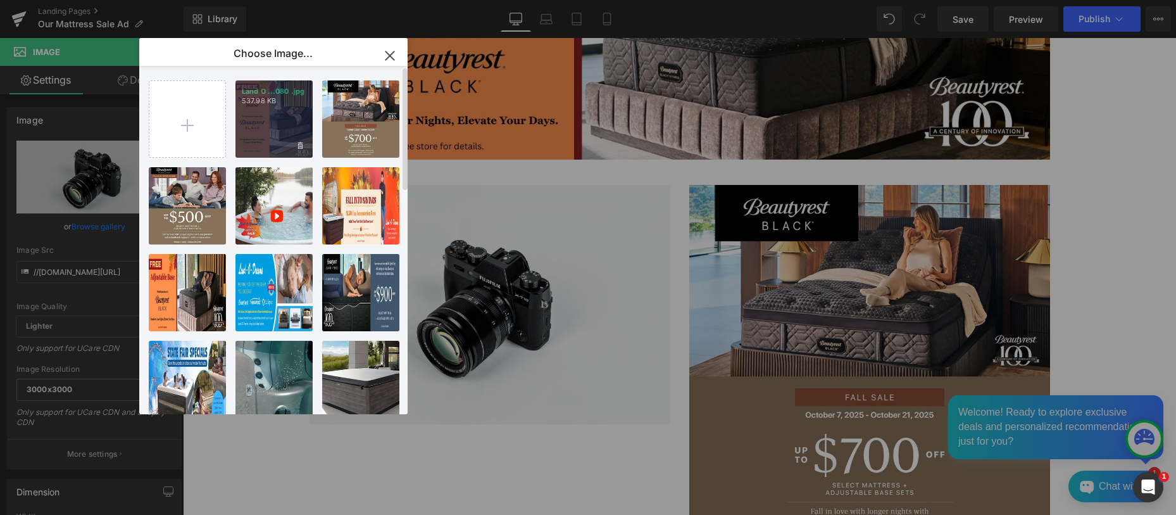
click at [279, 133] on div "Land O ...080 .jpg 537.98 KB" at bounding box center [274, 118] width 77 height 77
type input "[URL][DOMAIN_NAME]"
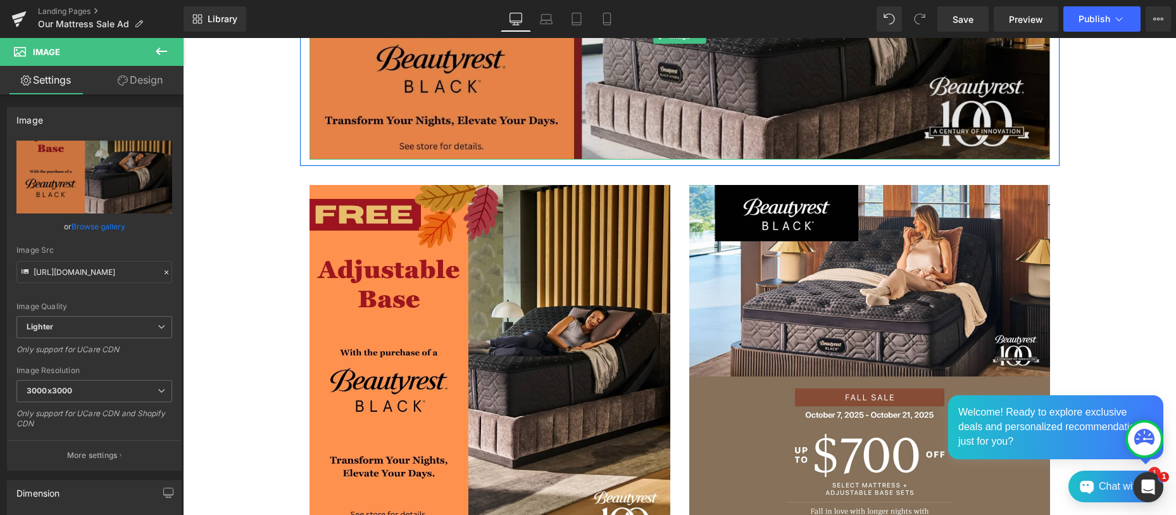
click at [575, 137] on img at bounding box center [680, 36] width 741 height 247
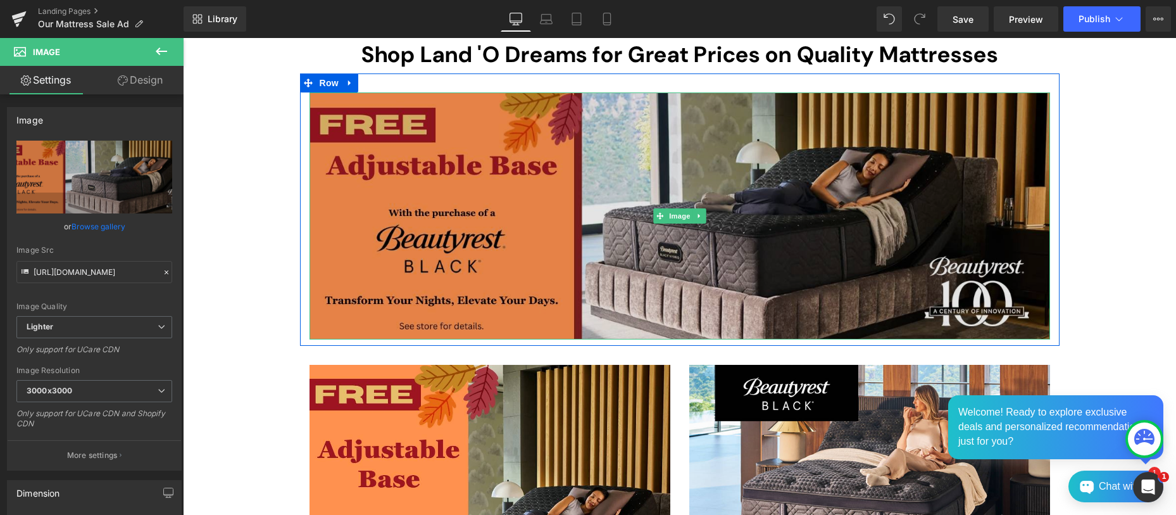
scroll to position [264, 0]
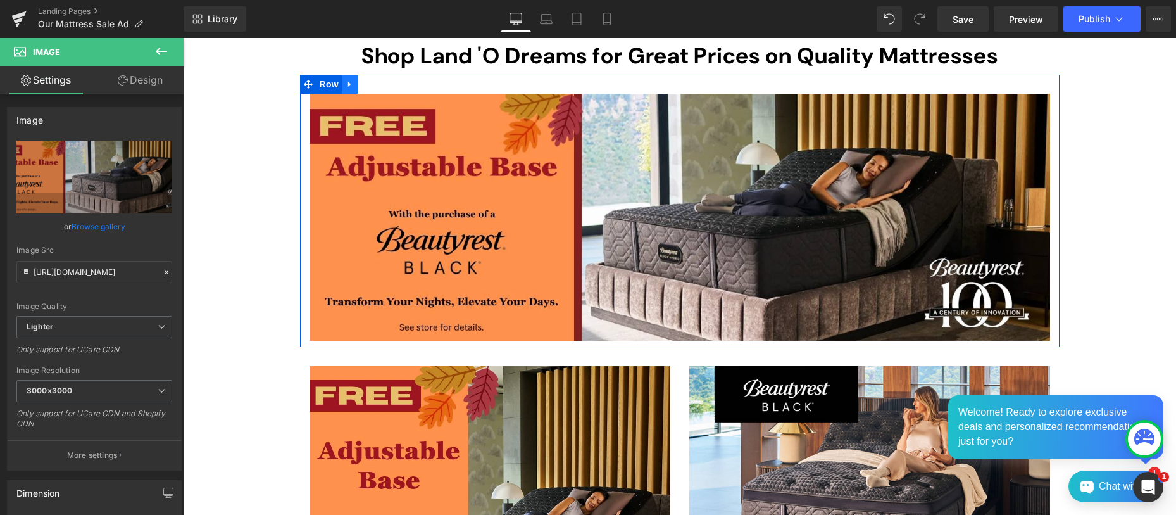
click at [348, 82] on icon at bounding box center [349, 85] width 3 height 6
click at [380, 84] on icon at bounding box center [383, 84] width 9 height 9
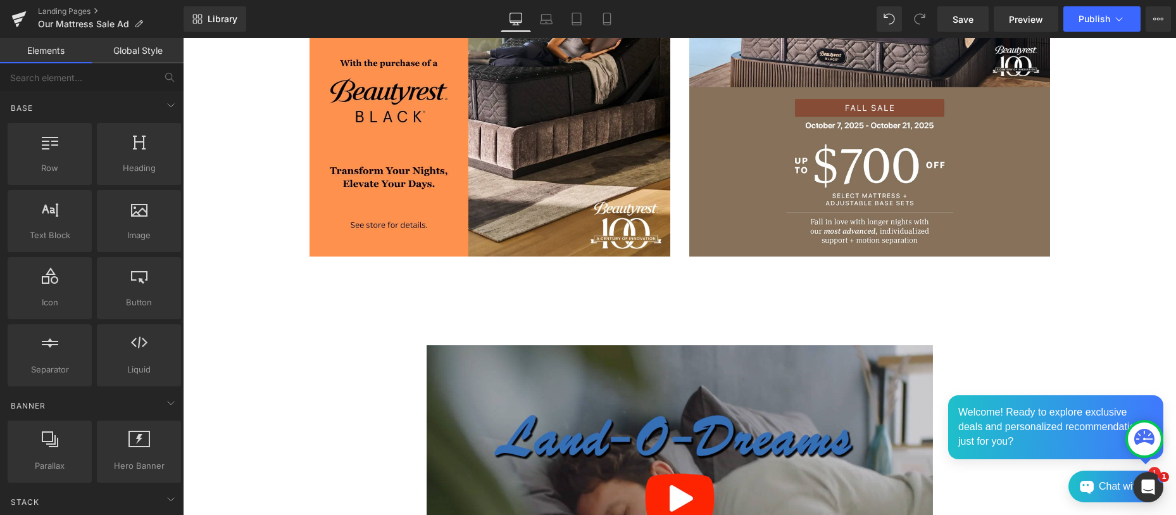
scroll to position [314, 0]
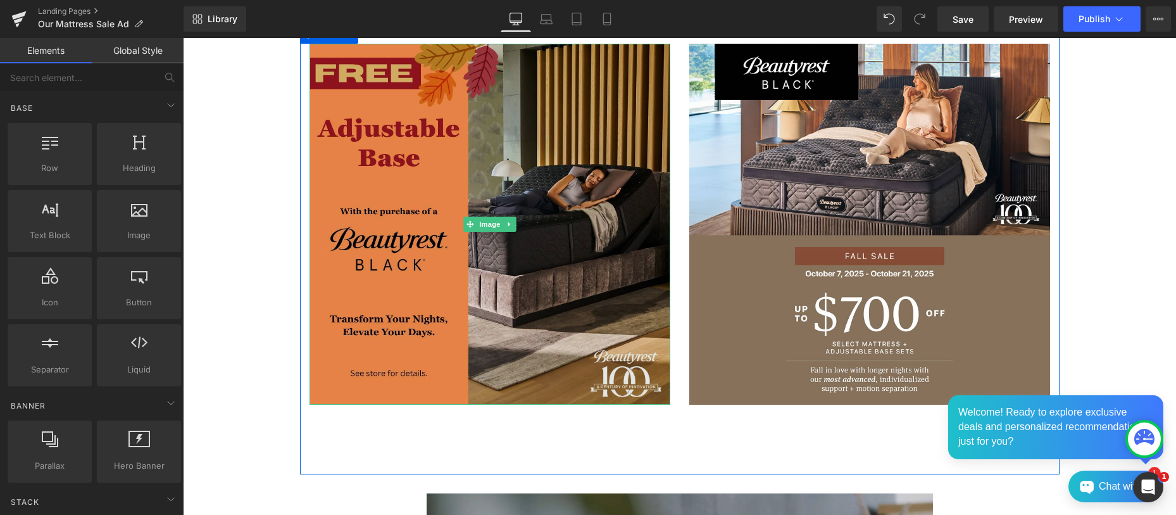
click at [538, 210] on img at bounding box center [490, 224] width 361 height 361
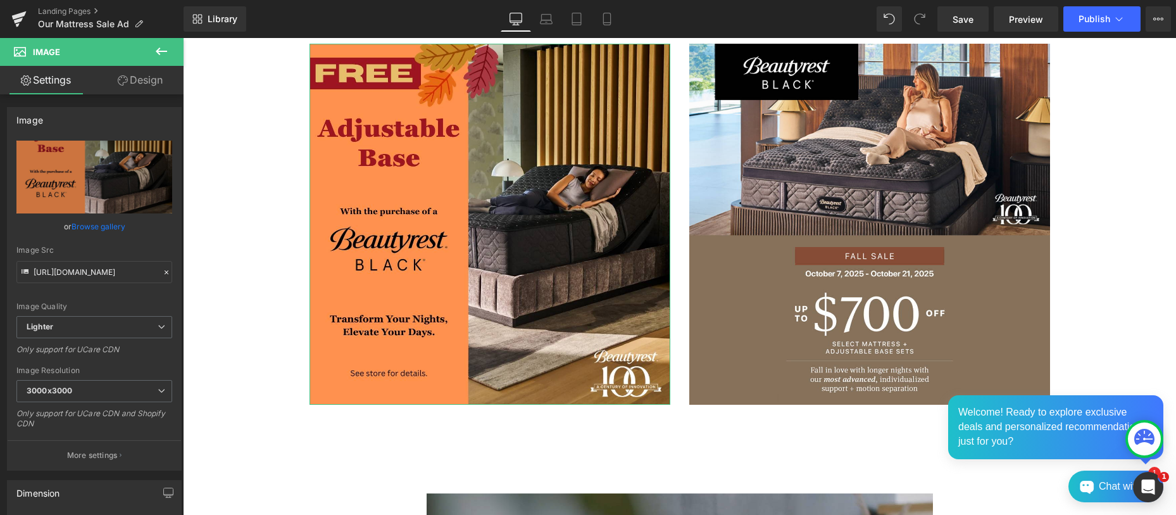
click at [154, 85] on link "Design" at bounding box center [140, 80] width 92 height 28
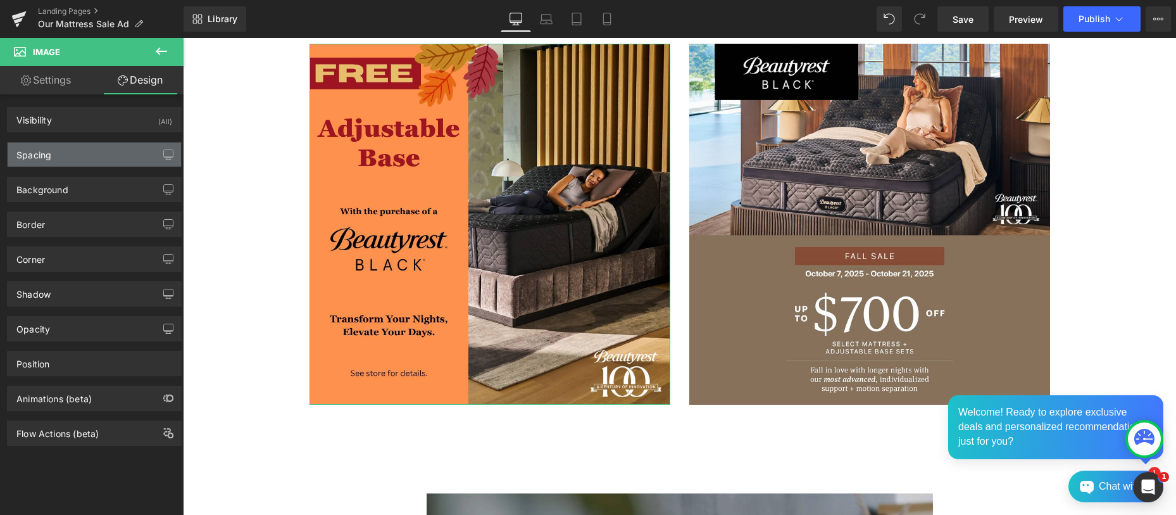
click at [95, 156] on div "Spacing" at bounding box center [94, 154] width 173 height 24
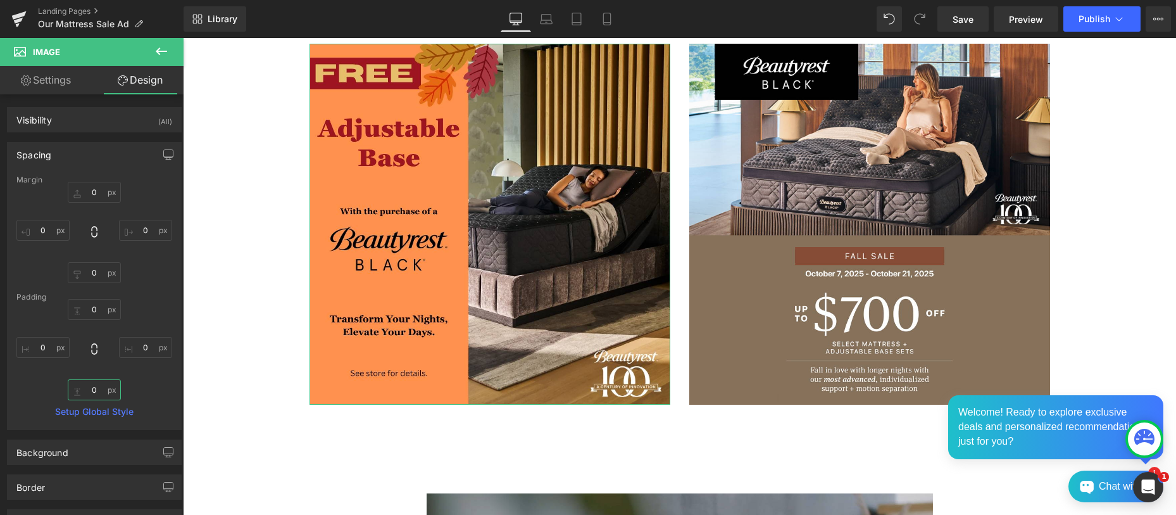
click at [86, 388] on input "0" at bounding box center [94, 389] width 53 height 21
type input "10"
click at [963, 19] on span "Save" at bounding box center [963, 19] width 21 height 13
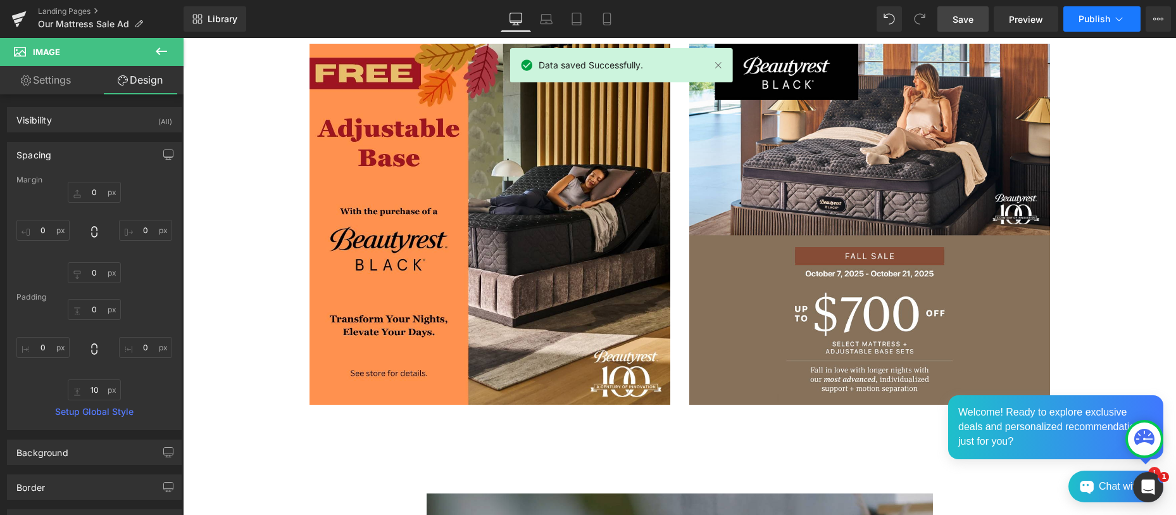
click at [1094, 15] on span "Publish" at bounding box center [1095, 19] width 32 height 10
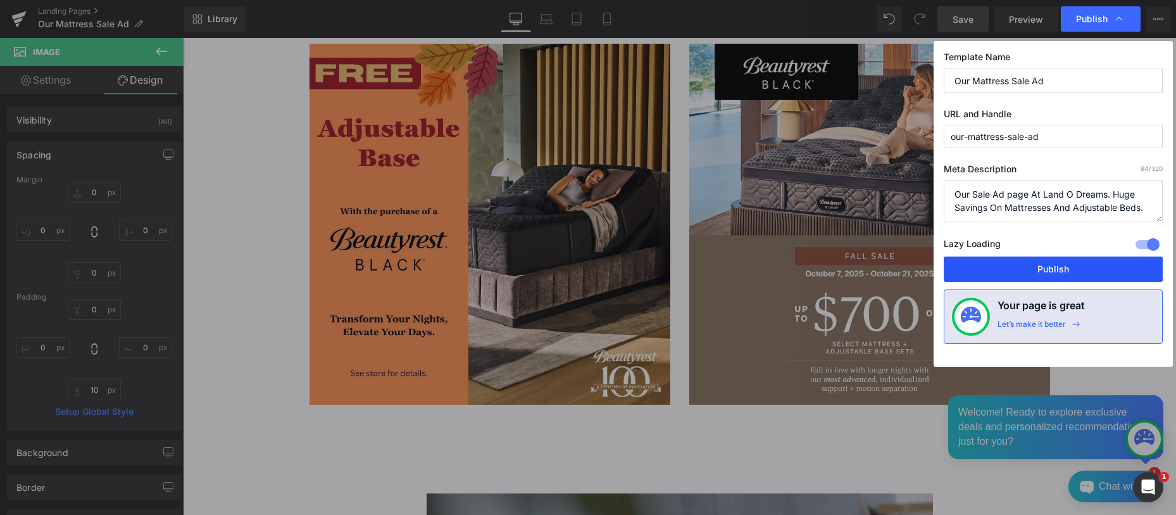
click at [1067, 266] on button "Publish" at bounding box center [1053, 268] width 219 height 25
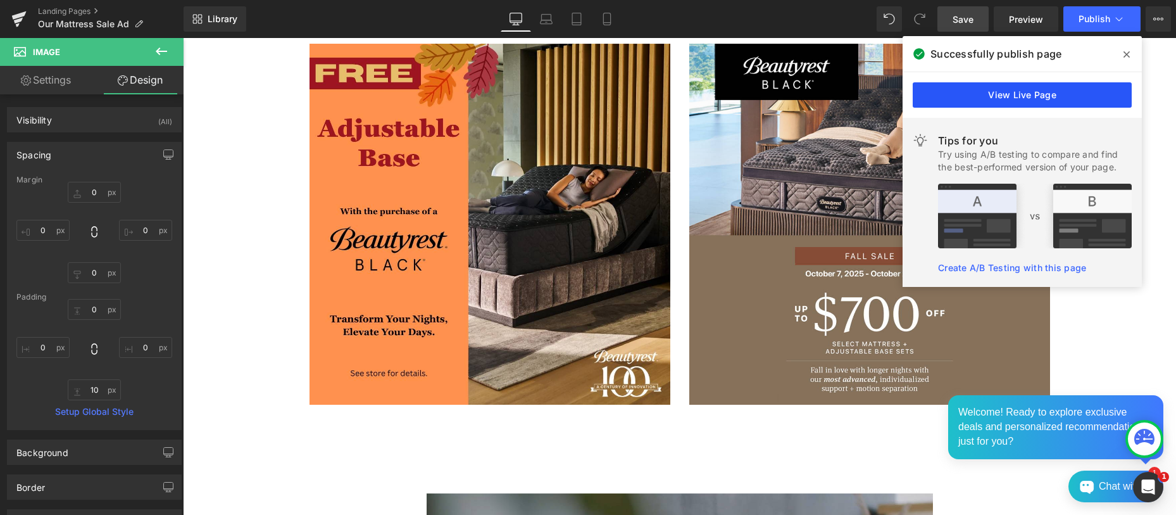
click at [1024, 92] on link "View Live Page" at bounding box center [1022, 94] width 219 height 25
